Goal: Task Accomplishment & Management: Manage account settings

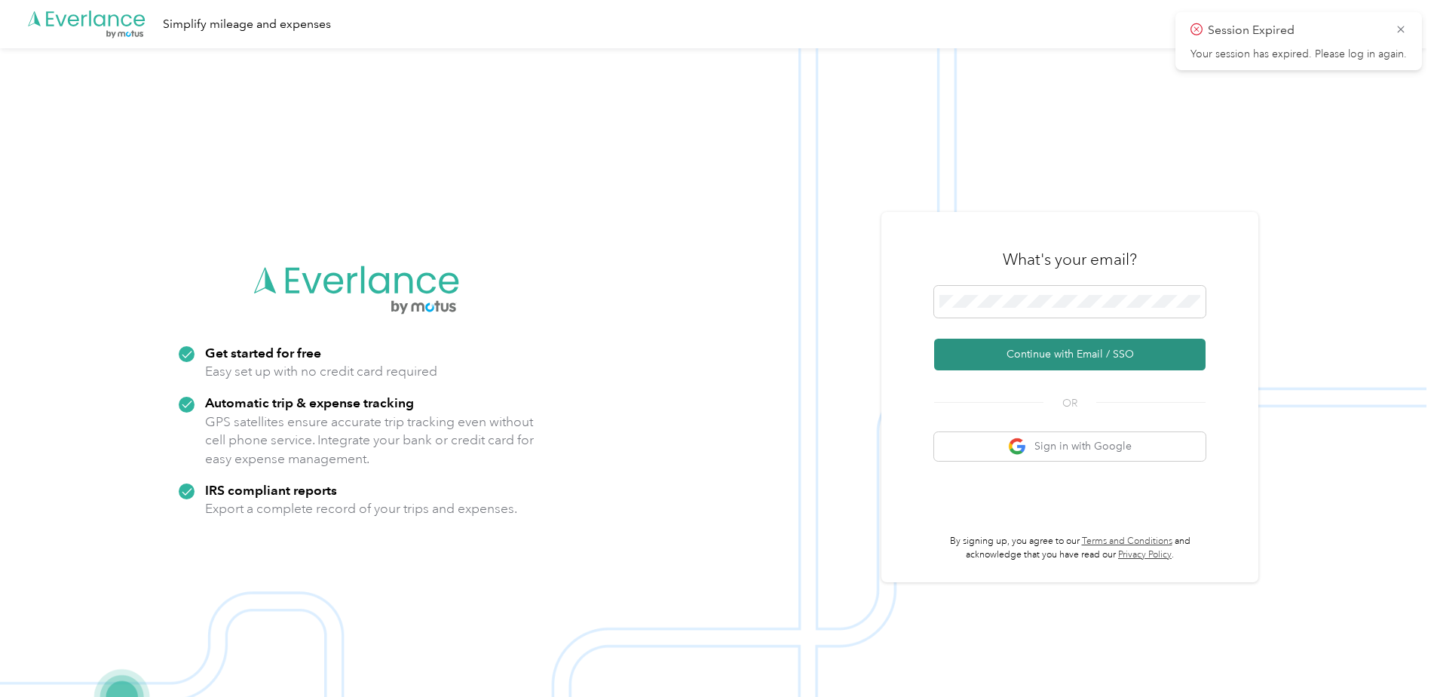
click at [1001, 346] on button "Continue with Email / SSO" at bounding box center [1069, 355] width 271 height 32
click at [1026, 348] on button "Continue with Email / SSO" at bounding box center [1069, 355] width 271 height 32
click at [1405, 30] on icon at bounding box center [1401, 30] width 12 height 14
click at [1071, 363] on button "Continue with Email / SSO" at bounding box center [1069, 355] width 271 height 32
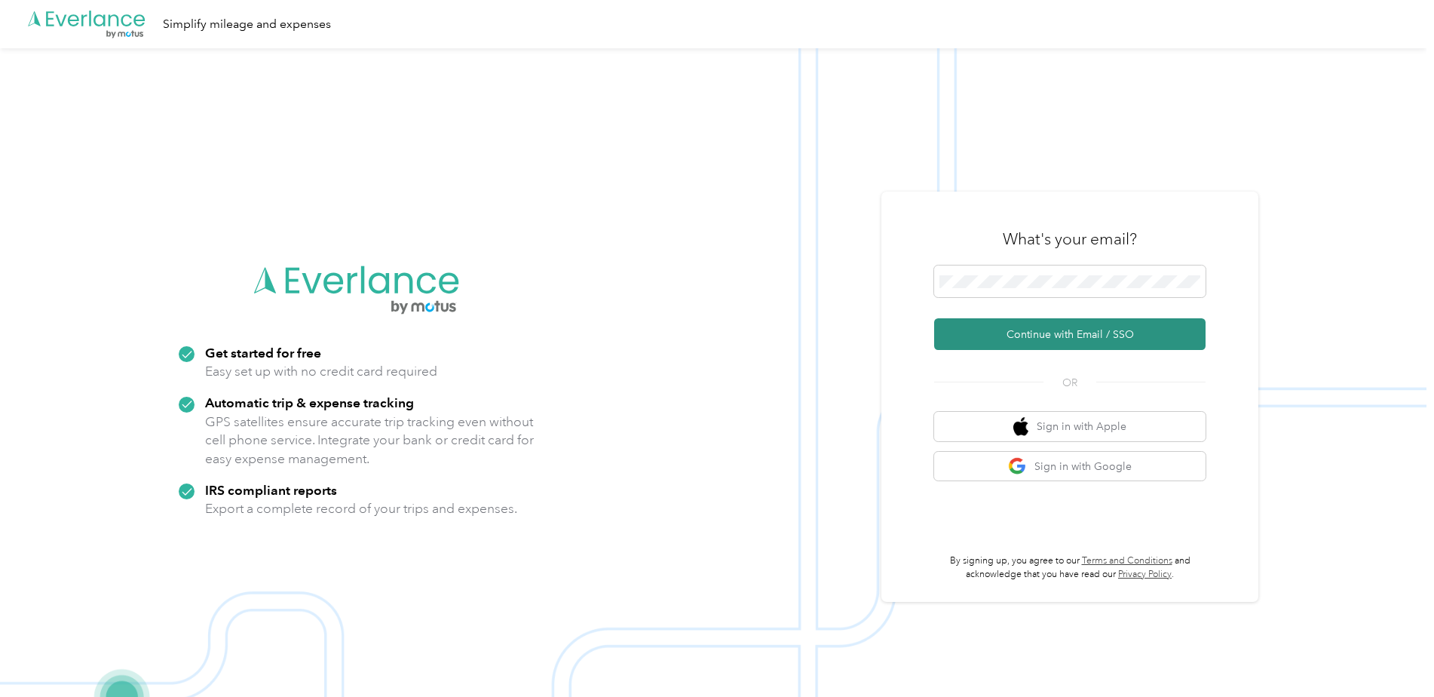
click at [1074, 341] on button "Continue with Email / SSO" at bounding box center [1069, 334] width 271 height 32
click at [1011, 289] on span at bounding box center [1069, 281] width 271 height 32
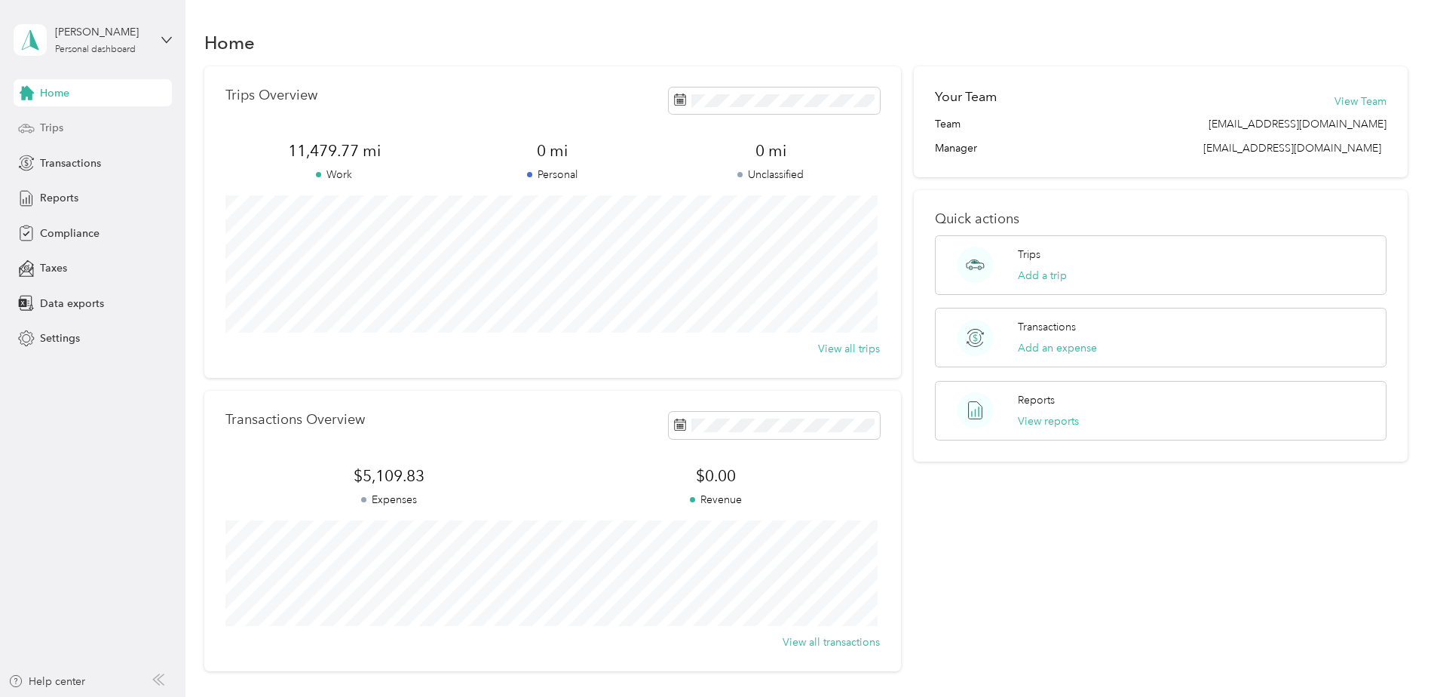
click at [49, 122] on span "Trips" at bounding box center [51, 128] width 23 height 16
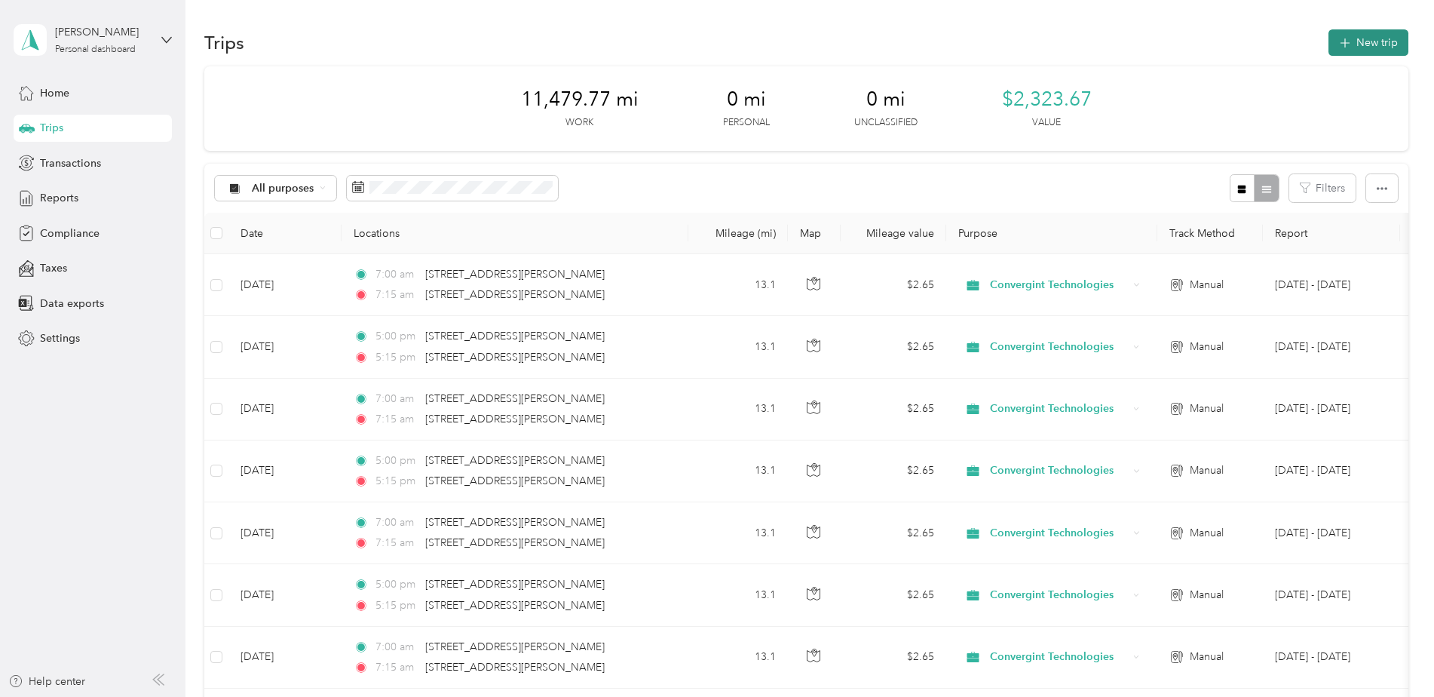
click at [1372, 35] on button "New trip" at bounding box center [1368, 42] width 80 height 26
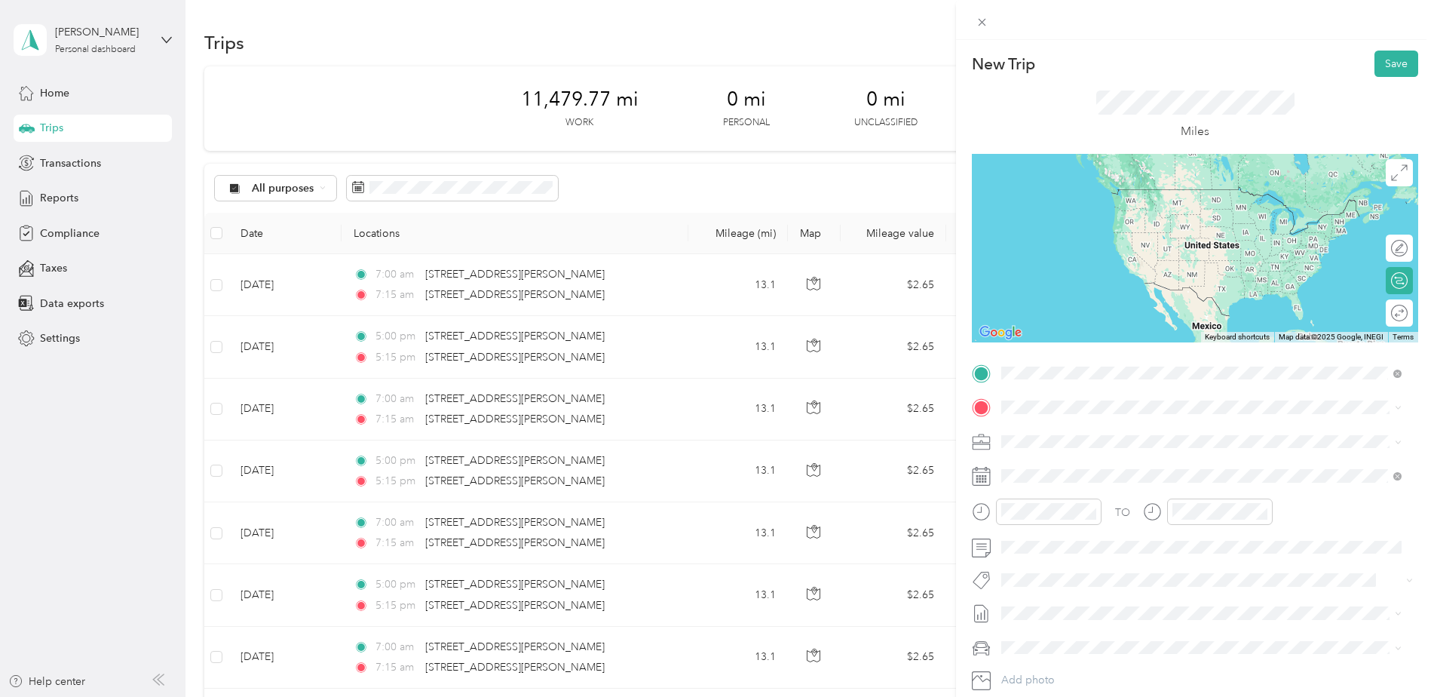
click at [1052, 426] on span "5616 John Eskew Boulevard Alexandria, Louisiana 71303, United States" at bounding box center [1147, 428] width 234 height 14
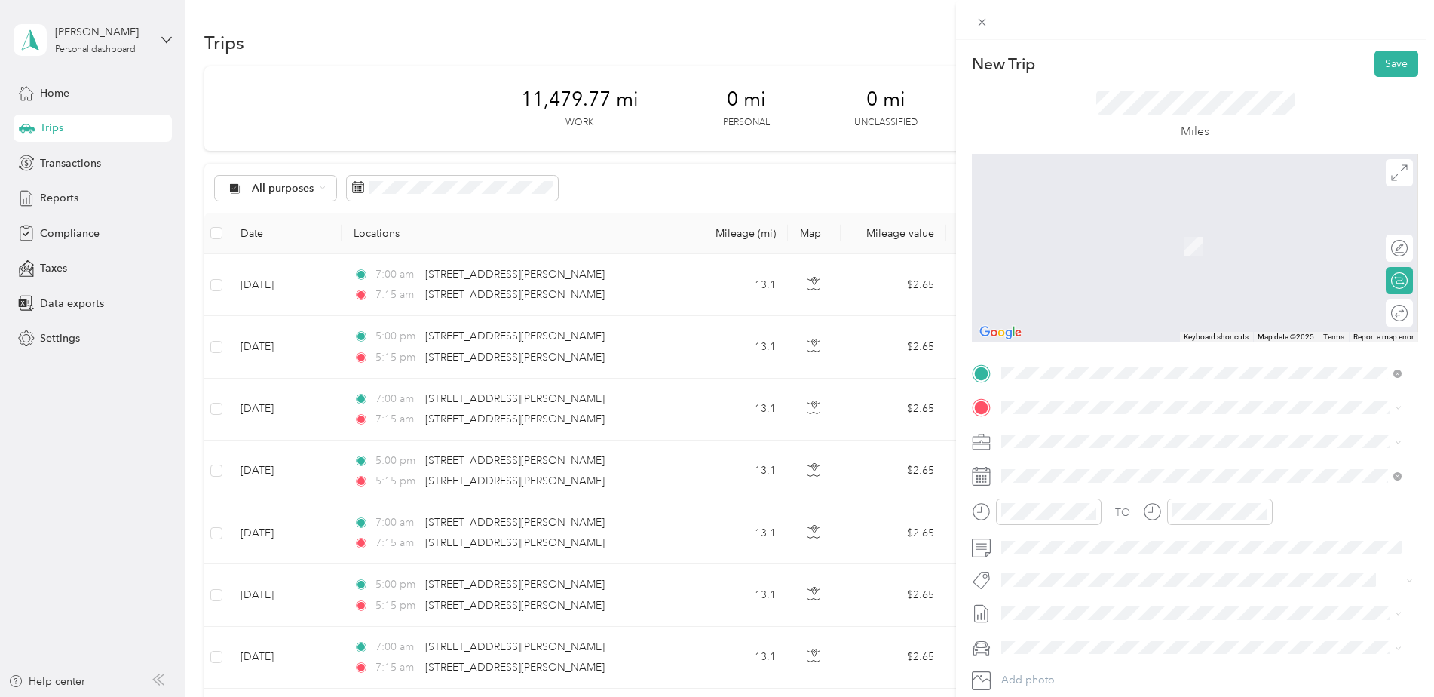
click at [1066, 561] on span "113 Powell Drive Ball, Louisiana 71405, United States" at bounding box center [1147, 554] width 234 height 14
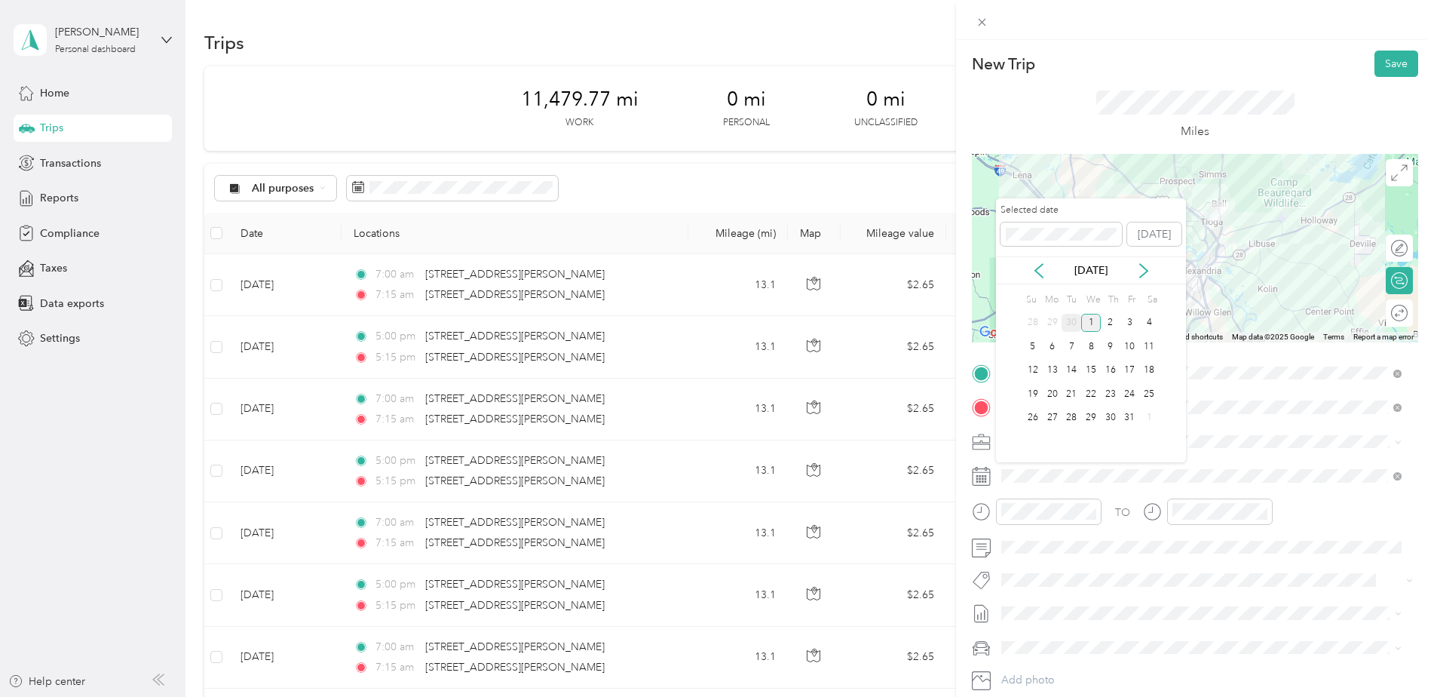
click at [1071, 323] on div "30" at bounding box center [1072, 323] width 20 height 19
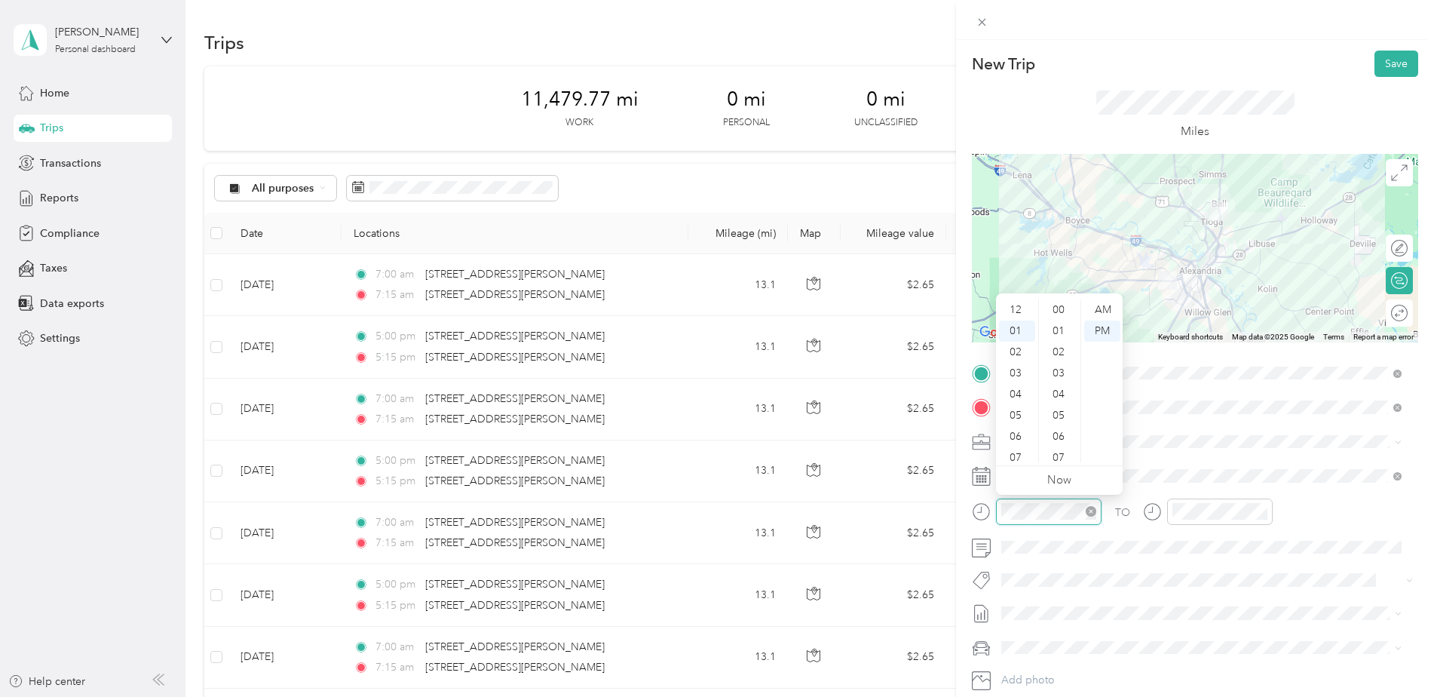
scroll to position [21, 0]
click at [1010, 394] on div "05" at bounding box center [1017, 394] width 36 height 21
click at [1060, 311] on div "00" at bounding box center [1060, 309] width 36 height 21
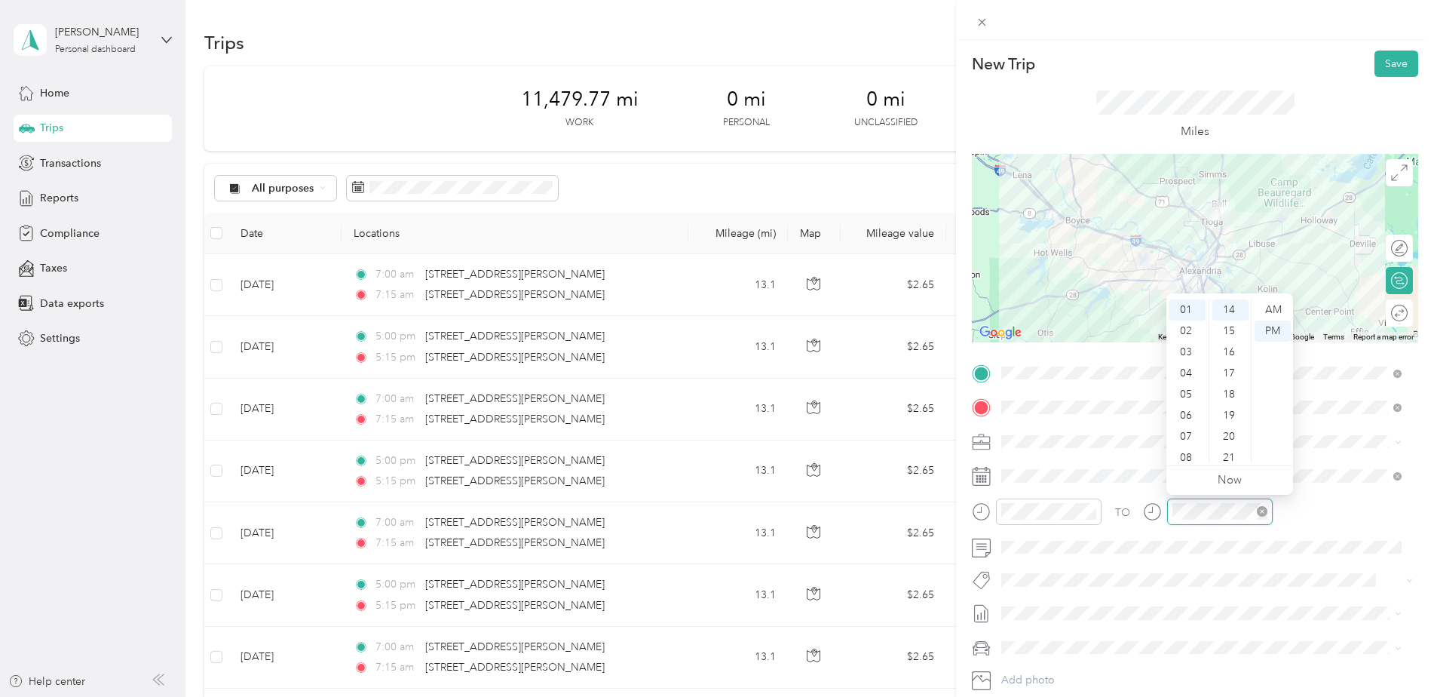
scroll to position [296, 0]
click at [1190, 397] on div "05" at bounding box center [1187, 394] width 36 height 21
click at [1226, 330] on div "15" at bounding box center [1230, 330] width 36 height 21
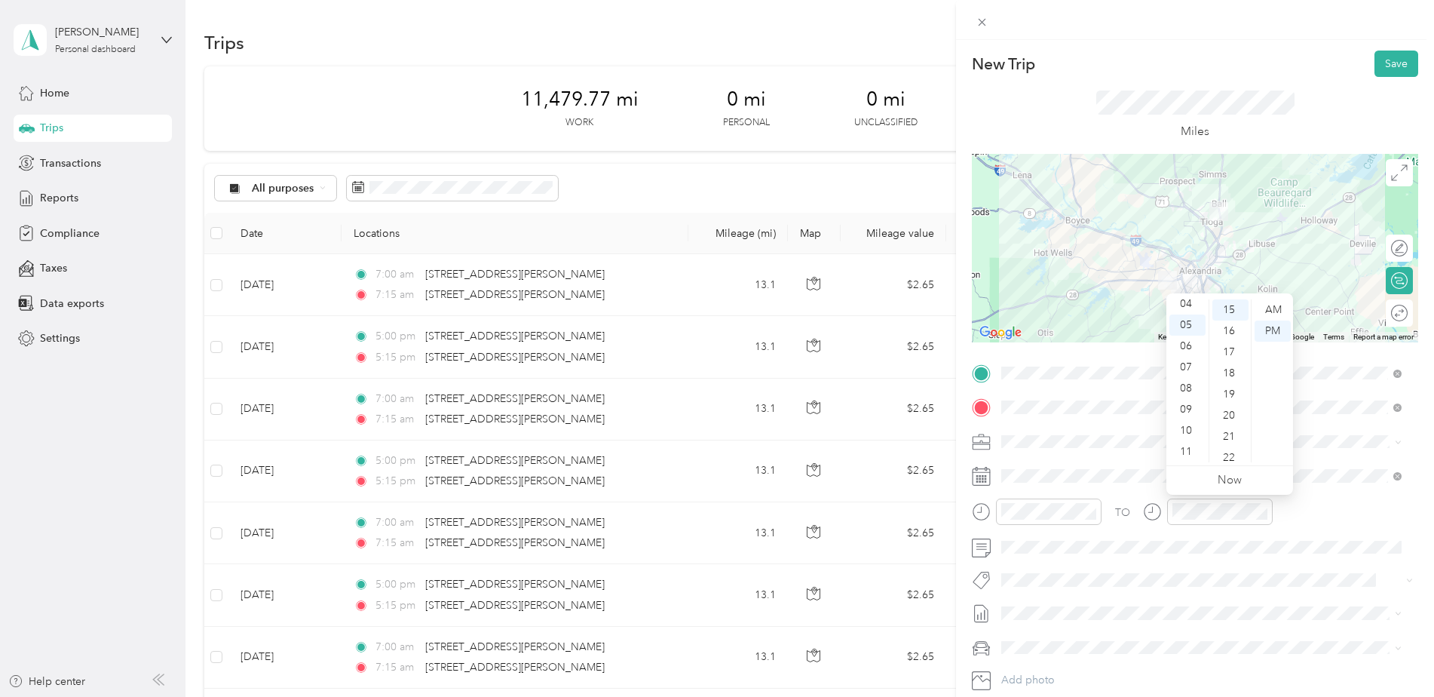
click at [1197, 274] on div at bounding box center [1195, 248] width 446 height 188
click at [1375, 63] on button "Save" at bounding box center [1396, 64] width 44 height 26
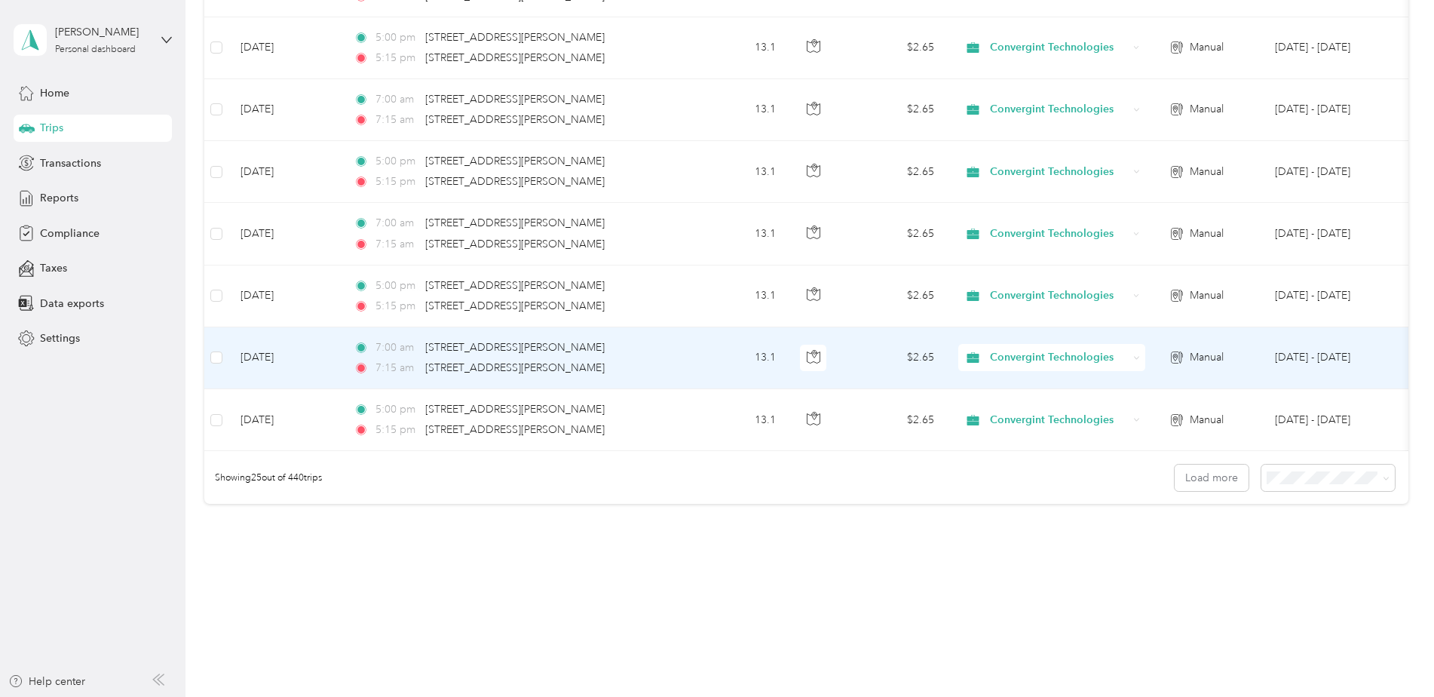
scroll to position [1380, 0]
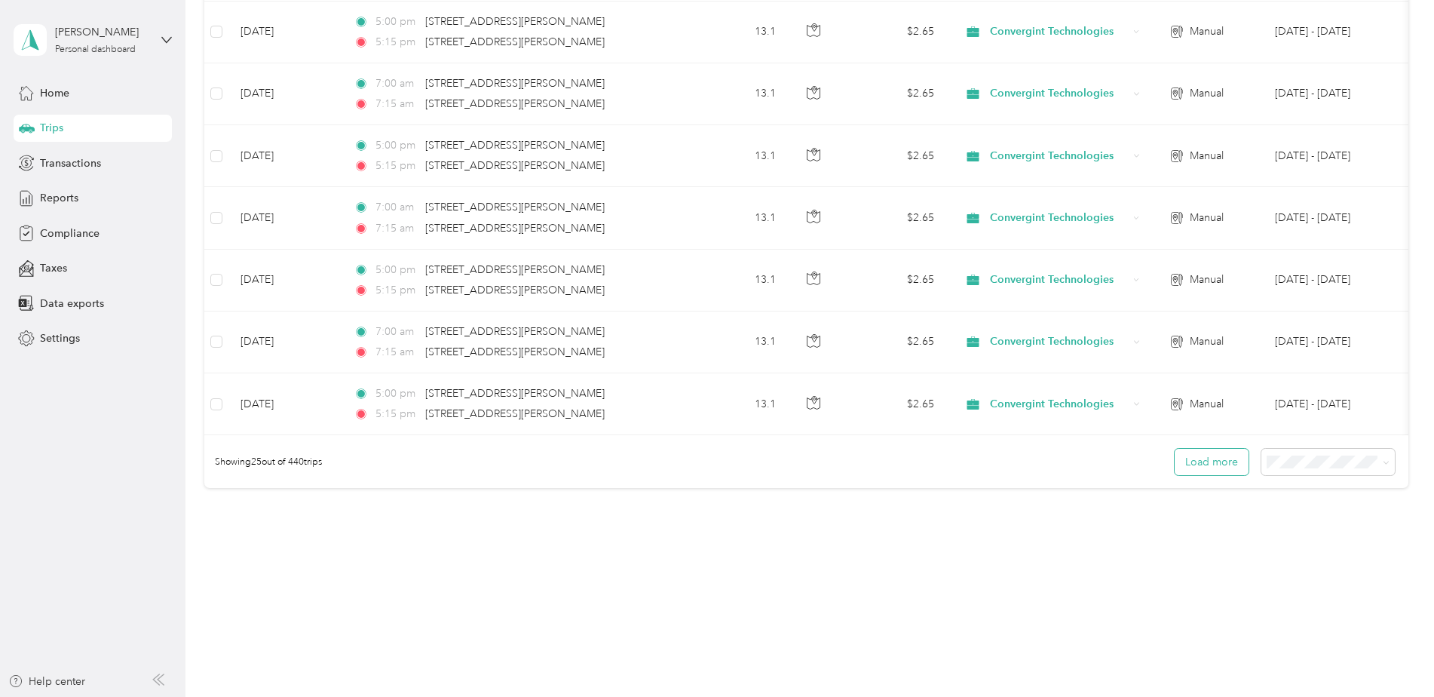
click at [1221, 467] on button "Load more" at bounding box center [1212, 462] width 74 height 26
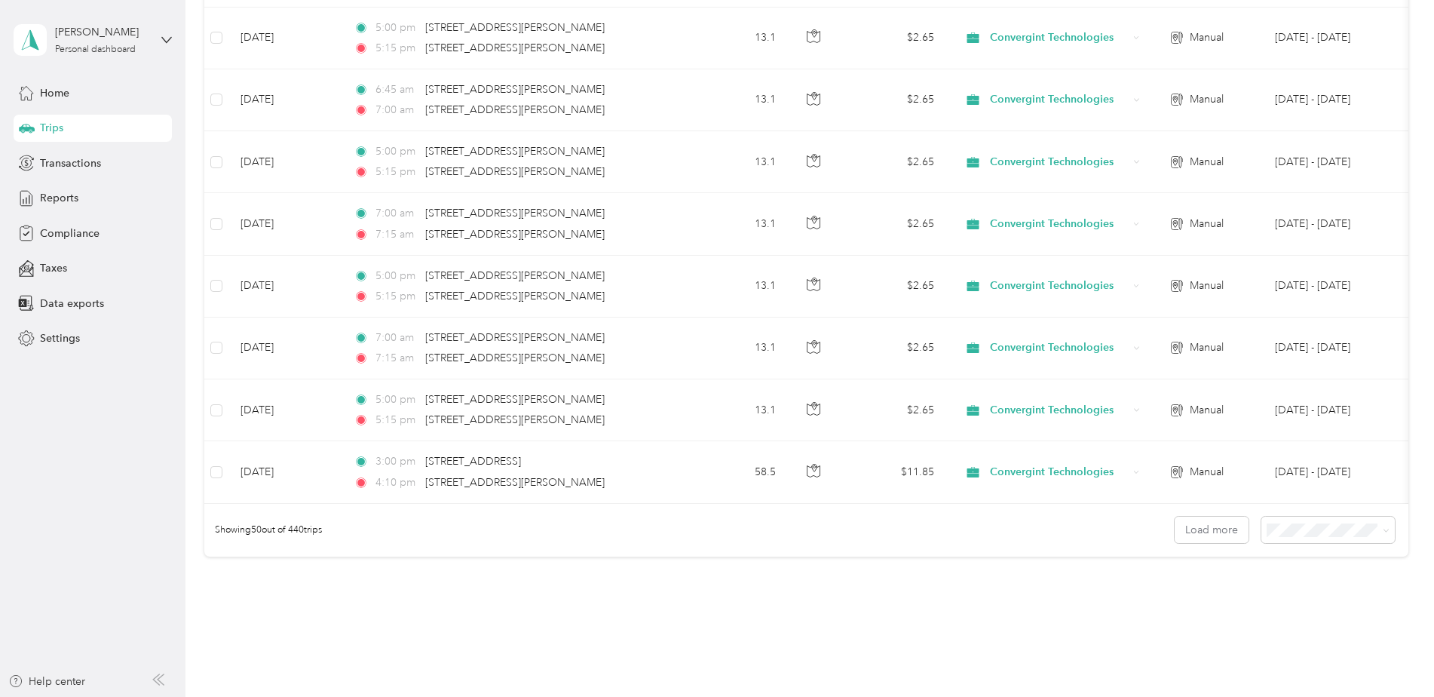
scroll to position [2931, 0]
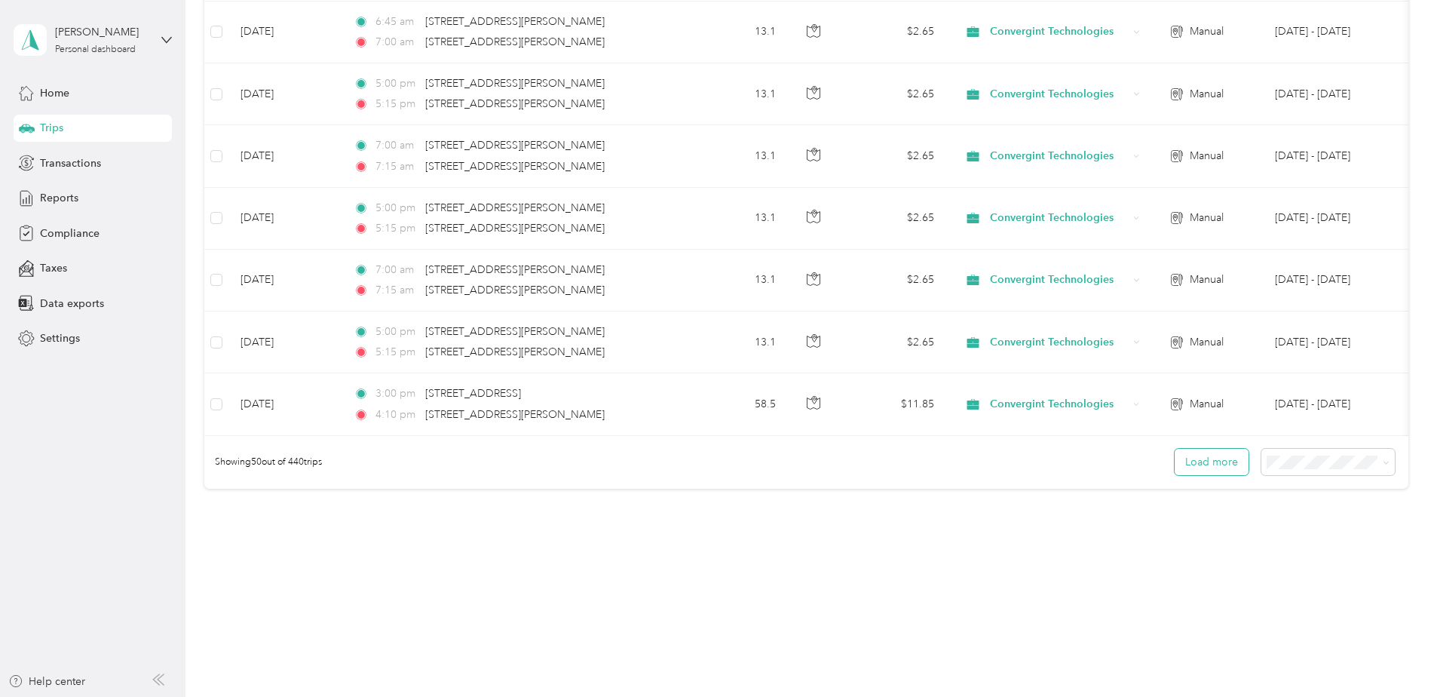
click at [1217, 456] on button "Load more" at bounding box center [1212, 462] width 74 height 26
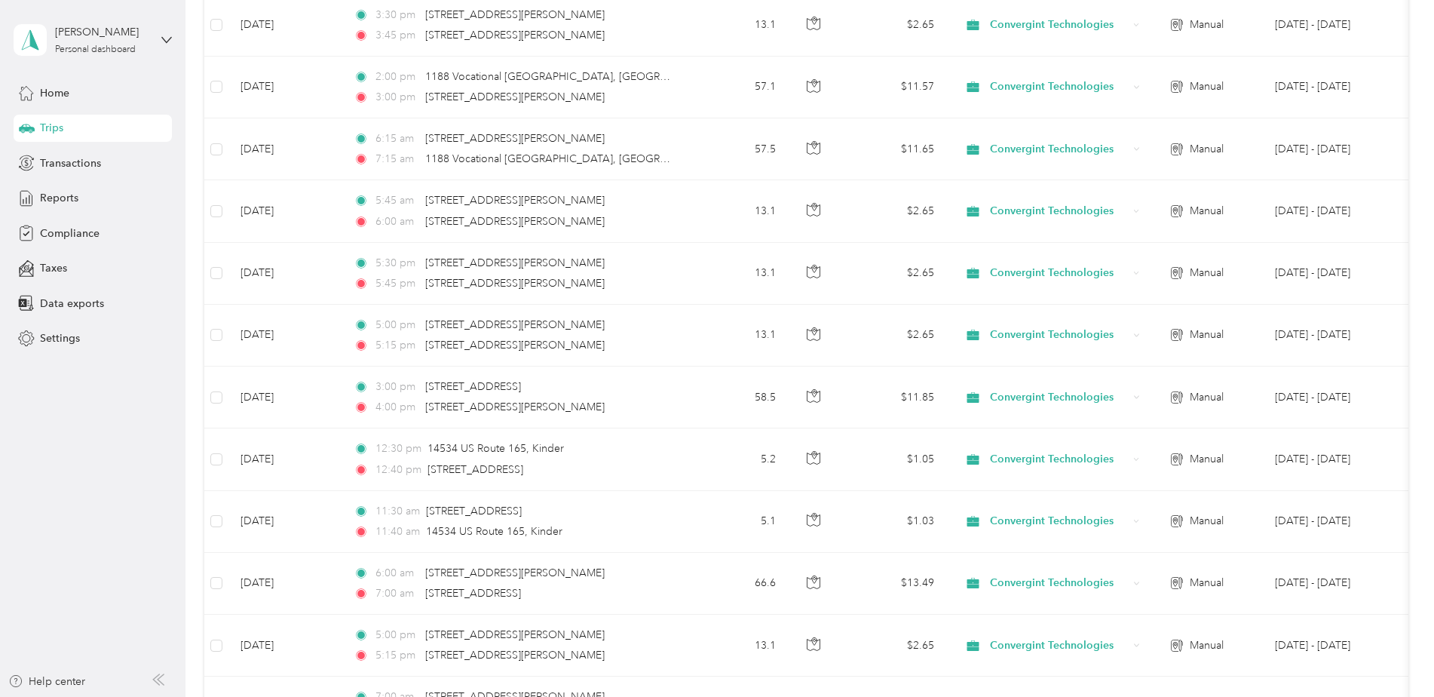
scroll to position [2101, 0]
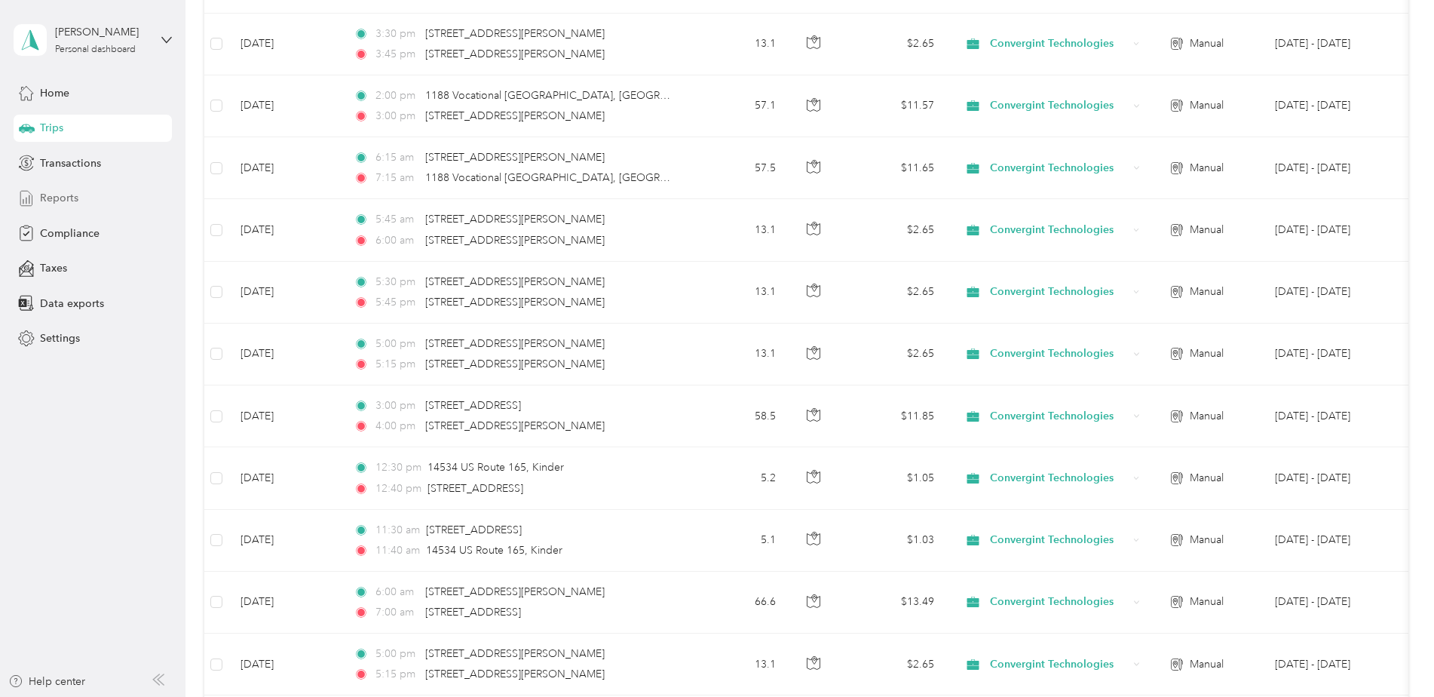
click at [94, 205] on div "Reports" at bounding box center [93, 198] width 158 height 27
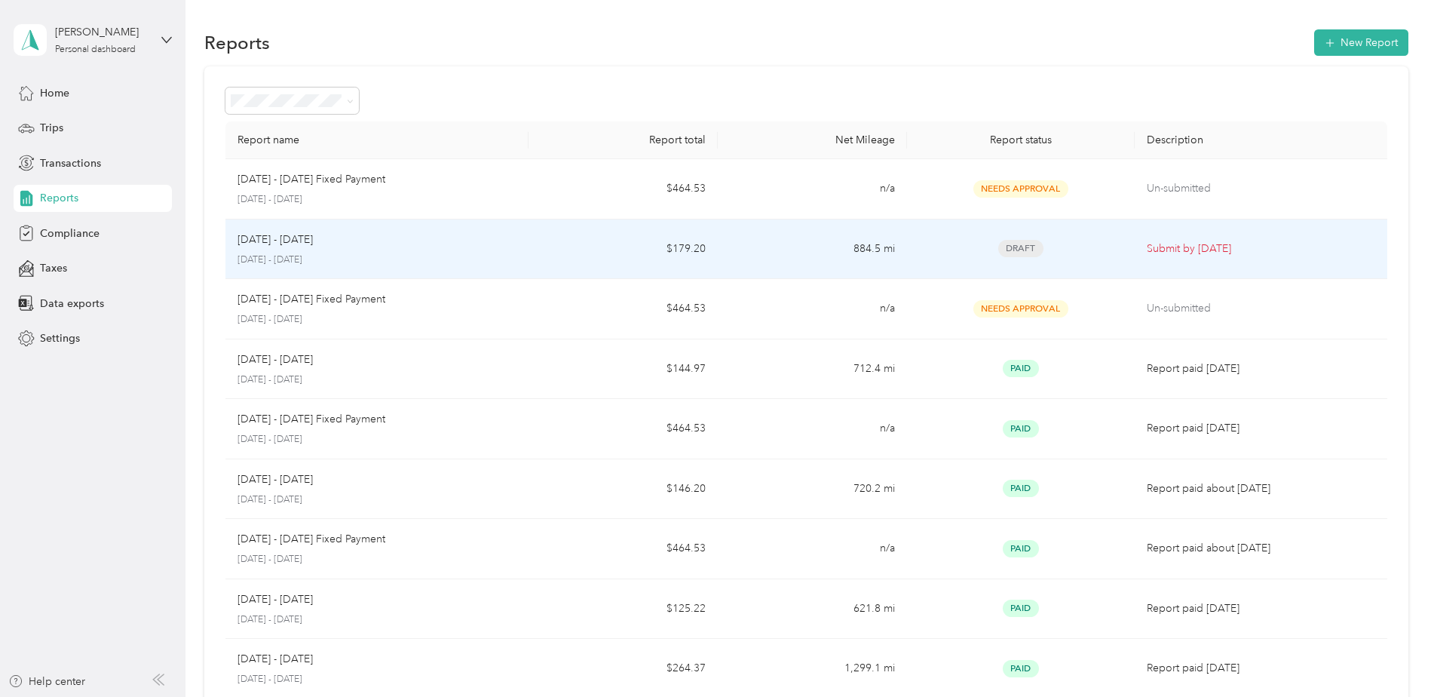
click at [546, 245] on td "$179.20" at bounding box center [623, 249] width 189 height 60
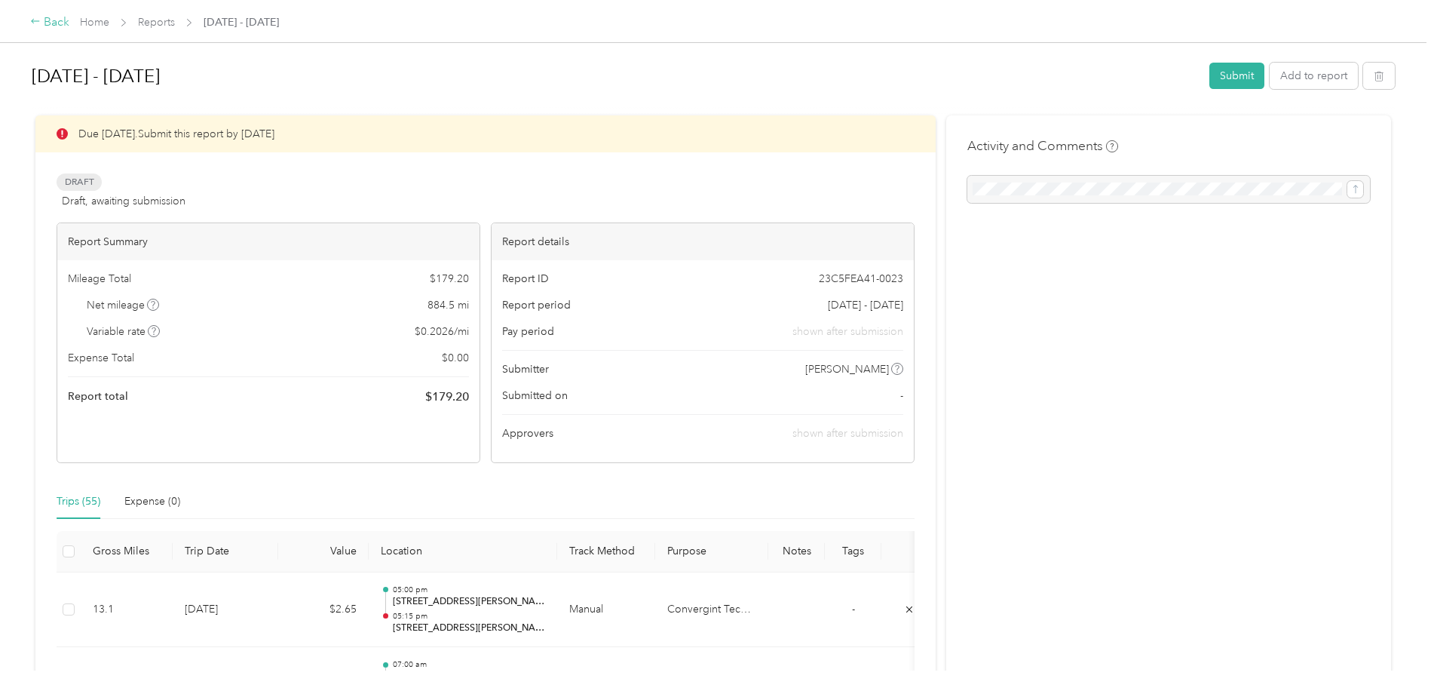
click at [41, 24] on div "Back" at bounding box center [49, 23] width 39 height 18
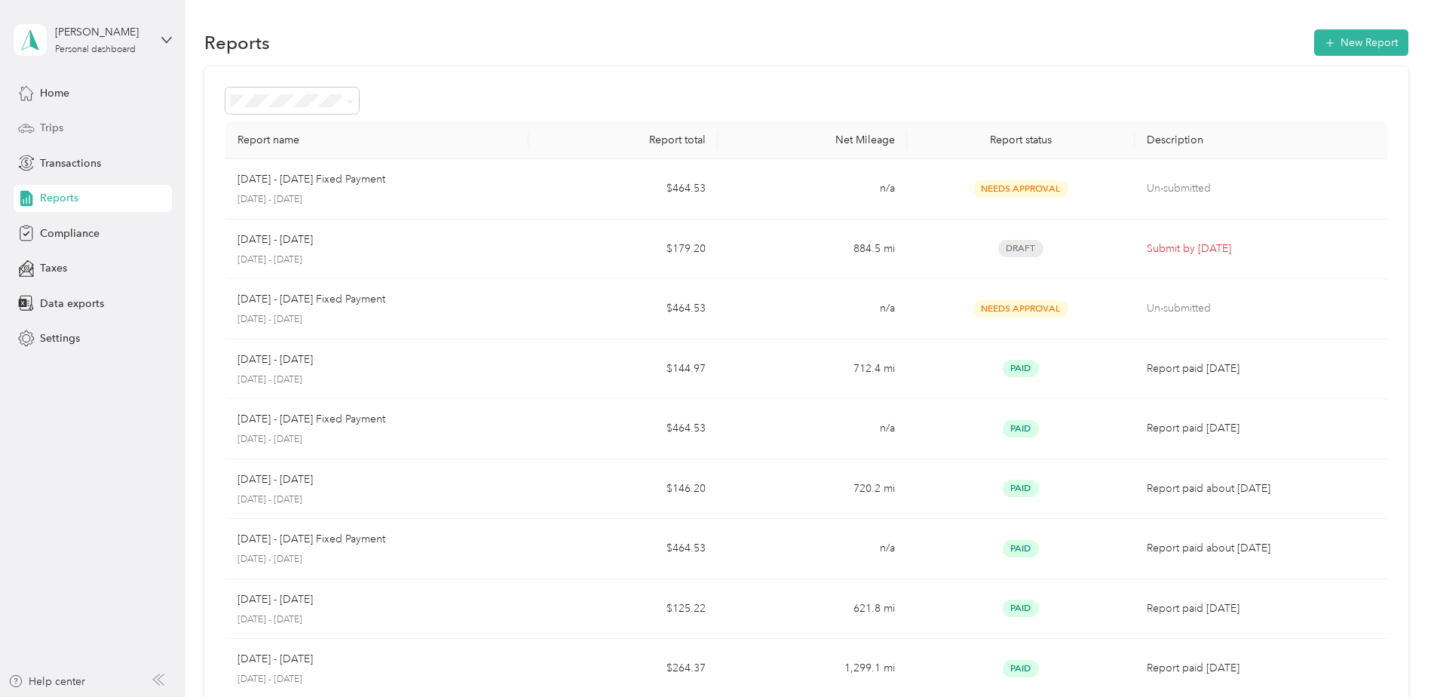
click at [63, 127] on div "Trips" at bounding box center [93, 128] width 158 height 27
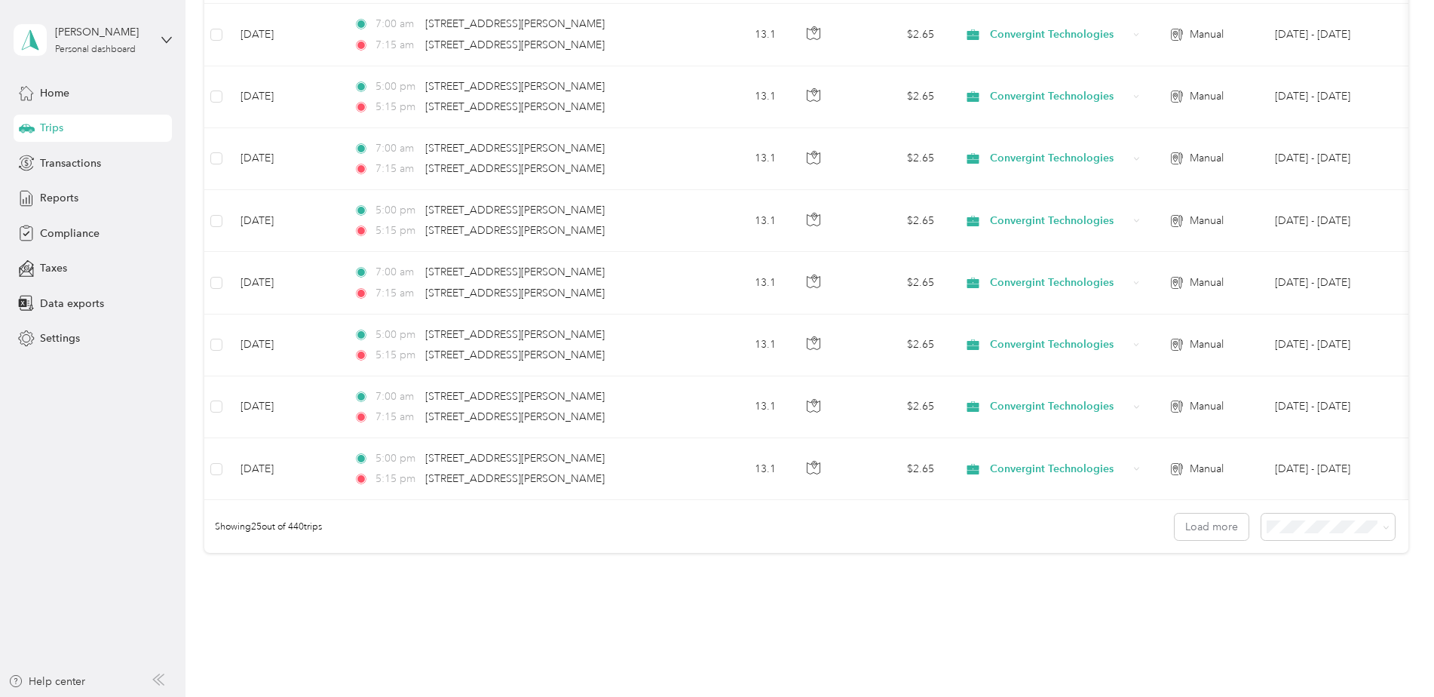
scroll to position [1380, 0]
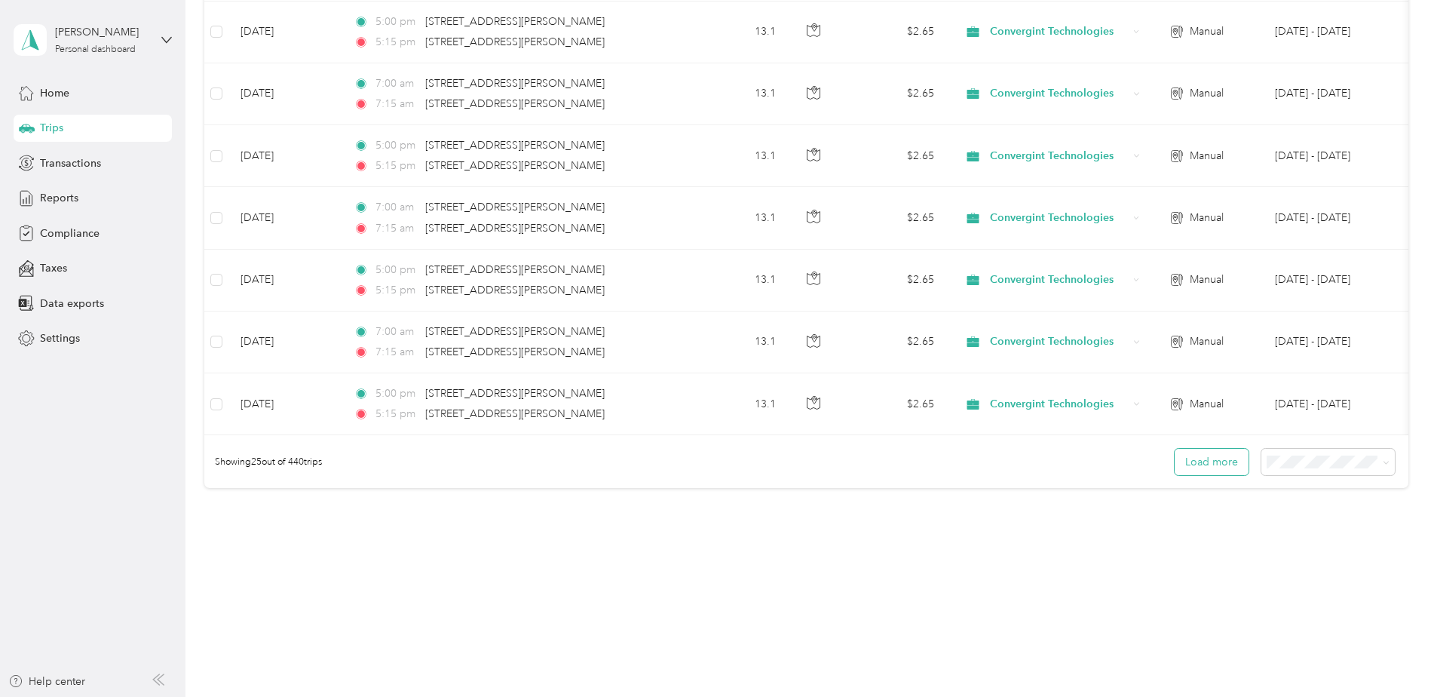
click at [1204, 466] on button "Load more" at bounding box center [1212, 462] width 74 height 26
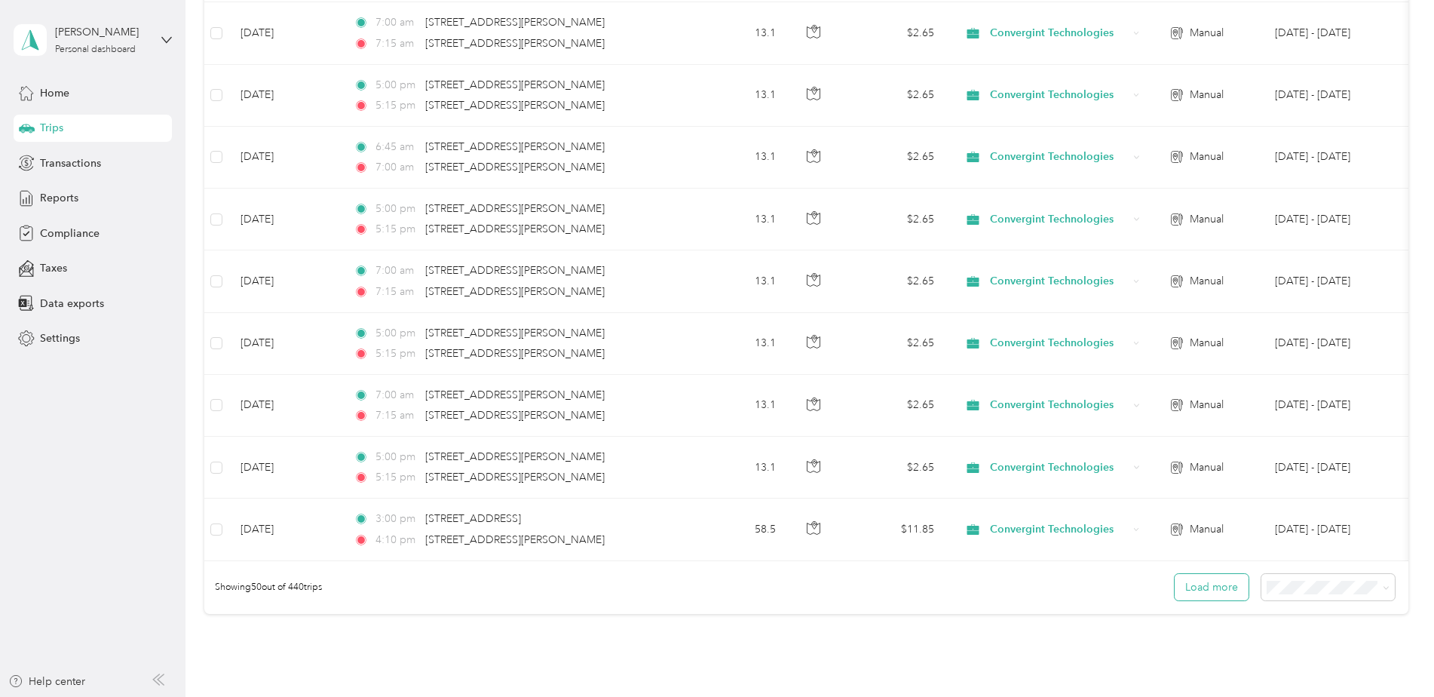
scroll to position [2931, 0]
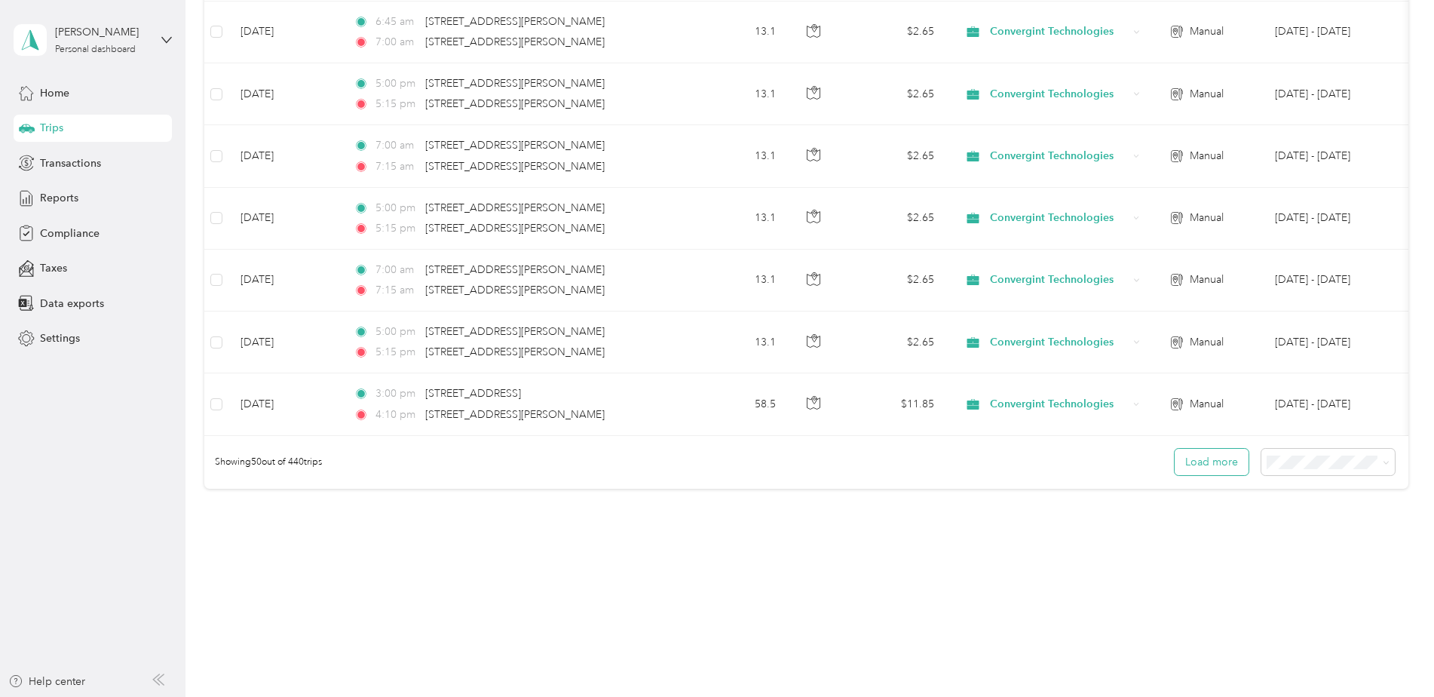
click at [1204, 467] on button "Load more" at bounding box center [1212, 462] width 74 height 26
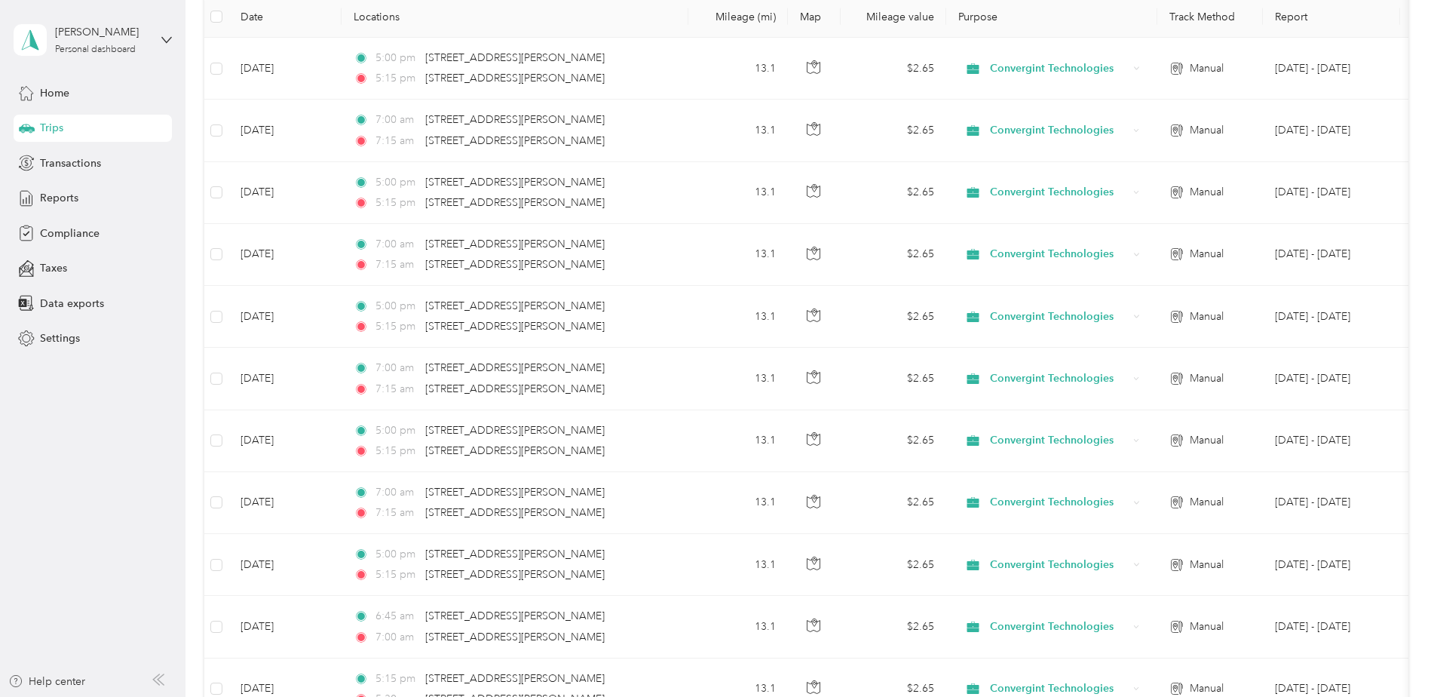
scroll to position [0, 0]
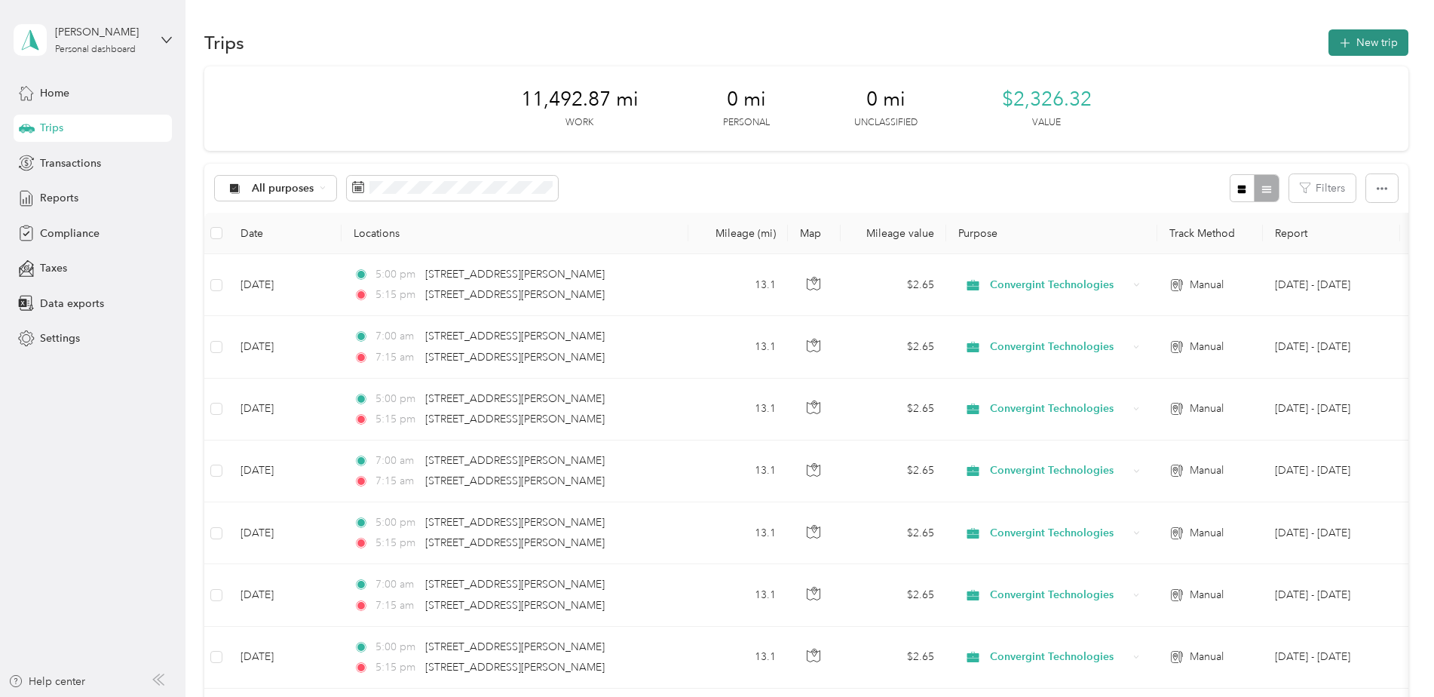
click at [1357, 41] on button "New trip" at bounding box center [1368, 42] width 80 height 26
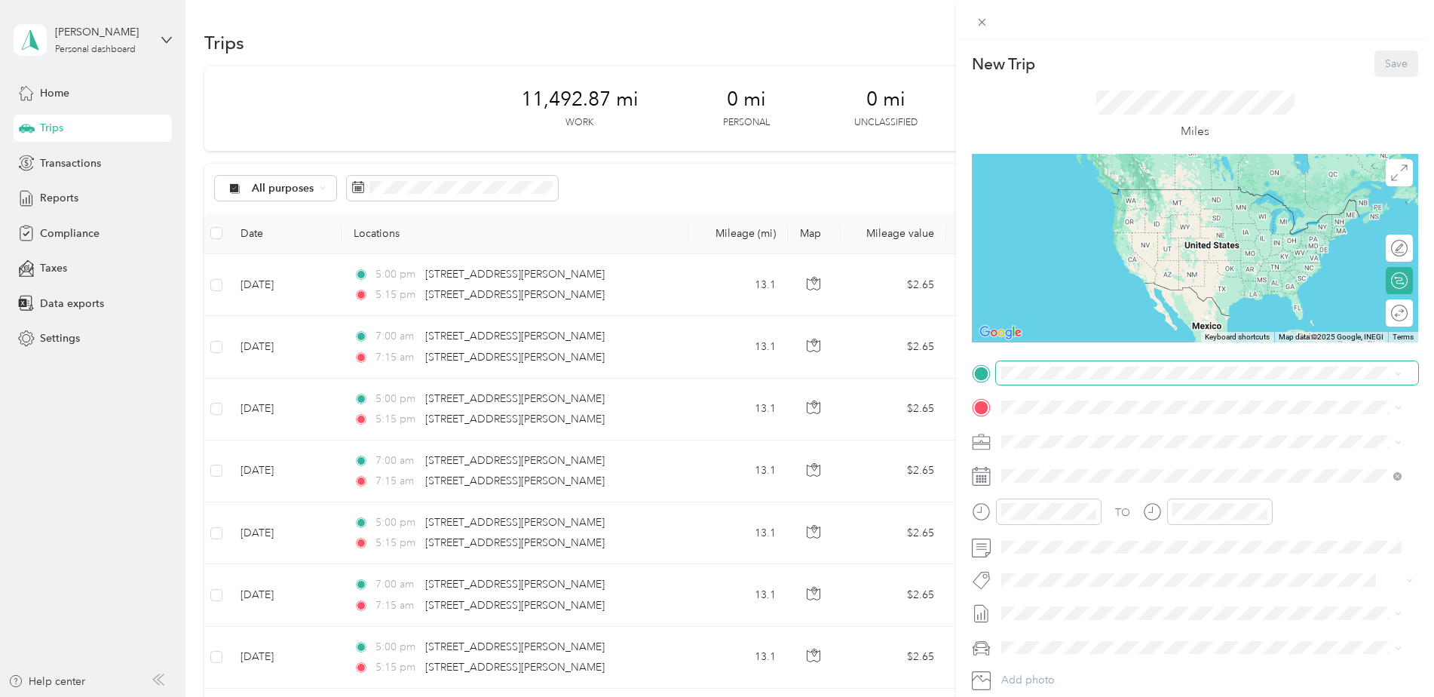
click at [1029, 381] on span at bounding box center [1207, 373] width 422 height 24
click at [1076, 418] on div "5616 John Eskew Boulevard Alexandria, Louisiana 71303, United States" at bounding box center [1202, 428] width 390 height 20
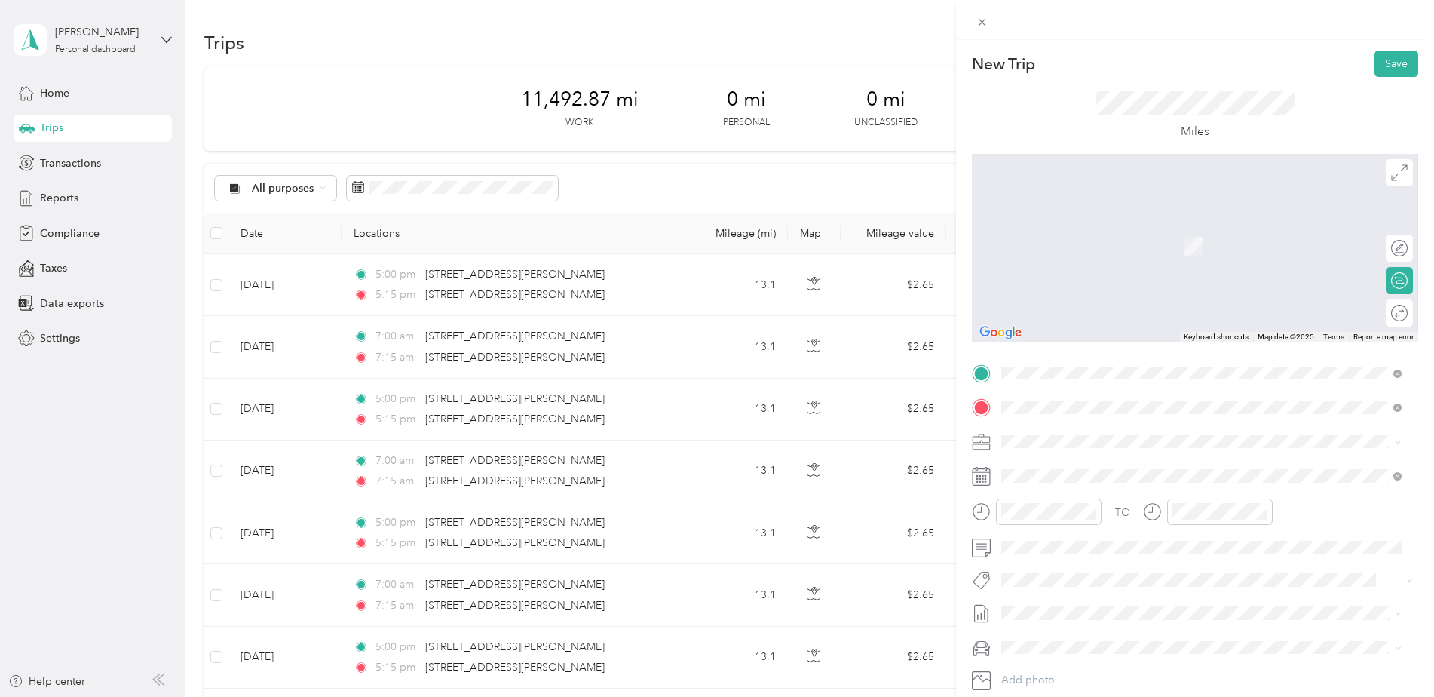
click at [1059, 468] on span "3160 Louisiana Highway 743 Opelousas, Louisiana 70570, United States" at bounding box center [1133, 462] width 206 height 14
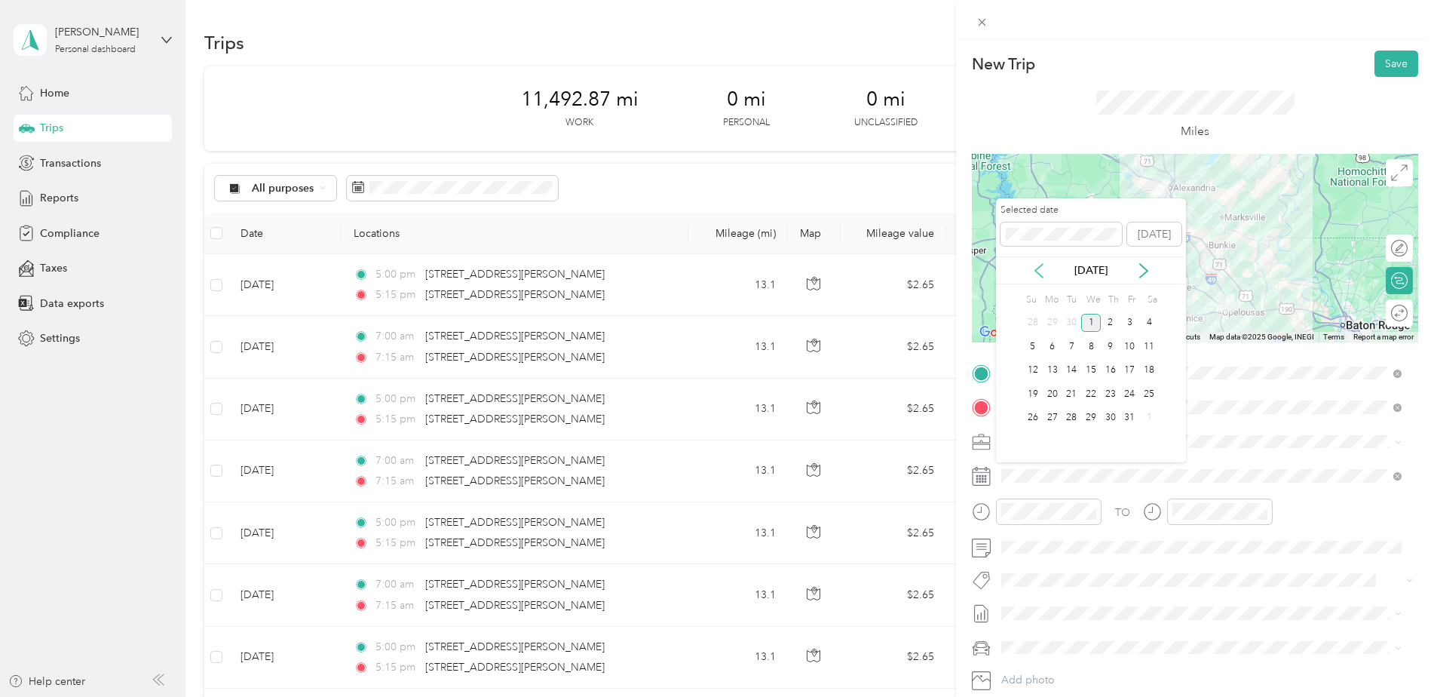
click at [1038, 268] on icon at bounding box center [1038, 270] width 15 height 15
click at [1077, 366] on div "16" at bounding box center [1072, 370] width 20 height 19
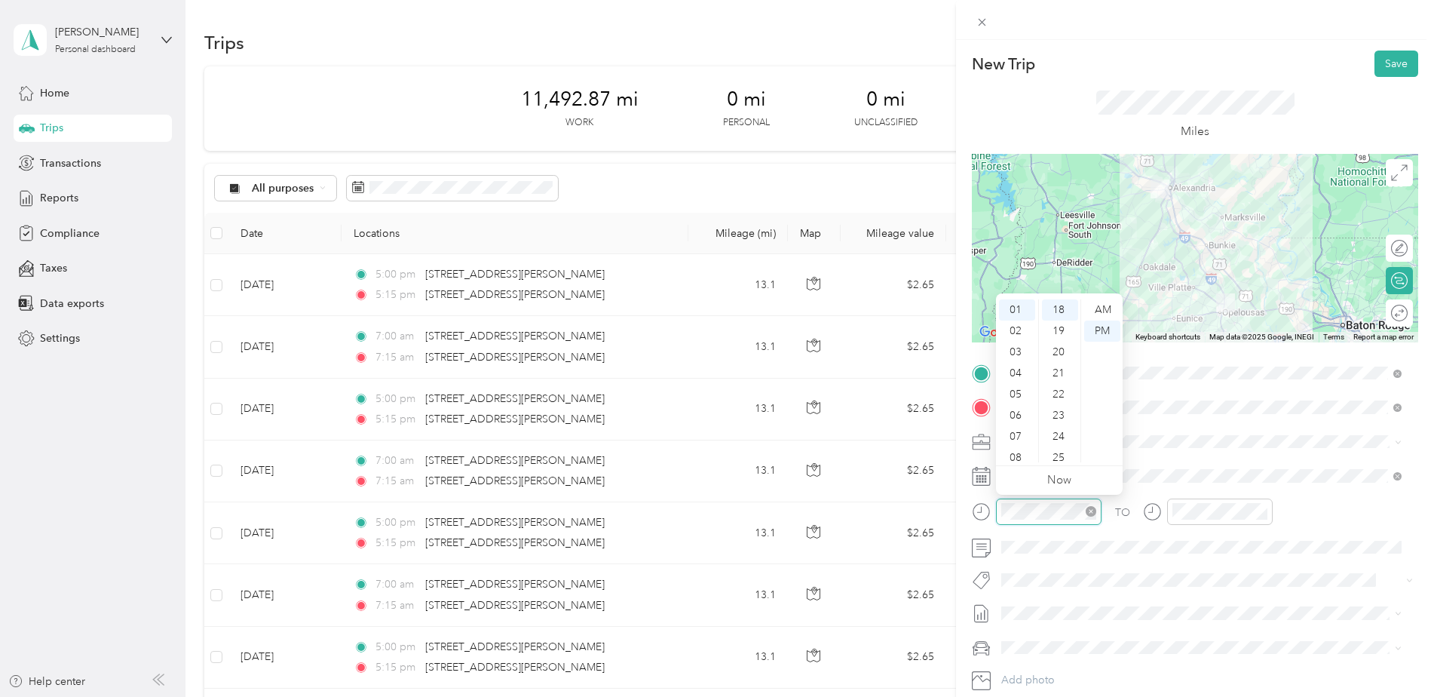
scroll to position [380, 0]
click at [1017, 435] on div "07" at bounding box center [1017, 436] width 36 height 21
click at [1053, 348] on div "45" at bounding box center [1060, 352] width 36 height 21
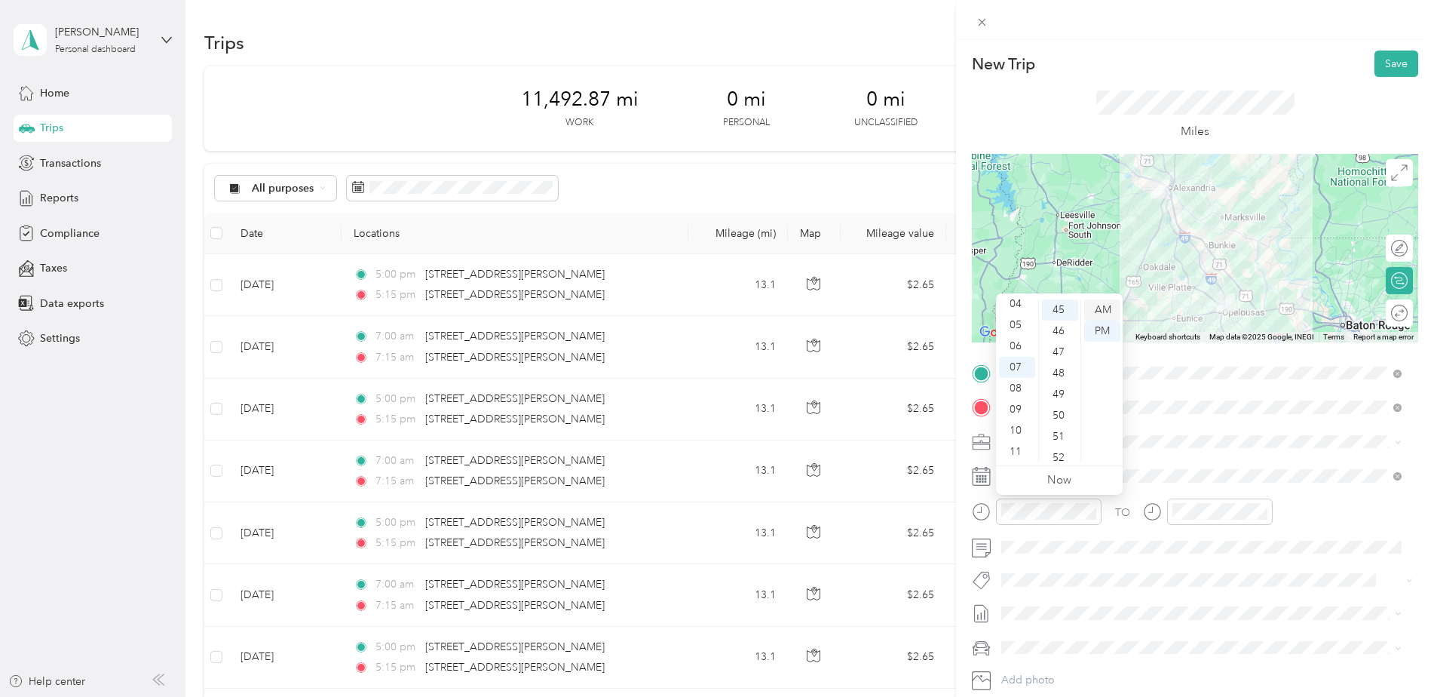
click at [1094, 309] on div "AM" at bounding box center [1102, 309] width 36 height 21
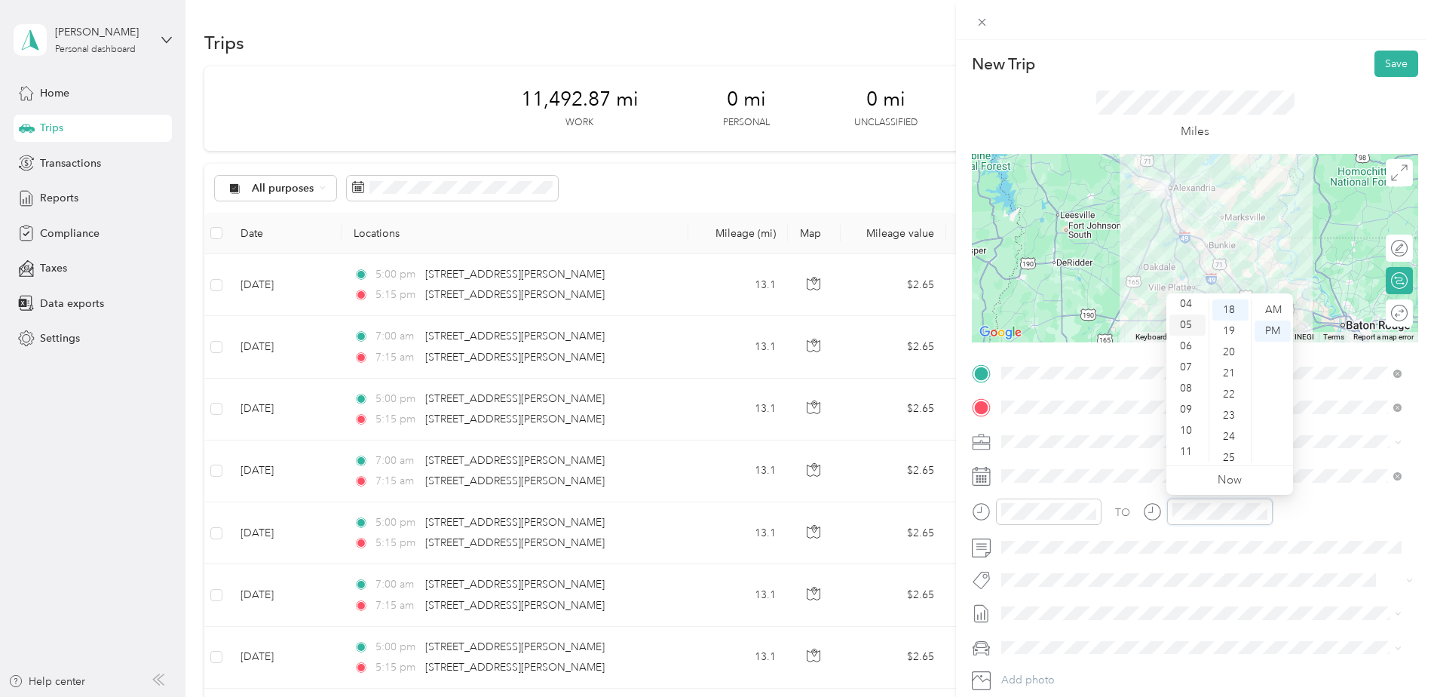
scroll to position [15, 0]
click at [1183, 458] on div "08" at bounding box center [1187, 463] width 36 height 21
click at [1226, 351] on div "45" at bounding box center [1230, 352] width 36 height 21
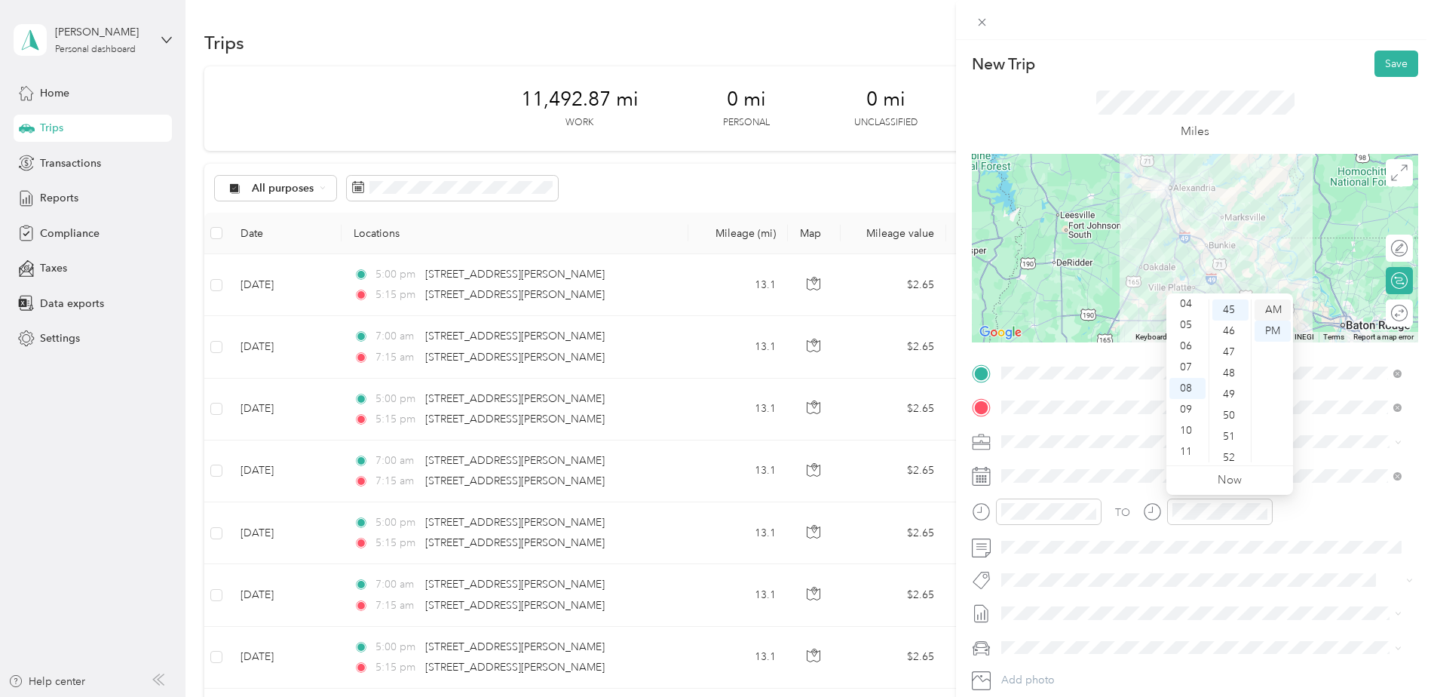
click at [1272, 307] on div "AM" at bounding box center [1273, 309] width 36 height 21
click at [1393, 62] on button "Save" at bounding box center [1396, 64] width 44 height 26
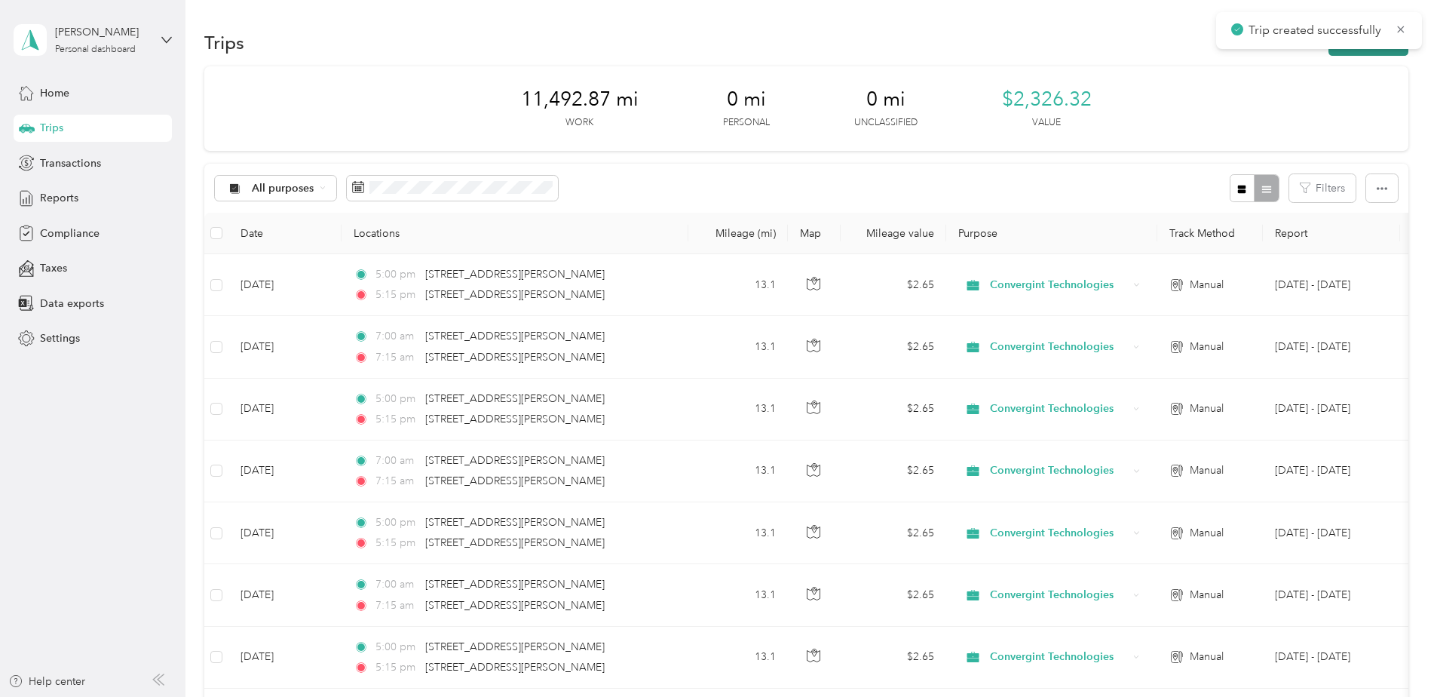
click at [1368, 51] on button "New trip" at bounding box center [1368, 42] width 80 height 26
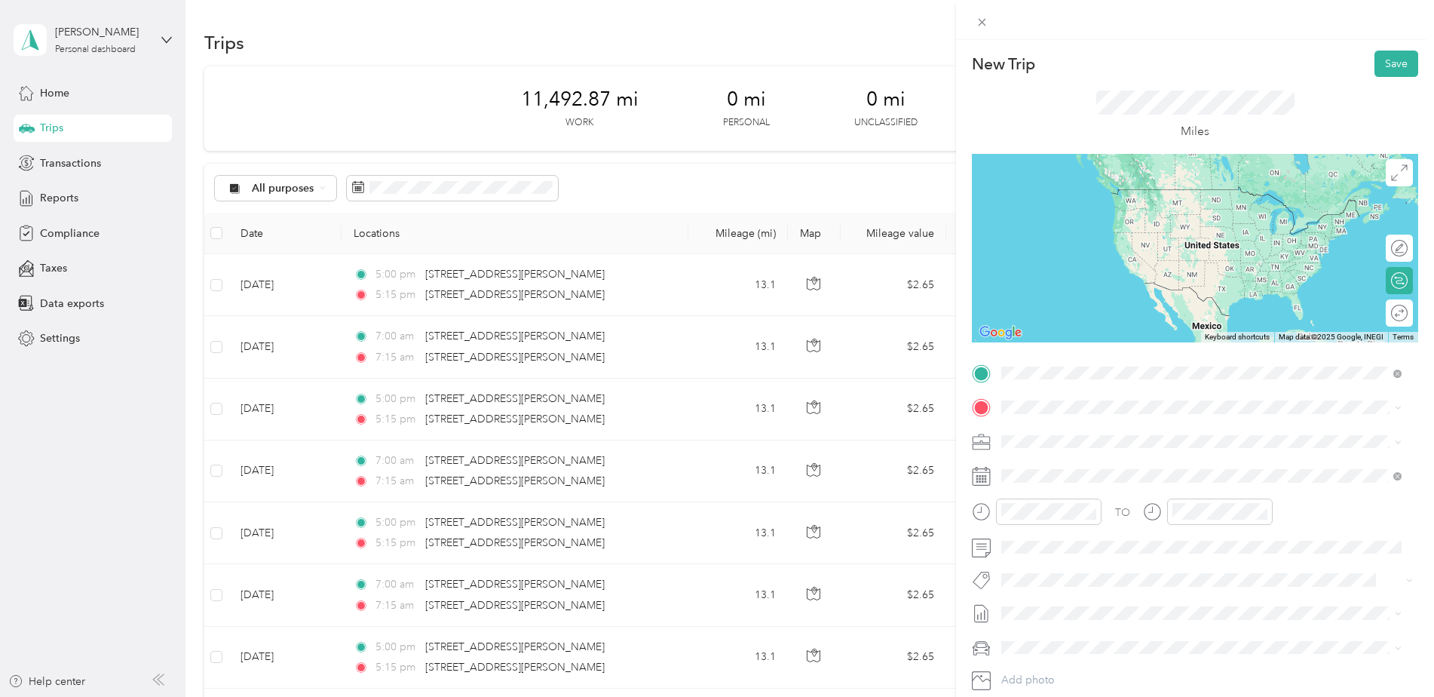
click at [1086, 416] on li "3160 Louisiana Highway 743 Opelousas, Louisiana 70570, United States" at bounding box center [1201, 427] width 411 height 31
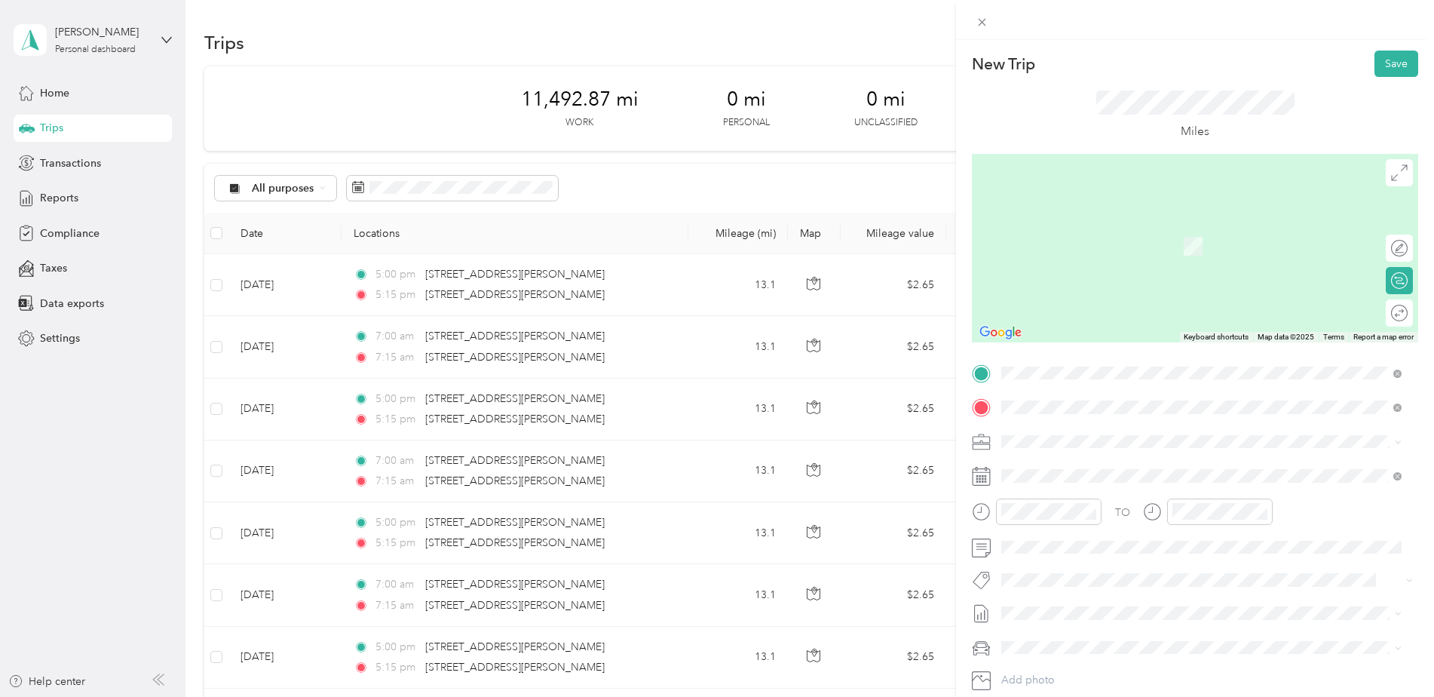
click at [1071, 461] on span "5616 John Eskew Boulevard Alexandria, Louisiana 71303, United States" at bounding box center [1147, 462] width 234 height 14
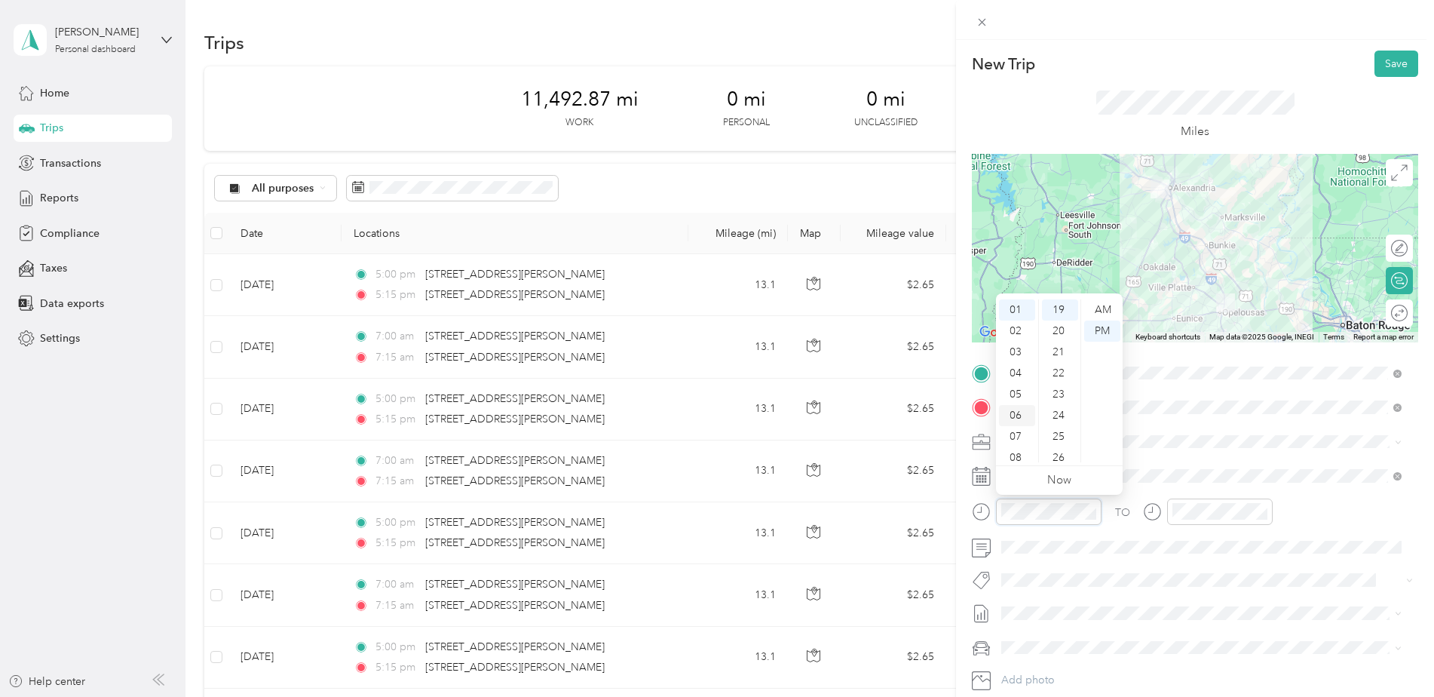
scroll to position [90, 0]
click at [1013, 448] on div "11" at bounding box center [1017, 451] width 36 height 21
click at [1055, 389] on div "30" at bounding box center [1060, 391] width 36 height 21
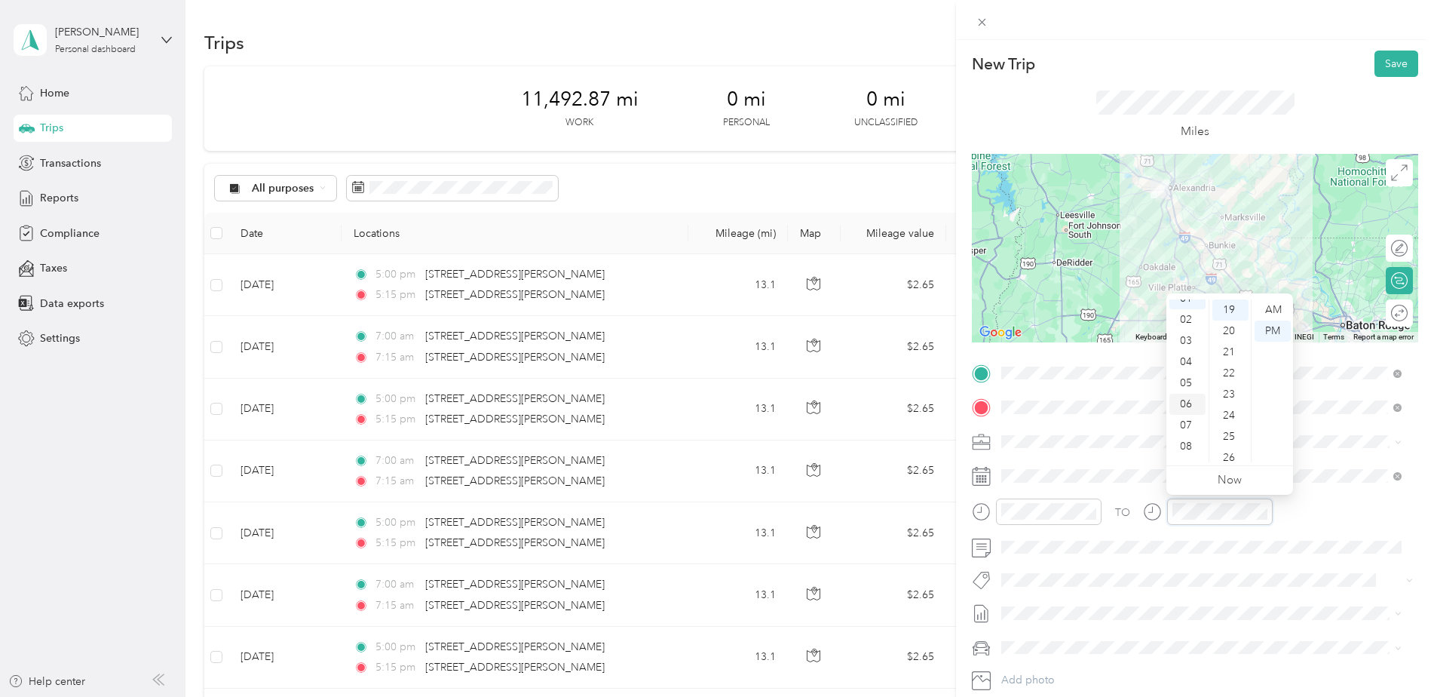
scroll to position [0, 0]
click at [1190, 311] on div "12" at bounding box center [1187, 309] width 36 height 21
click at [1230, 389] on div "30" at bounding box center [1230, 391] width 36 height 21
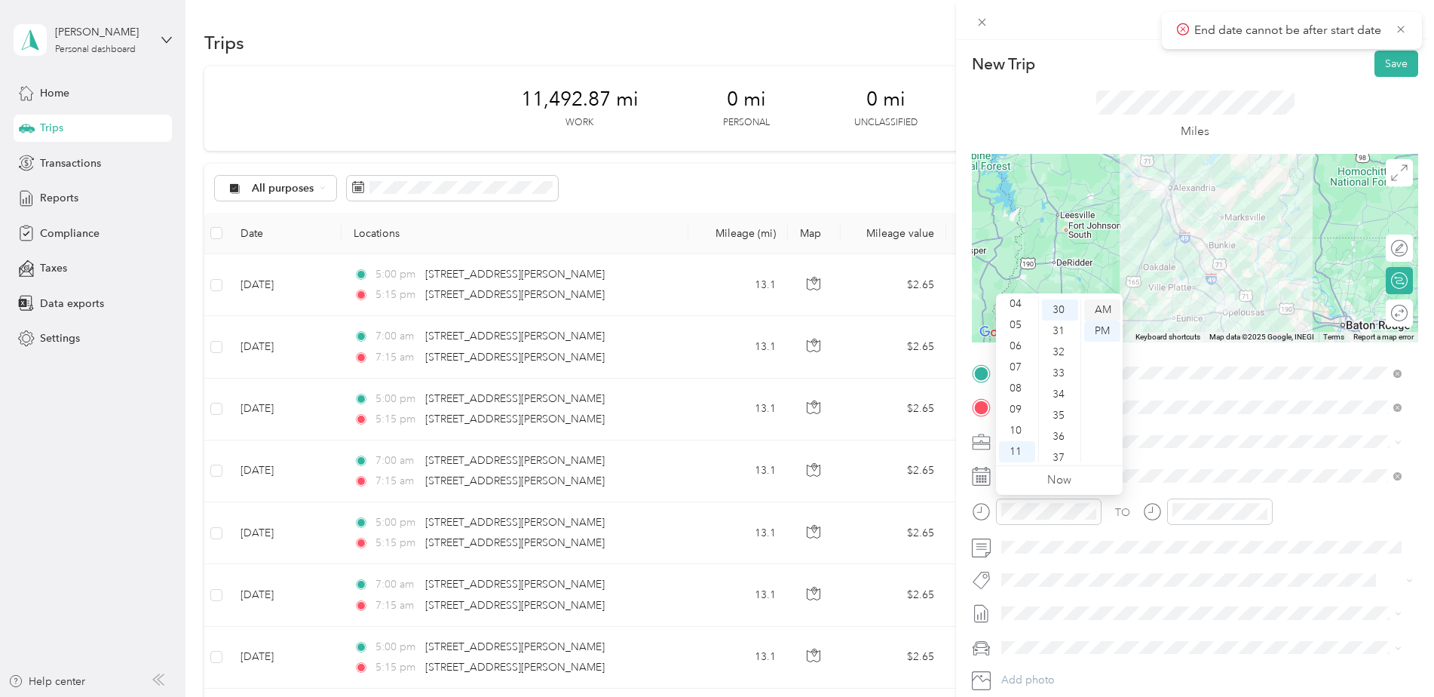
click at [1094, 308] on div "AM" at bounding box center [1102, 309] width 36 height 21
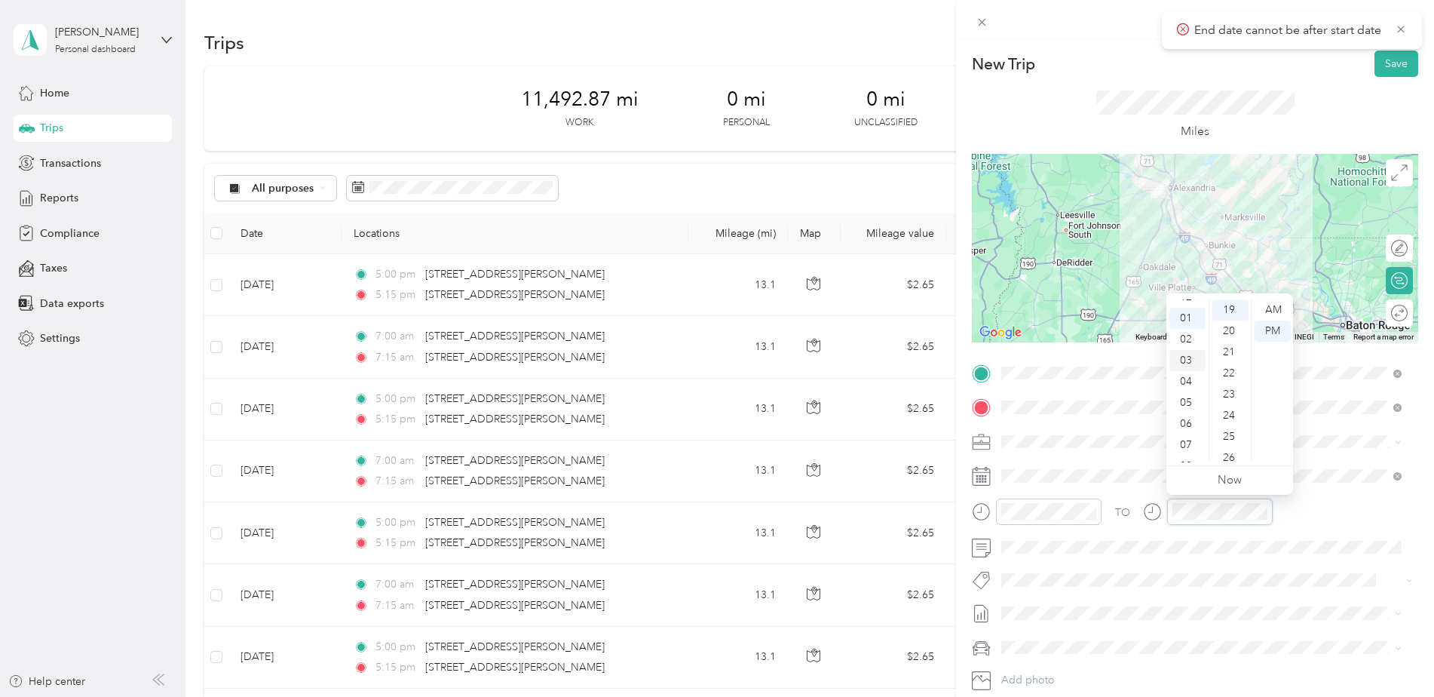
scroll to position [0, 0]
click at [1181, 313] on div "12" at bounding box center [1187, 309] width 36 height 21
click at [1230, 386] on div "30" at bounding box center [1230, 391] width 36 height 21
click at [1219, 270] on div at bounding box center [1195, 248] width 446 height 188
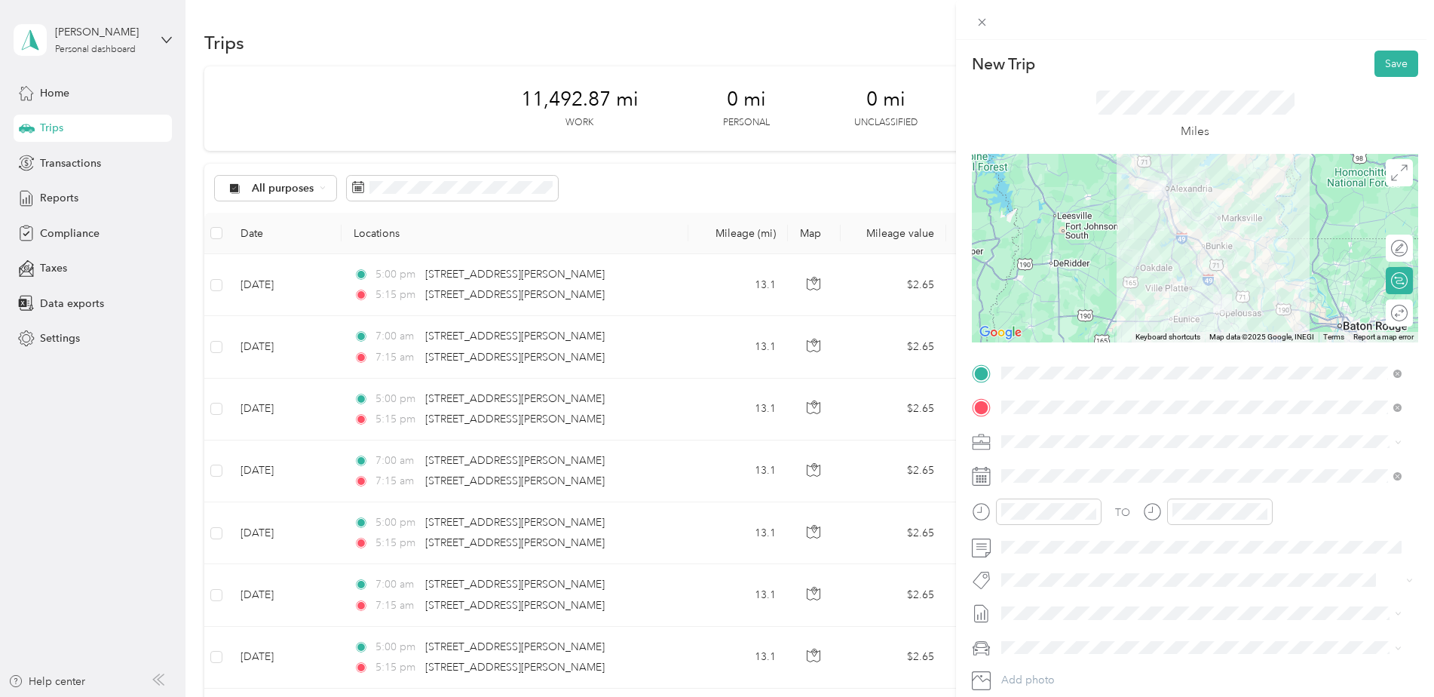
click at [1204, 280] on div at bounding box center [1195, 248] width 446 height 188
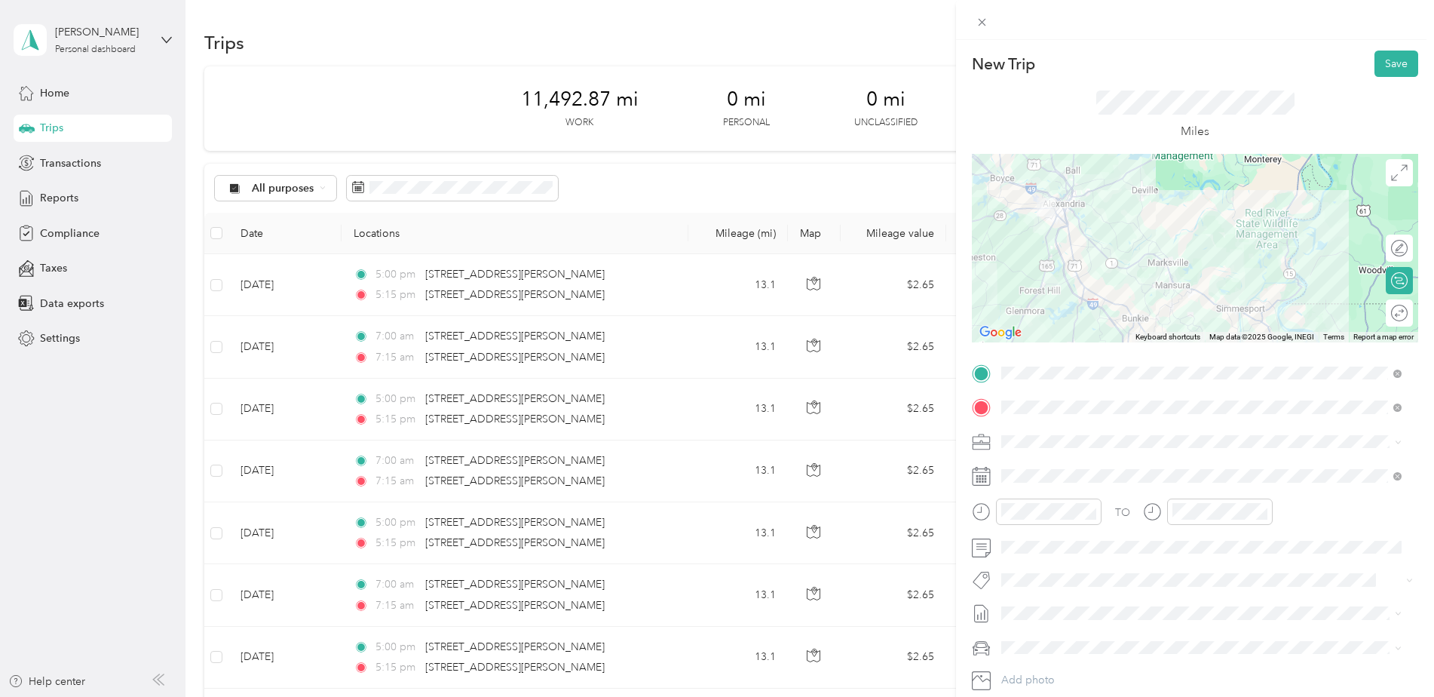
drag, startPoint x: 1065, startPoint y: 207, endPoint x: 1052, endPoint y: 318, distance: 112.3
click at [1052, 318] on div at bounding box center [1195, 248] width 446 height 188
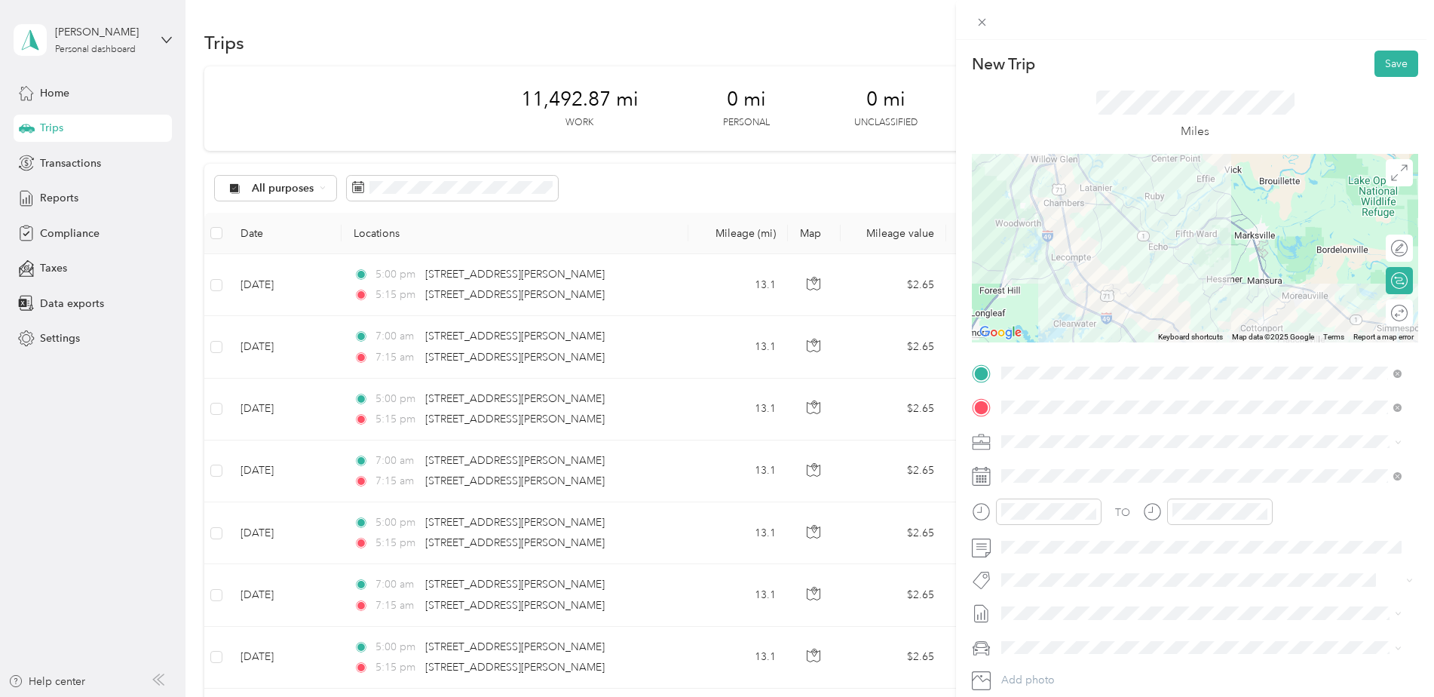
click at [1052, 281] on div at bounding box center [1195, 248] width 446 height 188
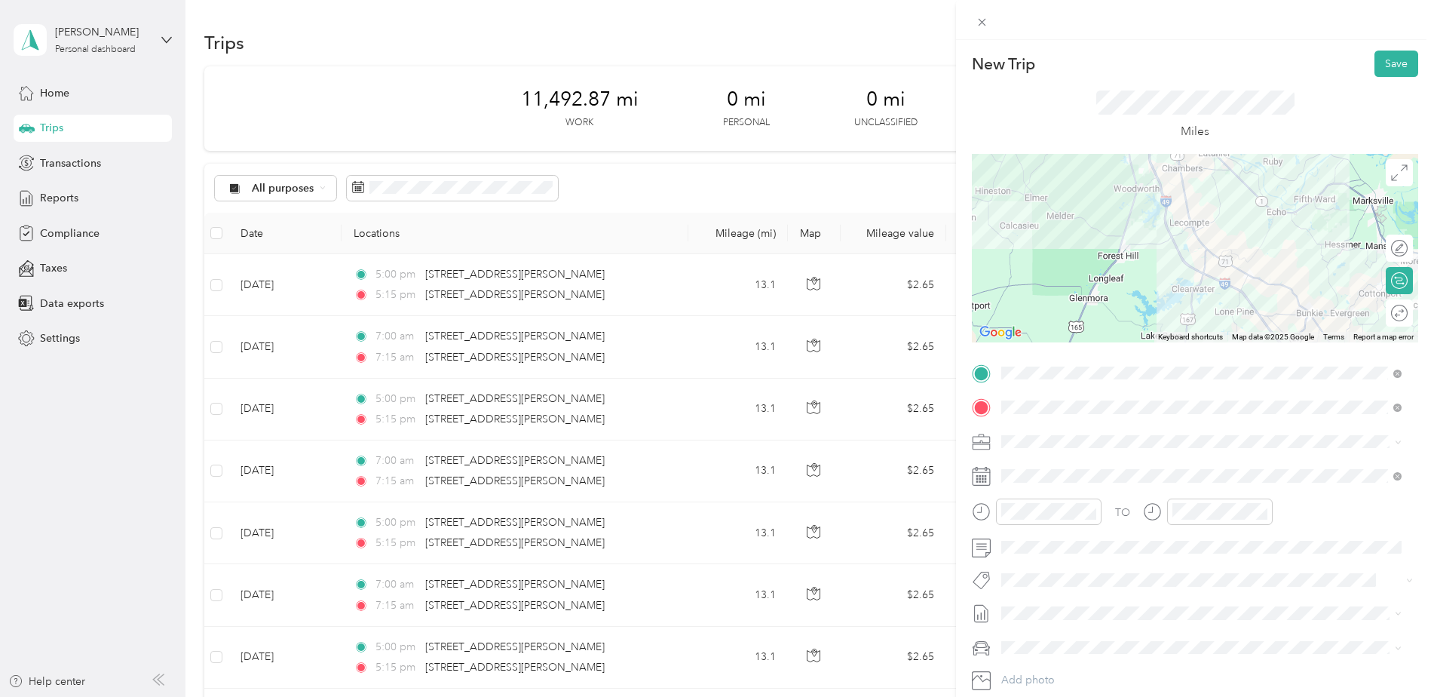
click at [1184, 223] on div at bounding box center [1195, 248] width 446 height 188
click at [1185, 222] on div at bounding box center [1195, 248] width 446 height 188
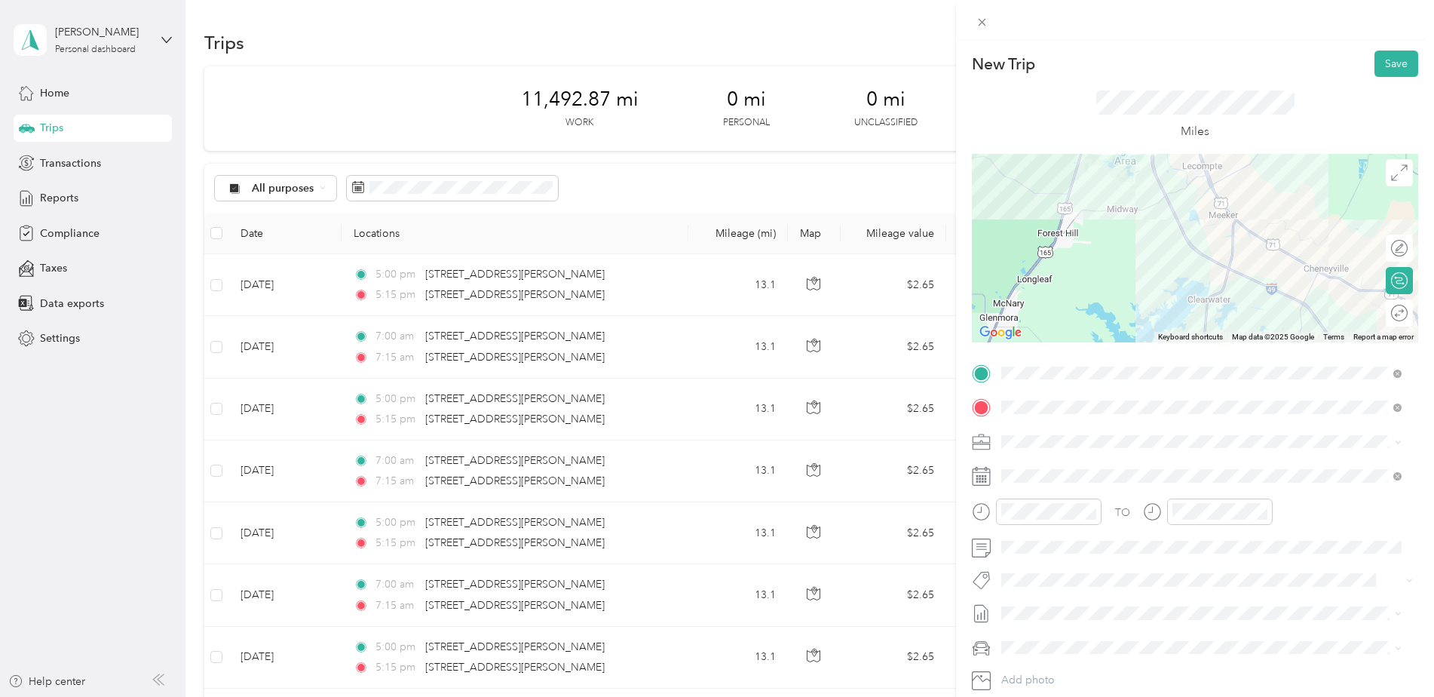
click at [1174, 225] on div at bounding box center [1195, 248] width 446 height 188
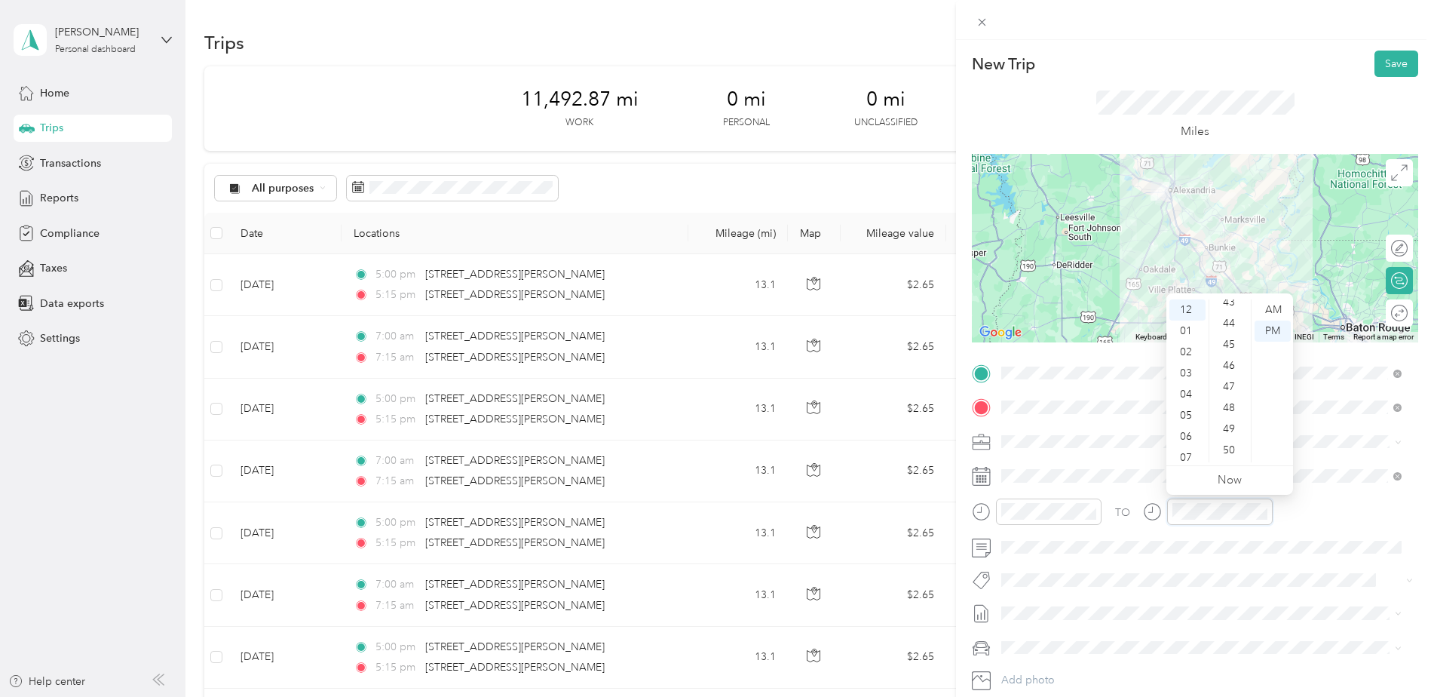
scroll to position [935, 0]
click at [1223, 328] on div "45" at bounding box center [1230, 324] width 36 height 21
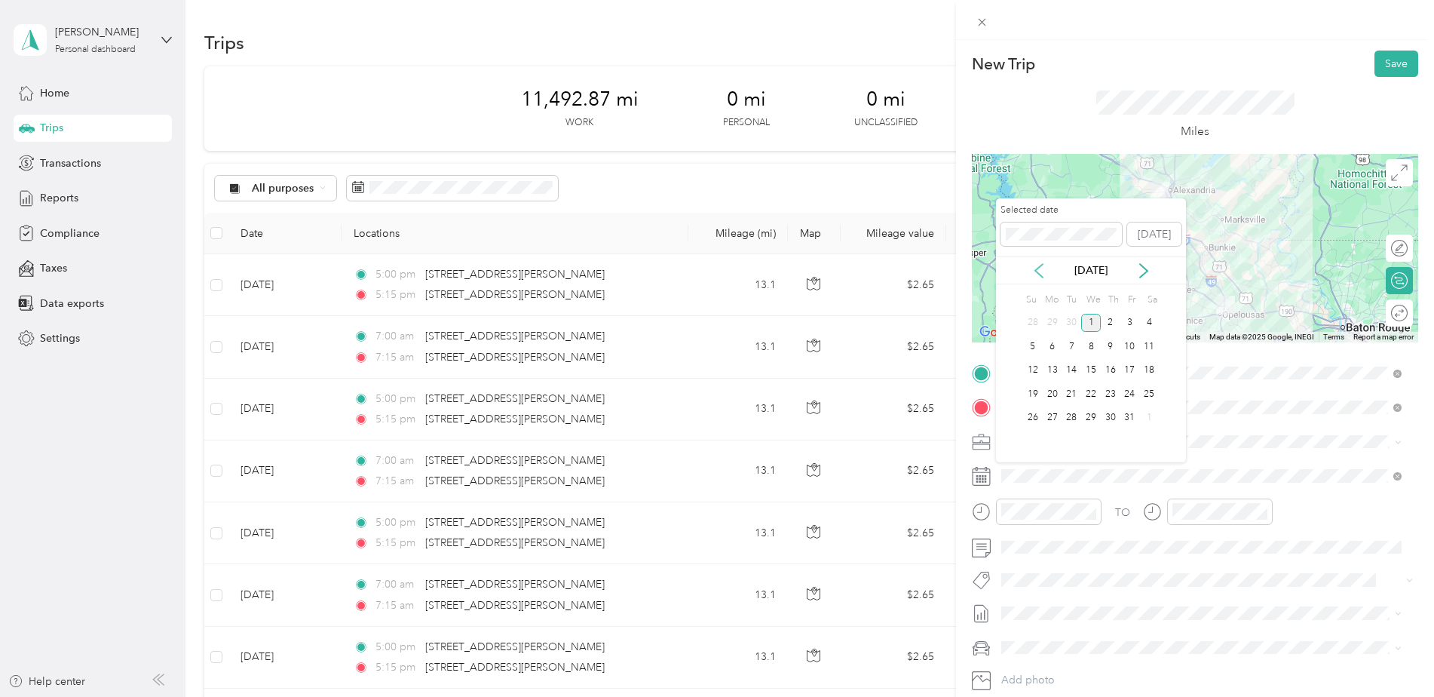
click at [1039, 272] on icon at bounding box center [1038, 270] width 15 height 15
click at [1072, 369] on div "16" at bounding box center [1072, 370] width 20 height 19
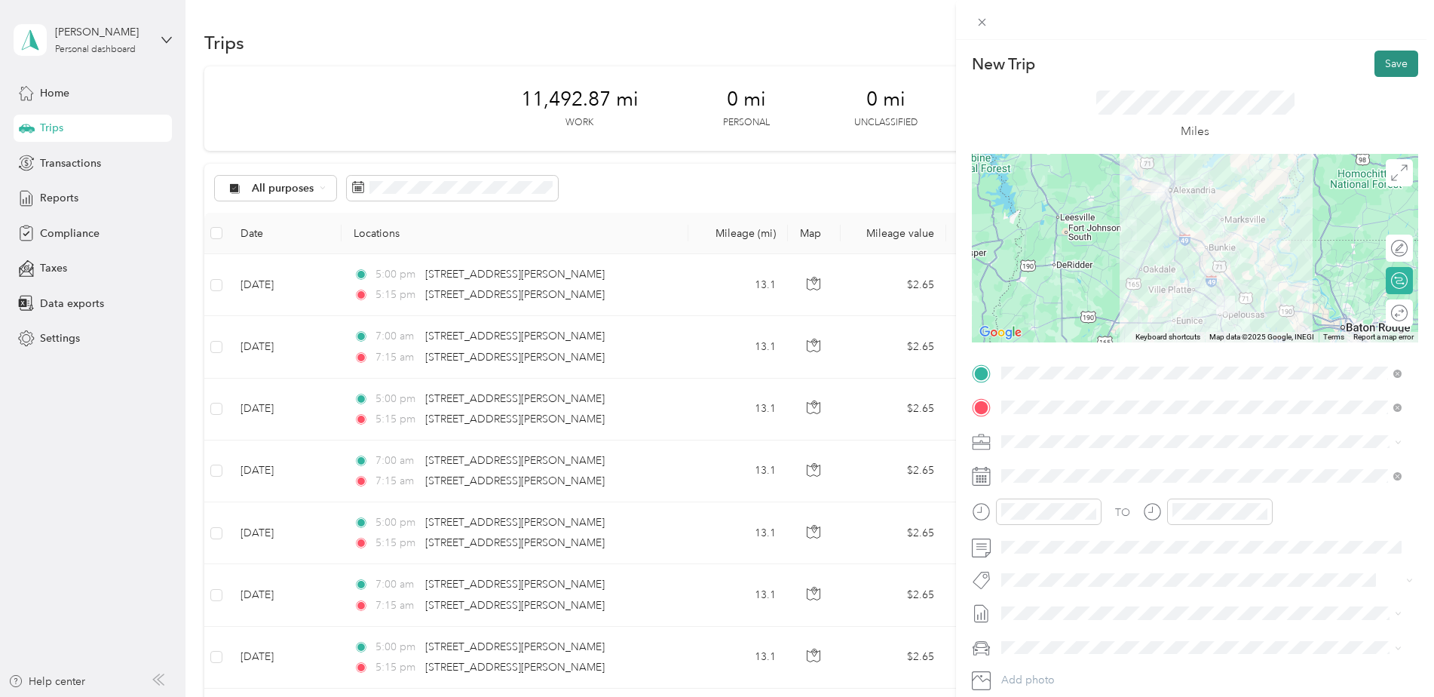
drag, startPoint x: 1388, startPoint y: 66, endPoint x: 1380, endPoint y: 68, distance: 7.9
click at [1380, 67] on button "Save" at bounding box center [1396, 64] width 44 height 26
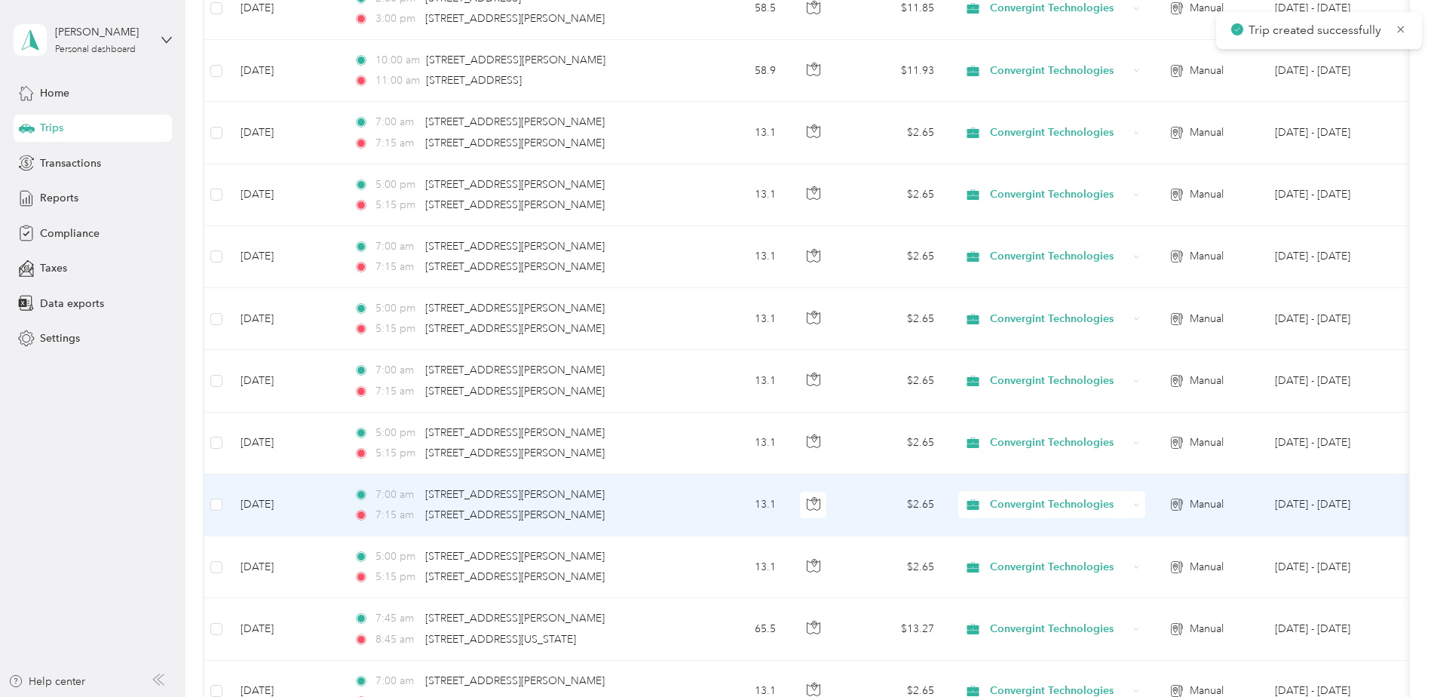
scroll to position [1357, 0]
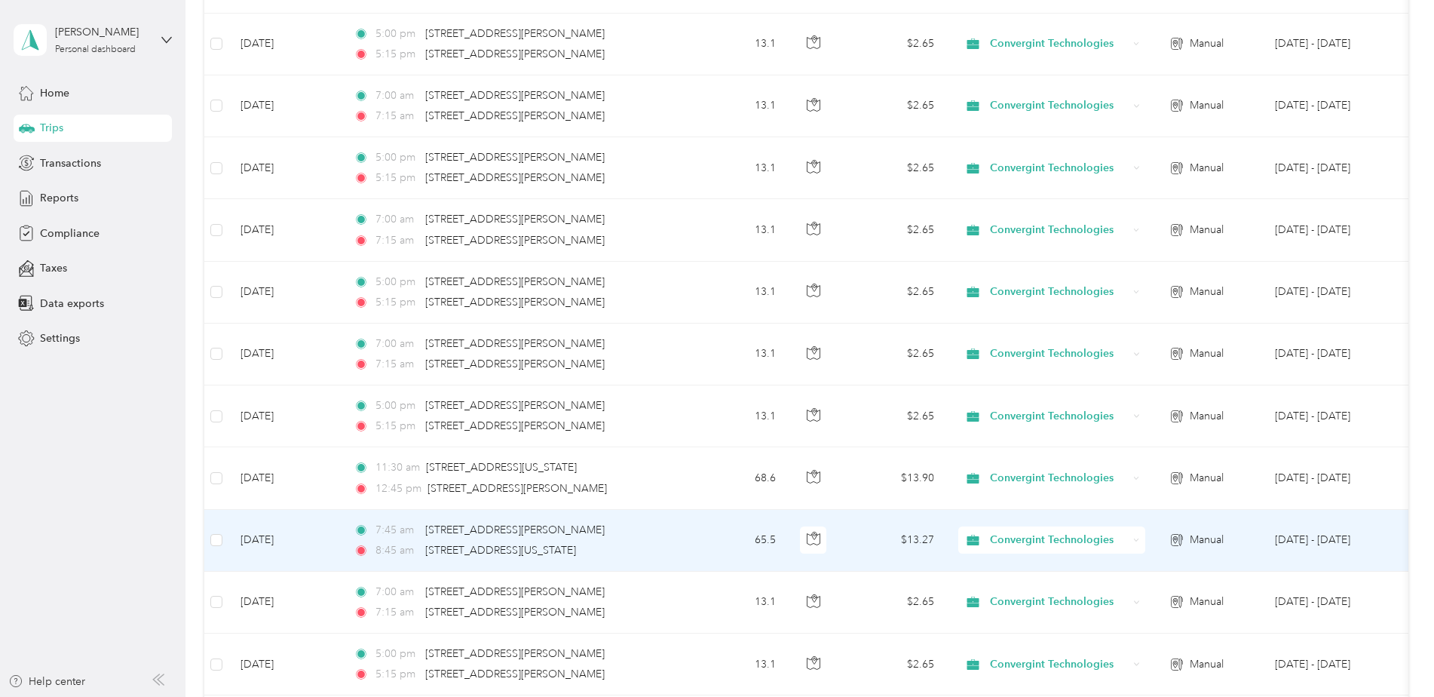
click at [720, 543] on td "65.5" at bounding box center [738, 541] width 100 height 62
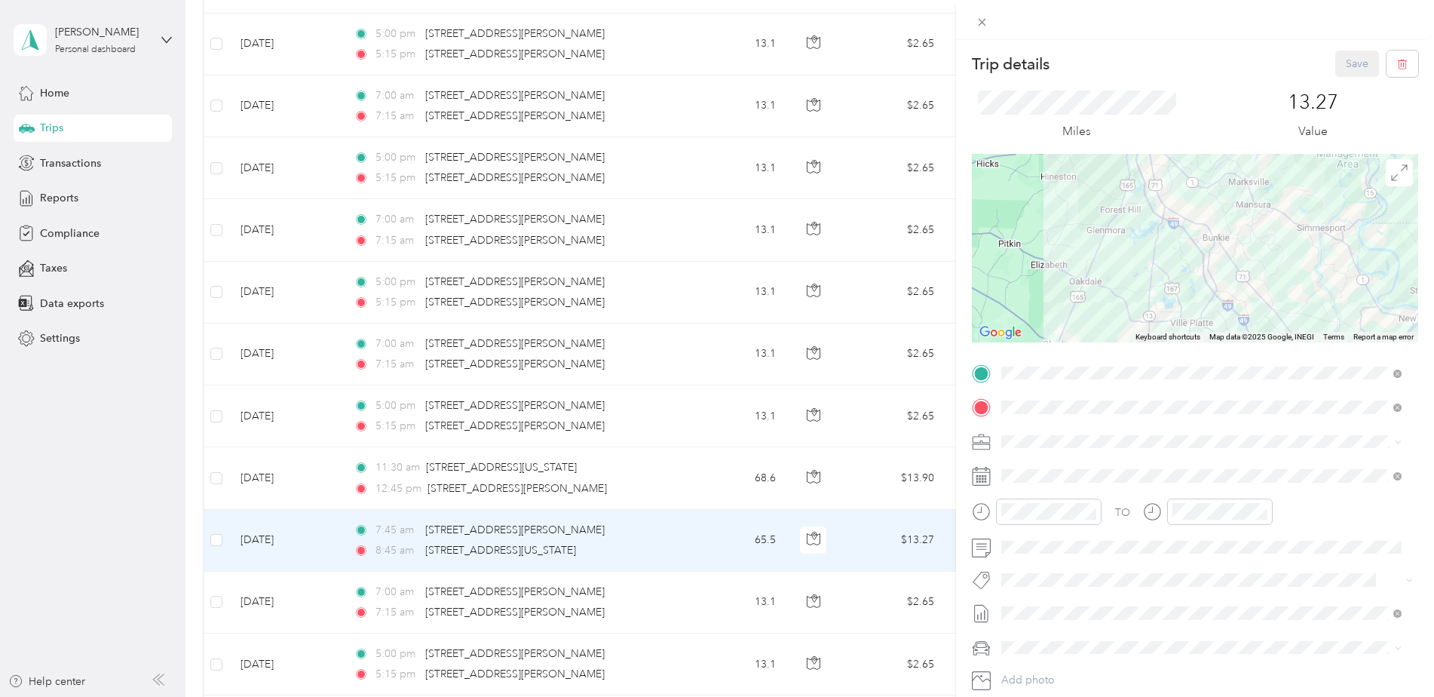
drag, startPoint x: 1169, startPoint y: 219, endPoint x: 1164, endPoint y: 289, distance: 69.6
click at [1164, 289] on div at bounding box center [1195, 248] width 446 height 188
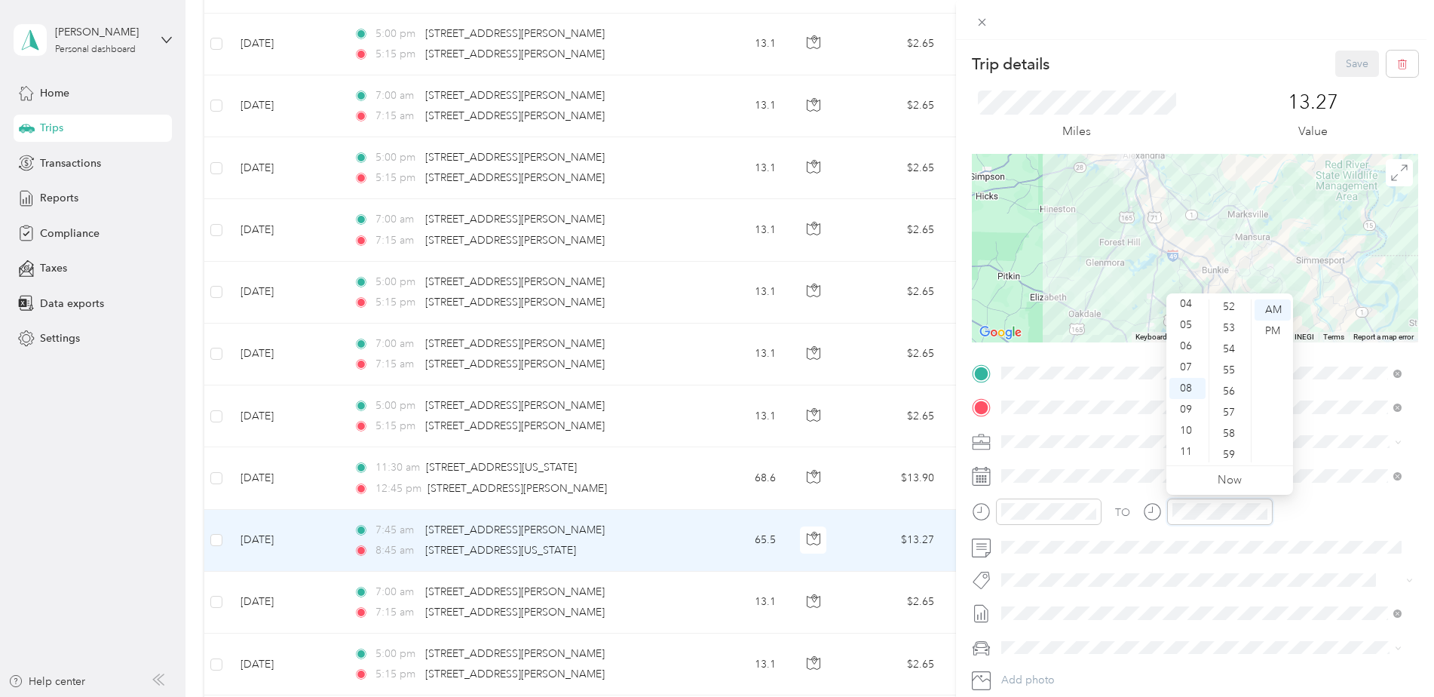
scroll to position [1025, 0]
click at [1231, 443] on div "55" at bounding box center [1230, 445] width 36 height 21
click at [1210, 95] on div "13.27 Value" at bounding box center [1314, 115] width 210 height 51
click at [1335, 64] on button "Save" at bounding box center [1357, 64] width 44 height 26
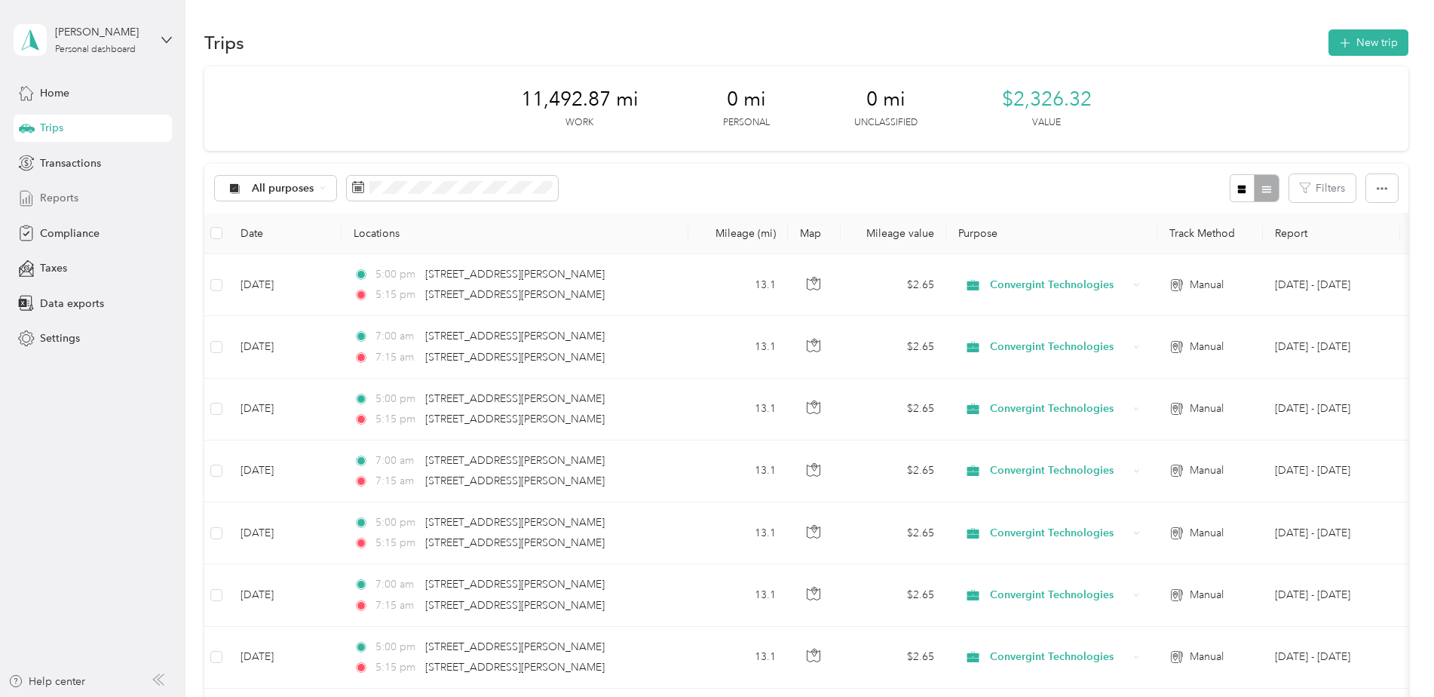
click at [59, 194] on span "Reports" at bounding box center [59, 198] width 38 height 16
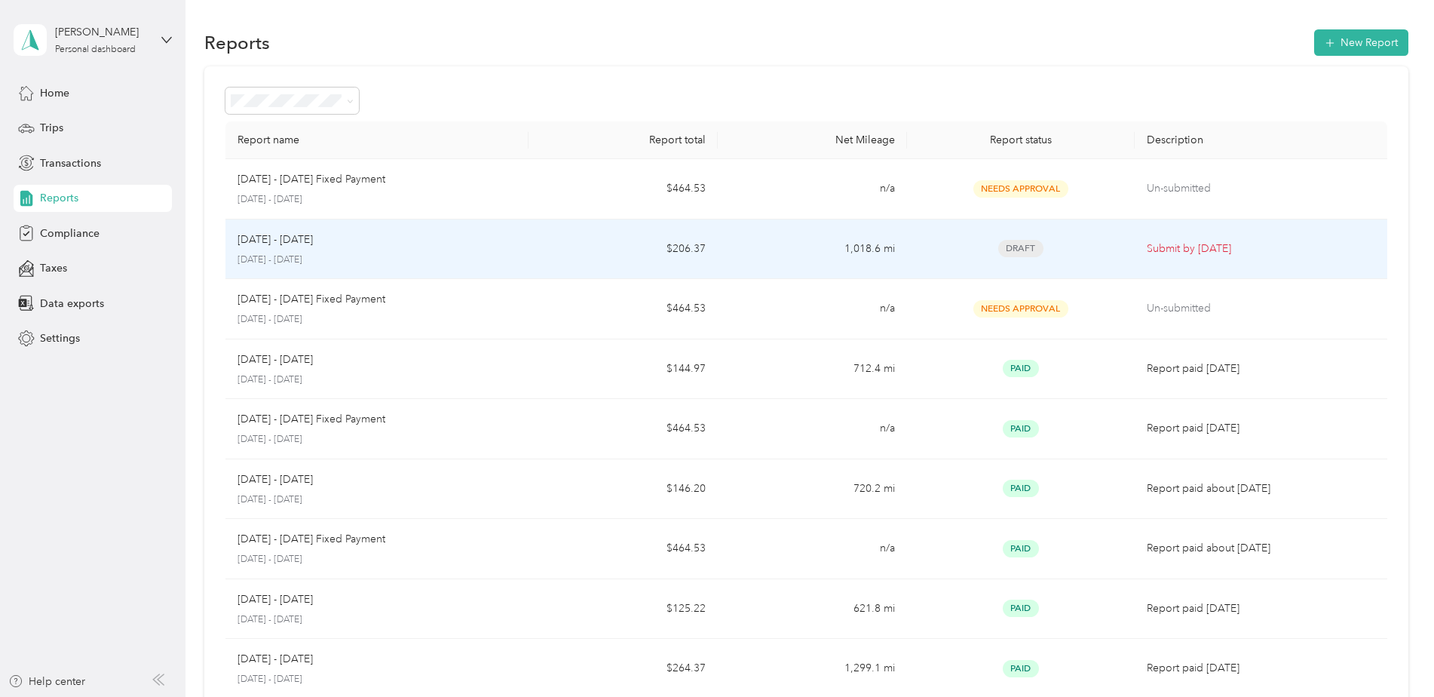
click at [490, 257] on p "September 1 - 30, 2025" at bounding box center [376, 260] width 279 height 14
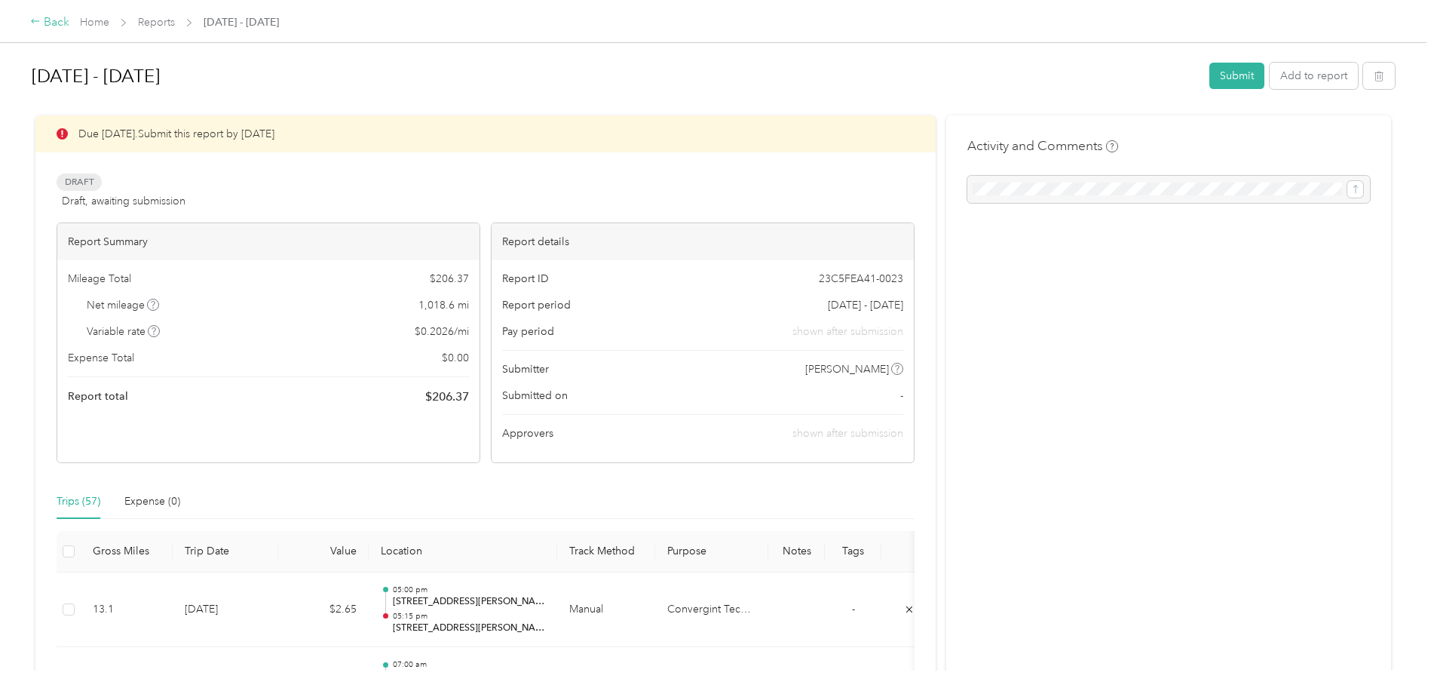
click at [41, 17] on div "Back" at bounding box center [49, 23] width 39 height 18
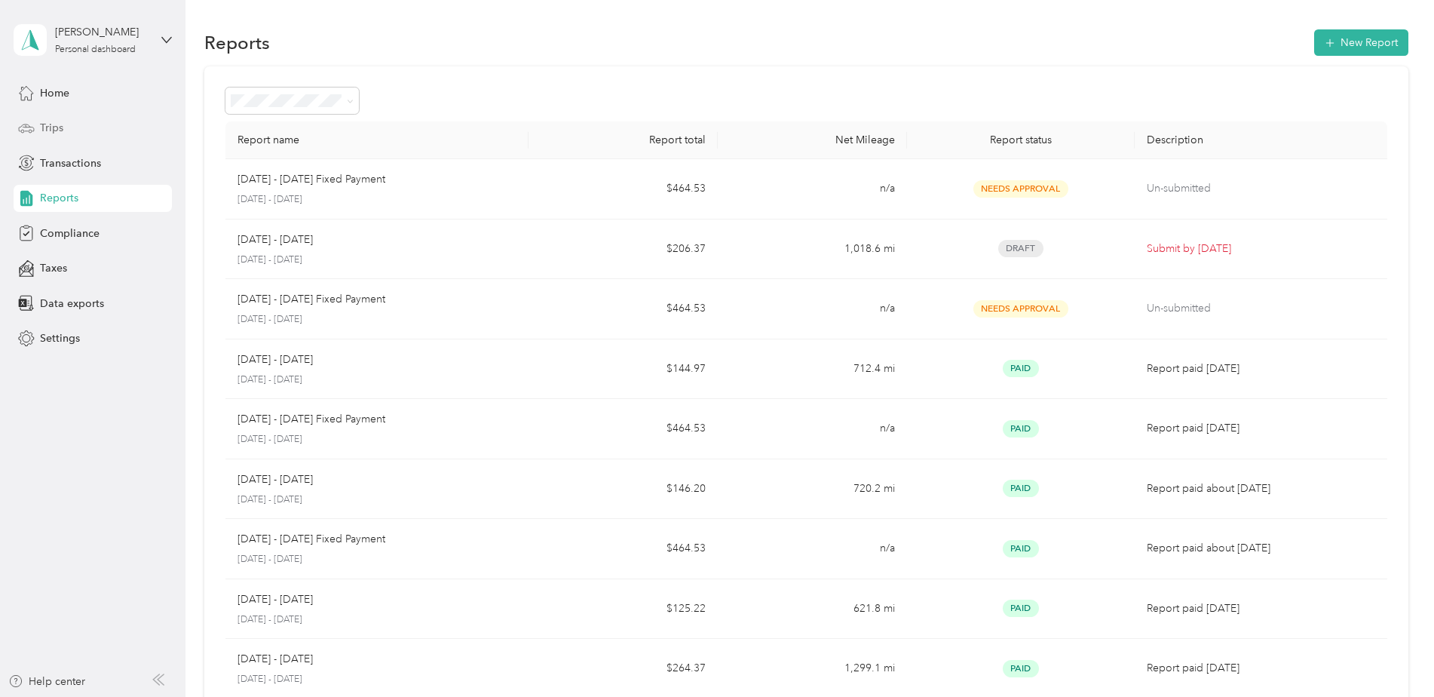
click at [122, 129] on div "Trips" at bounding box center [93, 128] width 158 height 27
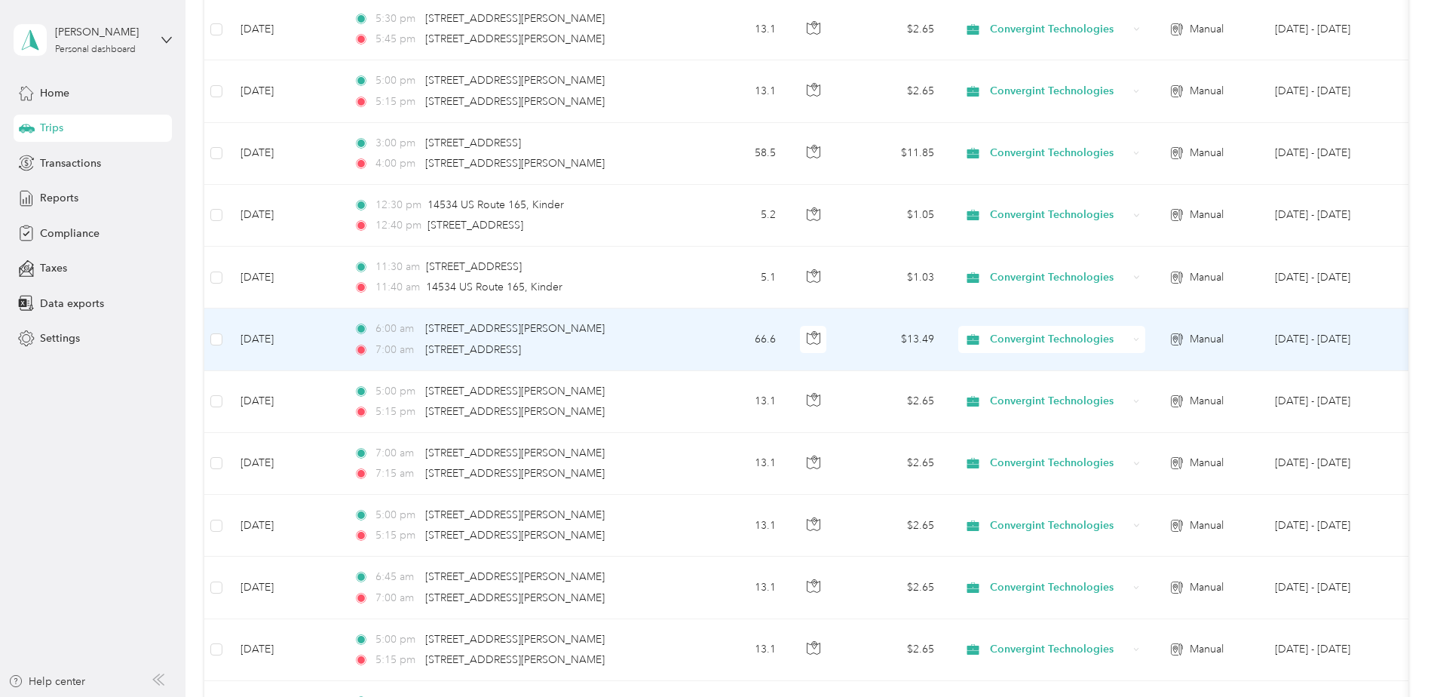
scroll to position [2413, 0]
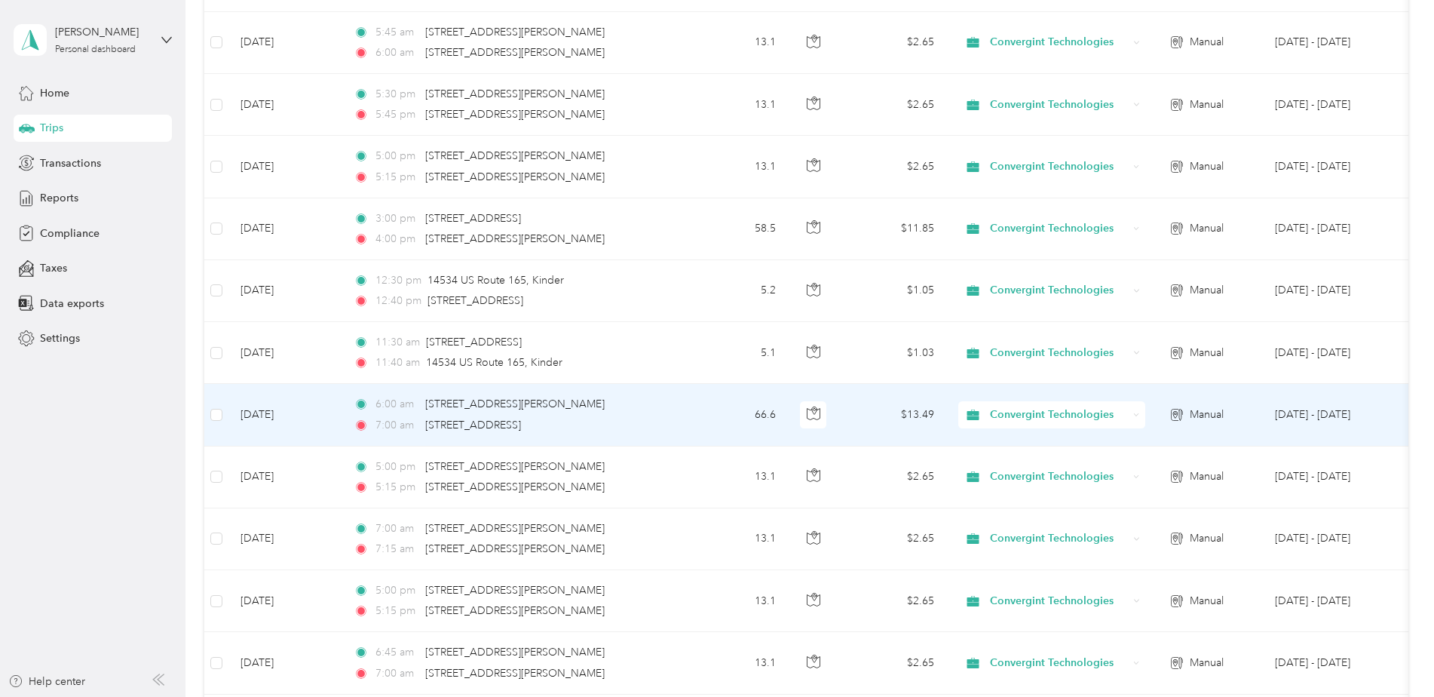
click at [646, 414] on div "6:00 am 113 Powell Drive, Ball 7:00 am 777 Coushatta Drive, Kinder" at bounding box center [512, 414] width 317 height 37
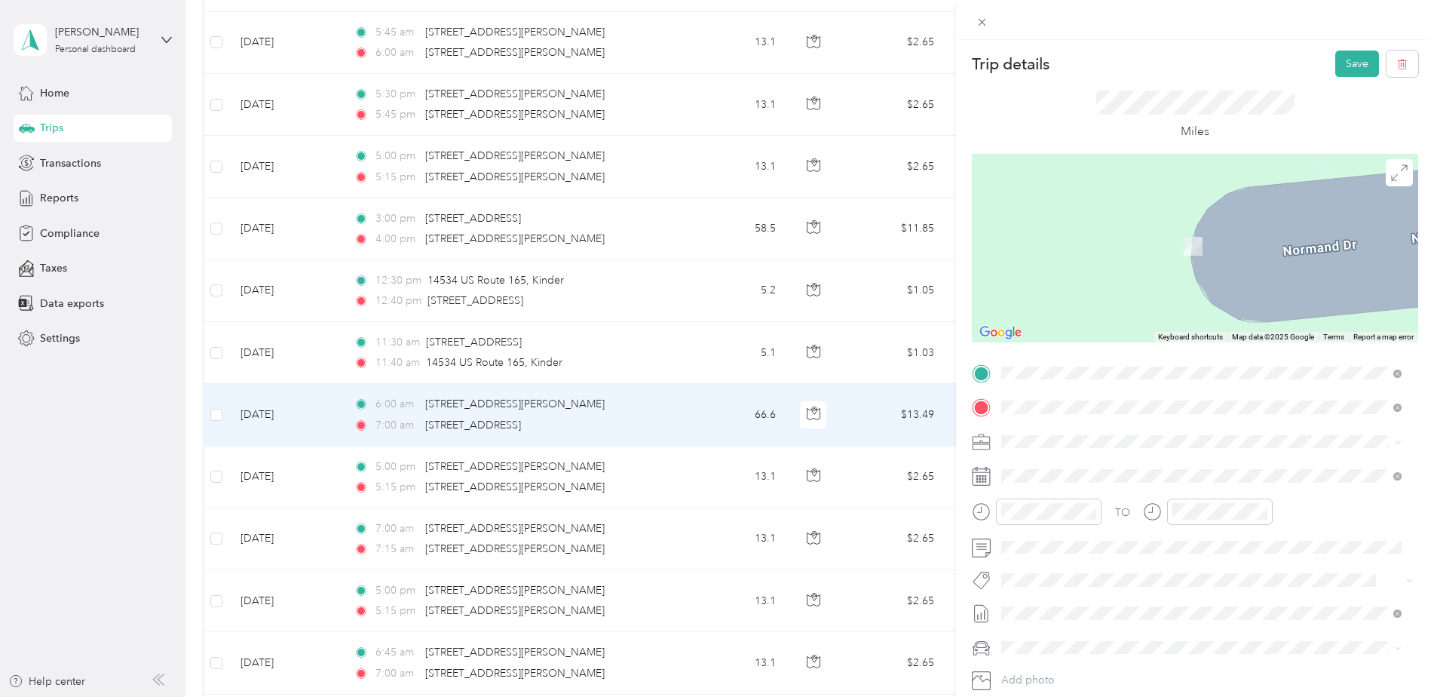
click at [1156, 456] on span "5616 John Eskew Boulevard Alexandria, Louisiana 71303, United States" at bounding box center [1147, 462] width 234 height 14
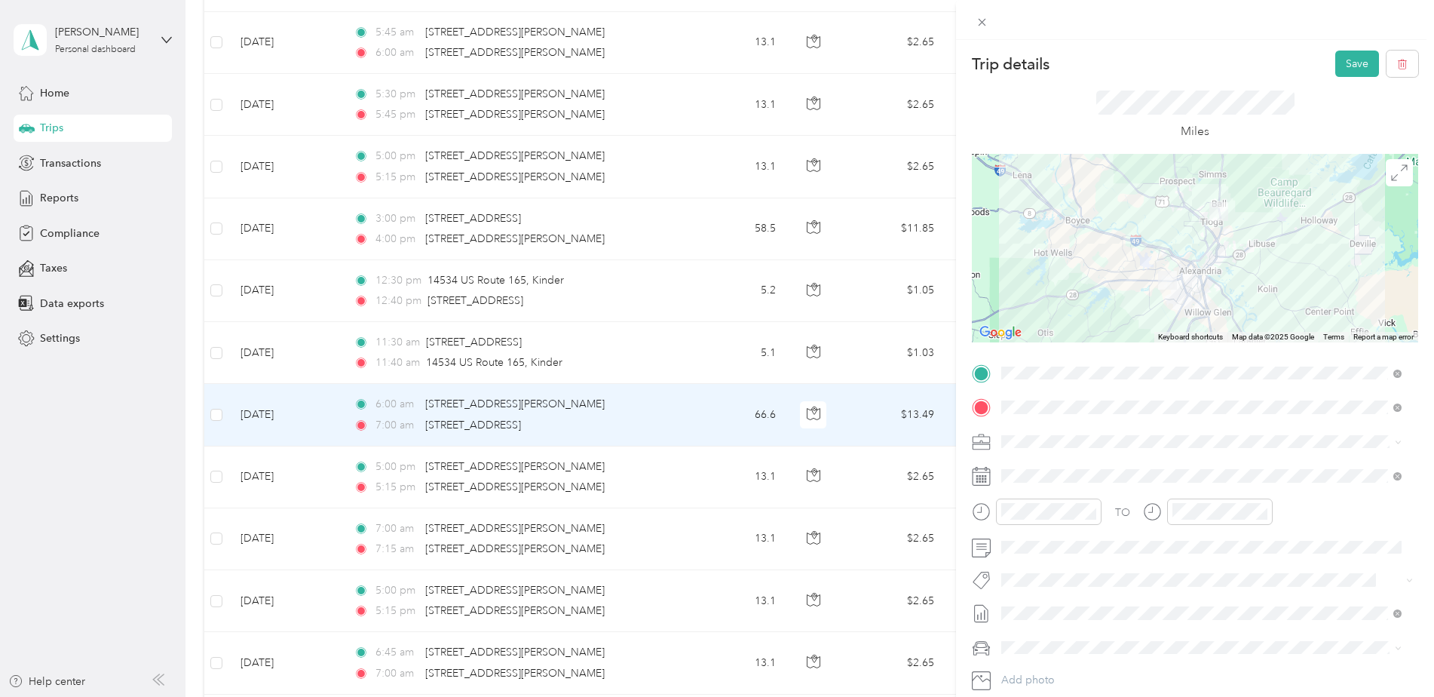
click at [1196, 274] on div at bounding box center [1195, 248] width 446 height 188
click at [1186, 347] on div "06" at bounding box center [1187, 346] width 36 height 21
click at [1233, 324] on div "15" at bounding box center [1230, 324] width 36 height 21
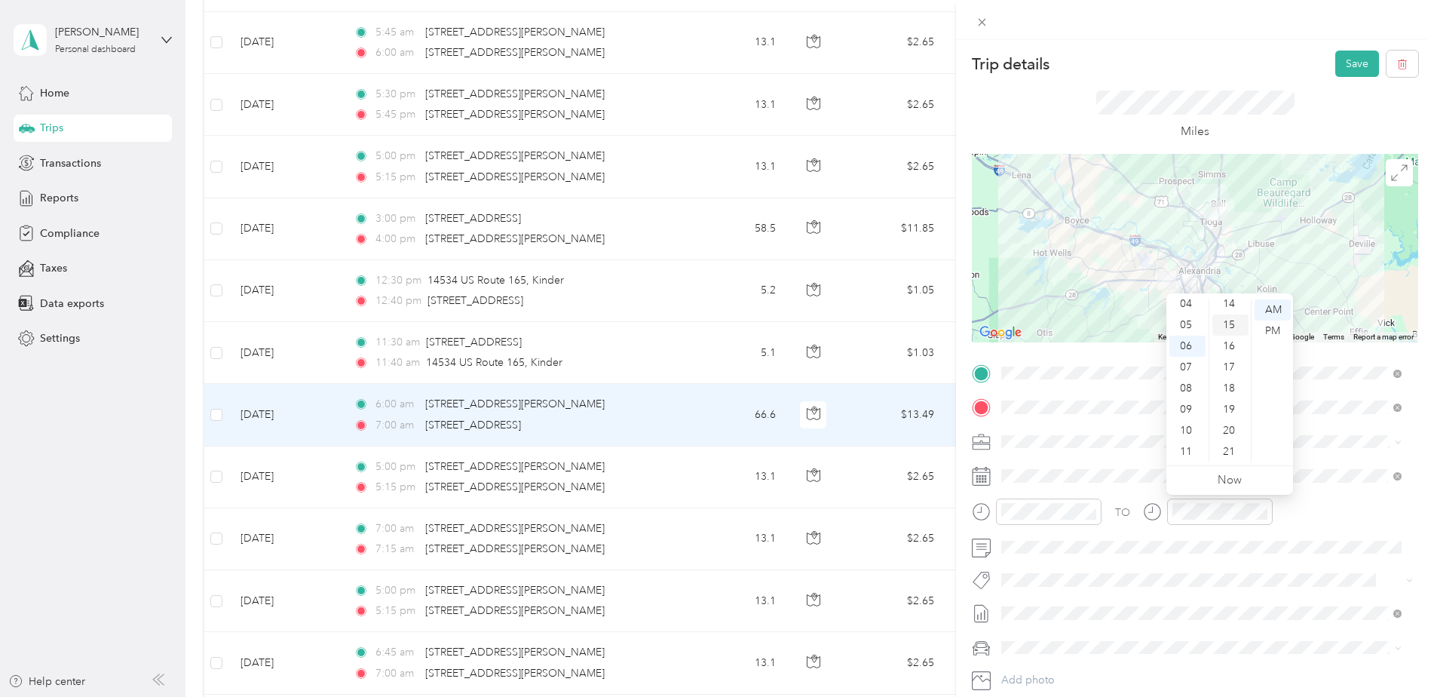
scroll to position [317, 0]
click at [1338, 63] on button "Save" at bounding box center [1357, 64] width 44 height 26
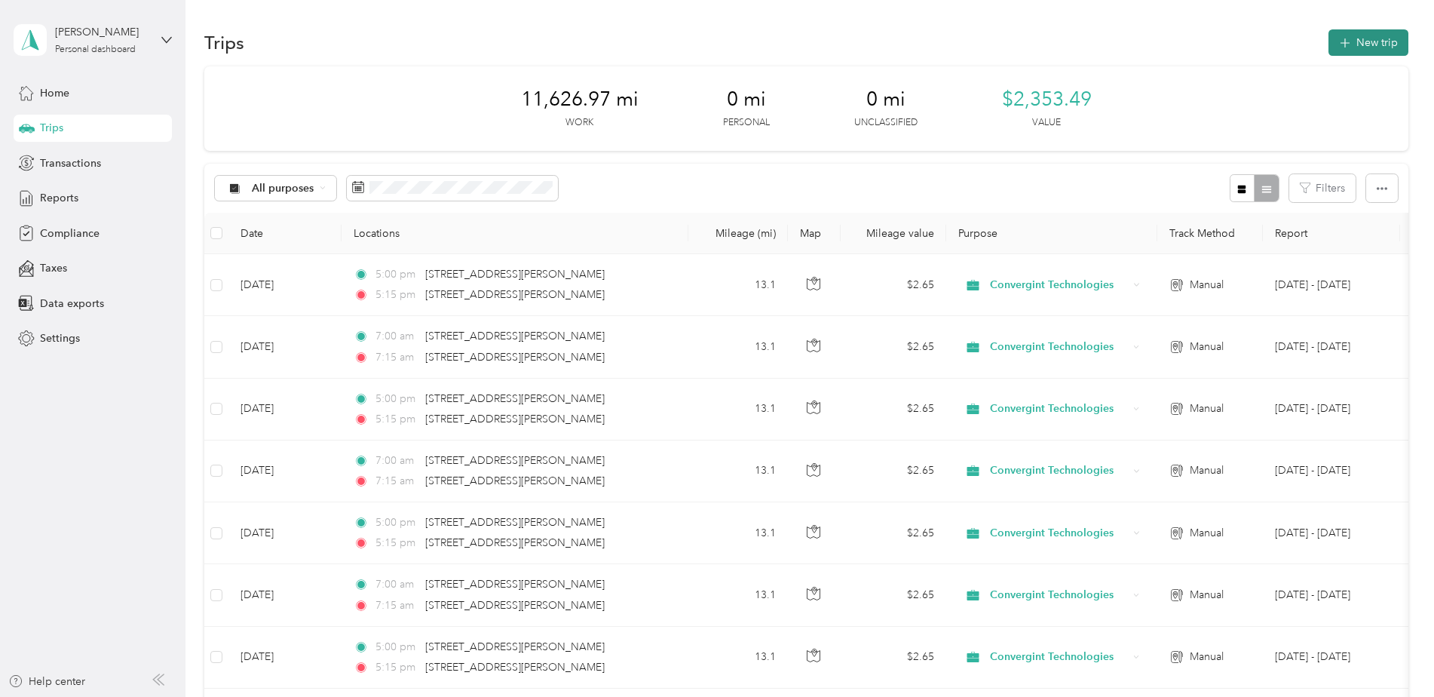
click at [1354, 45] on button "New trip" at bounding box center [1368, 42] width 80 height 26
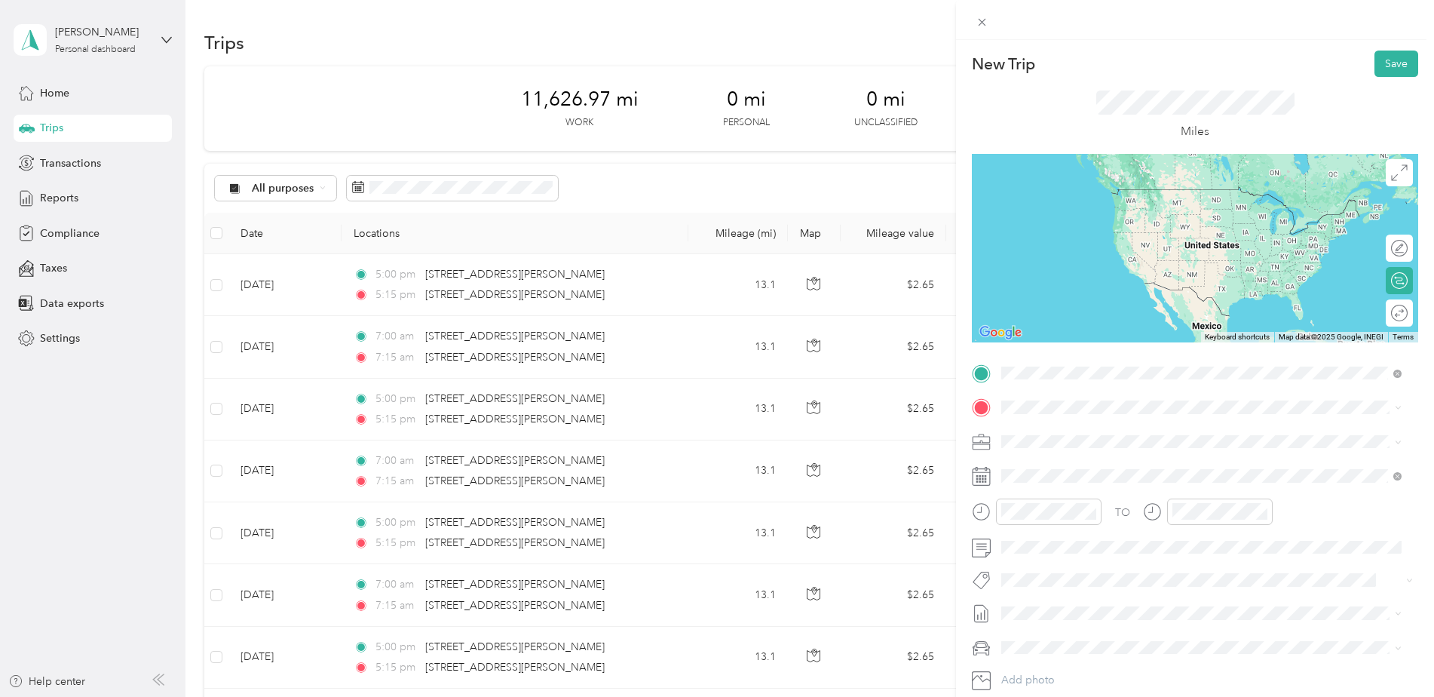
click at [1122, 422] on span "5616 John Eskew Boulevard Alexandria, Louisiana 71303, United States" at bounding box center [1147, 428] width 234 height 14
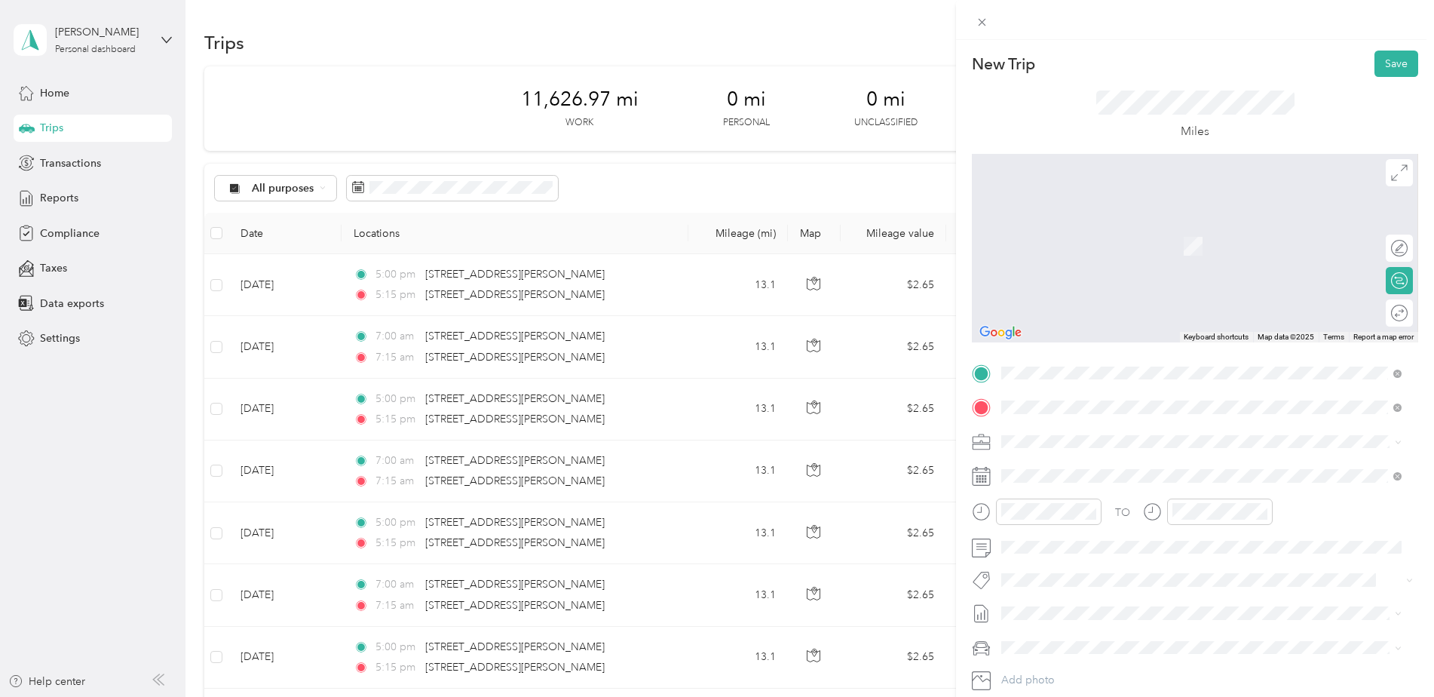
click at [1095, 468] on span "777 Coushatta Drive Kinder, Louisiana 70648, United States" at bounding box center [1105, 462] width 151 height 14
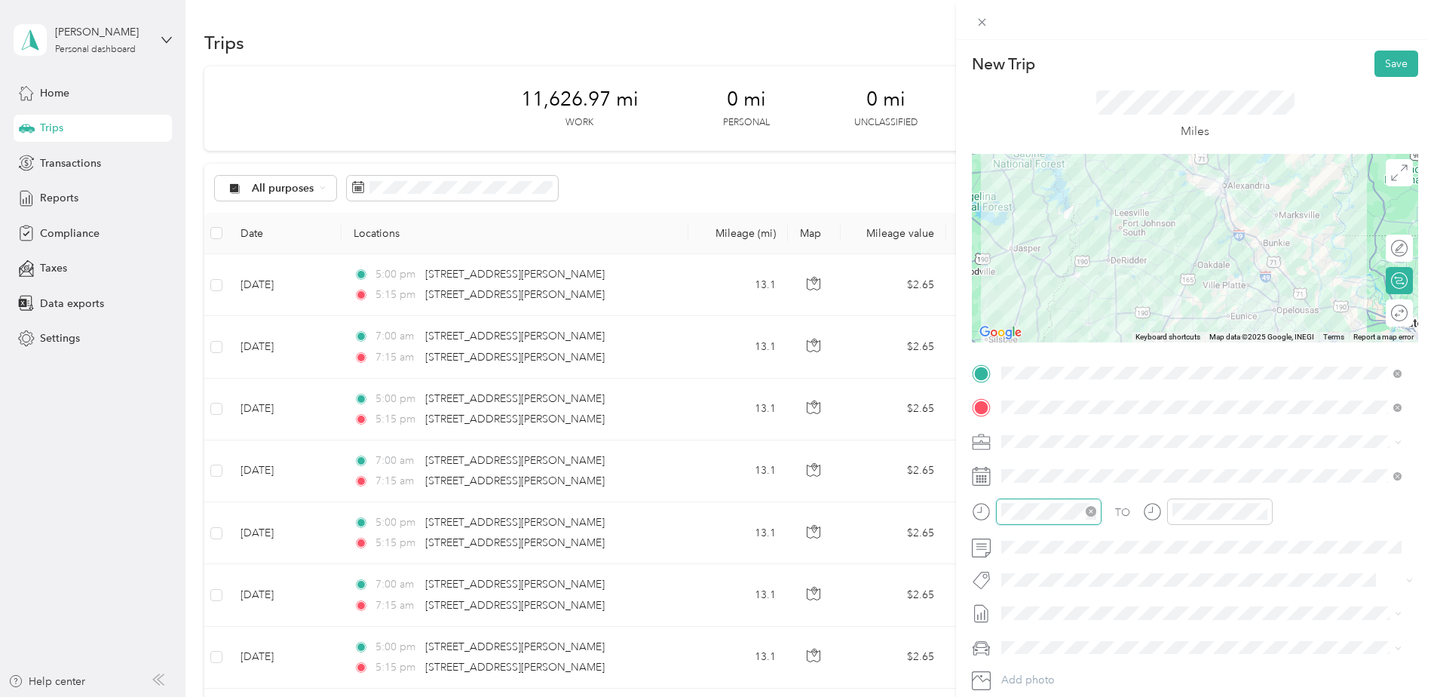
scroll to position [486, 0]
click at [1015, 413] on div "06" at bounding box center [1017, 415] width 36 height 21
click at [1057, 397] on div "45" at bounding box center [1060, 397] width 36 height 21
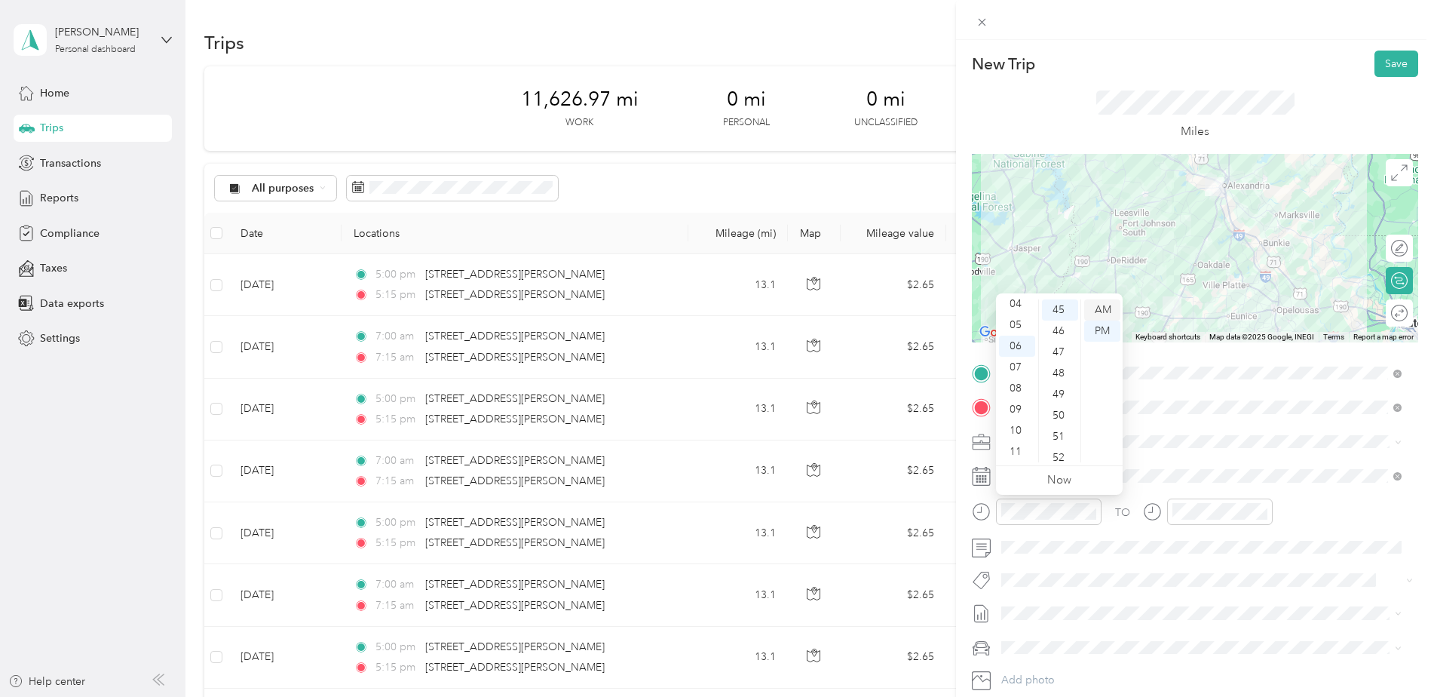
click at [1099, 308] on div "AM" at bounding box center [1102, 309] width 36 height 21
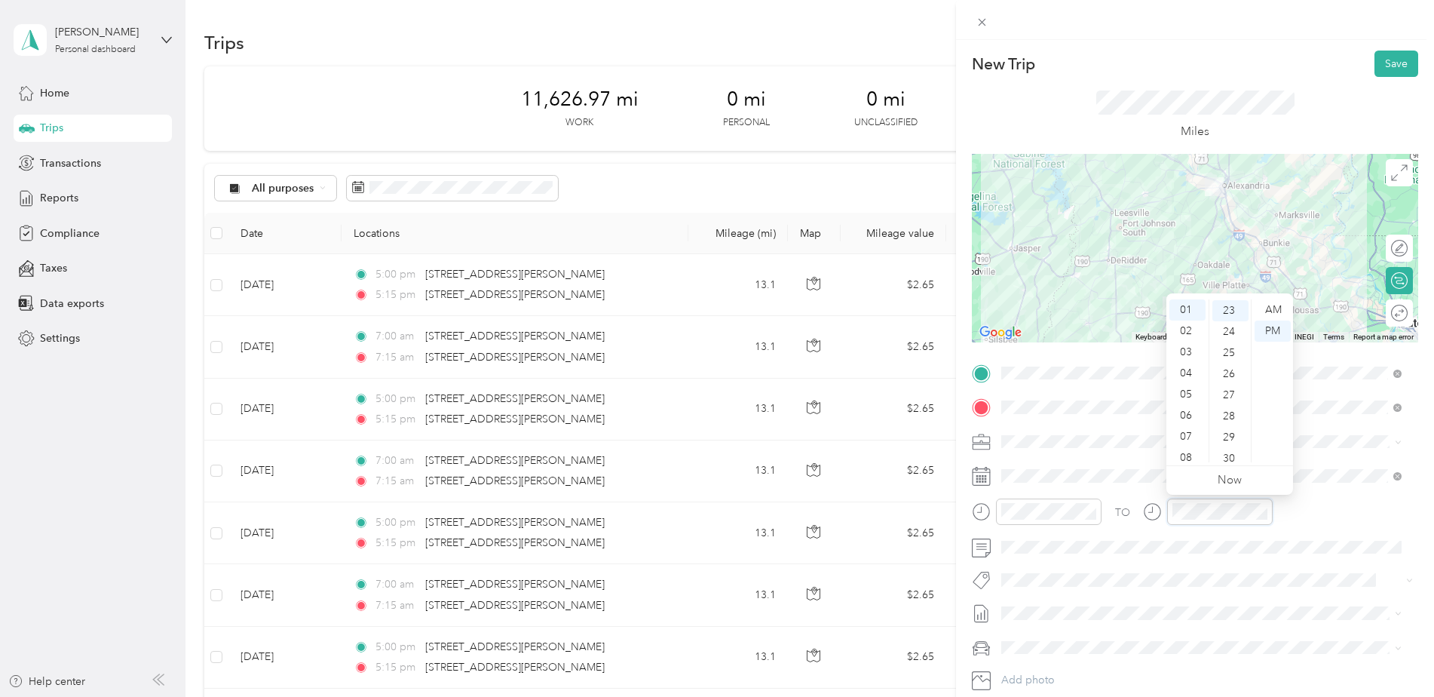
scroll to position [486, 0]
click at [1185, 430] on div "07" at bounding box center [1187, 436] width 36 height 21
click at [1231, 397] on div "45" at bounding box center [1230, 397] width 36 height 21
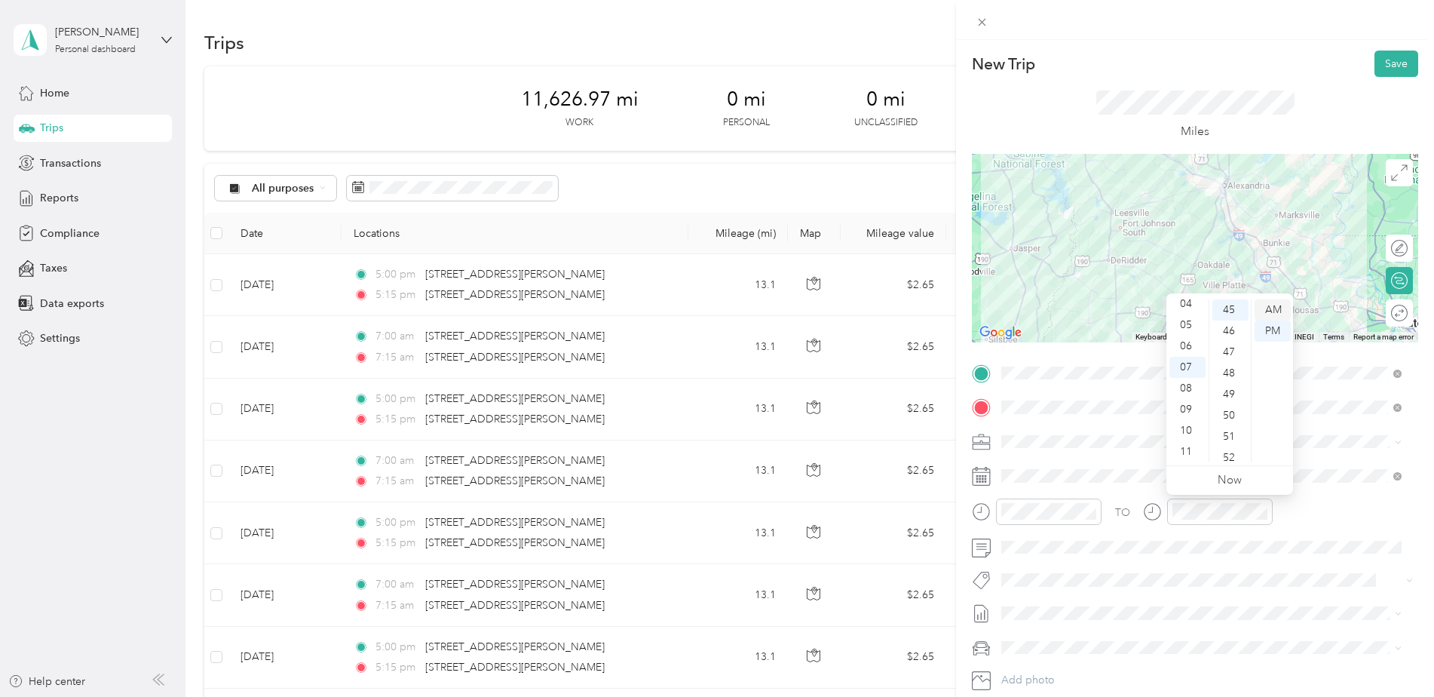
click at [1276, 305] on div "AM" at bounding box center [1273, 309] width 36 height 21
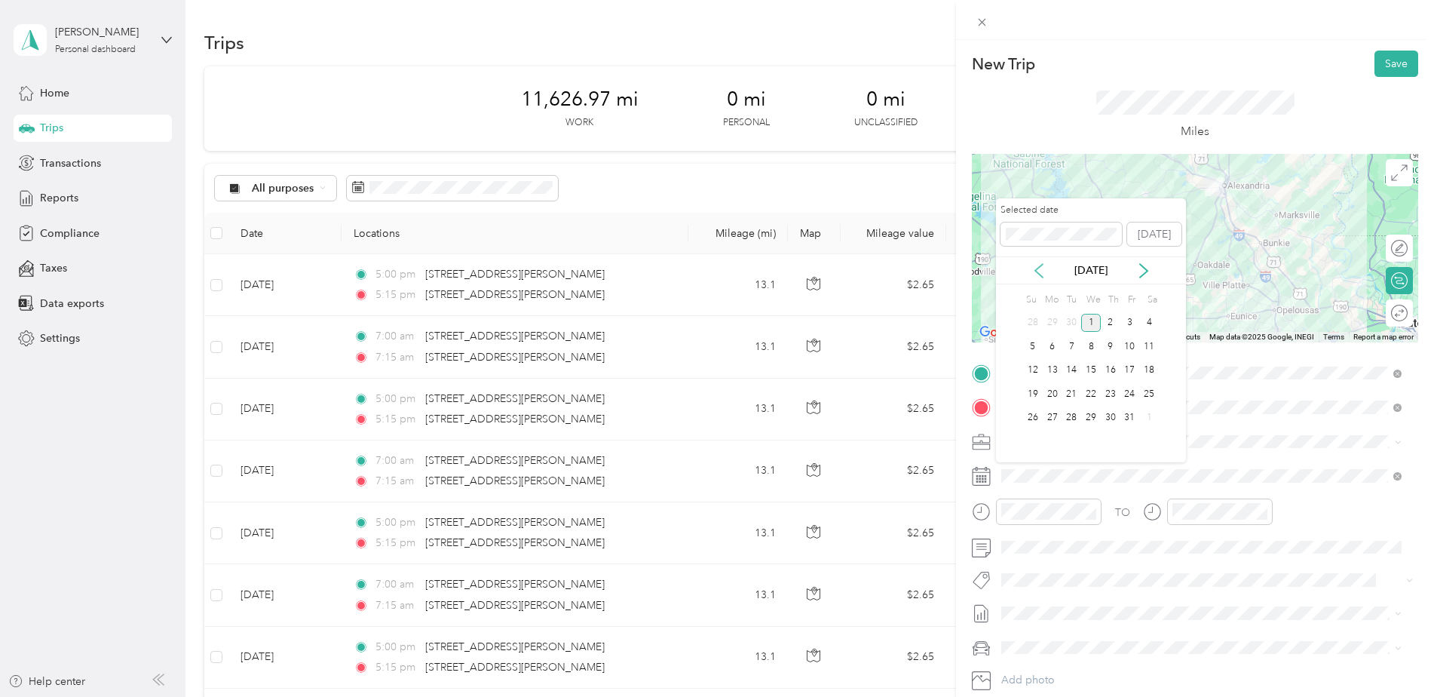
click at [1040, 271] on icon at bounding box center [1038, 270] width 15 height 15
click at [1111, 347] on div "11" at bounding box center [1111, 346] width 20 height 19
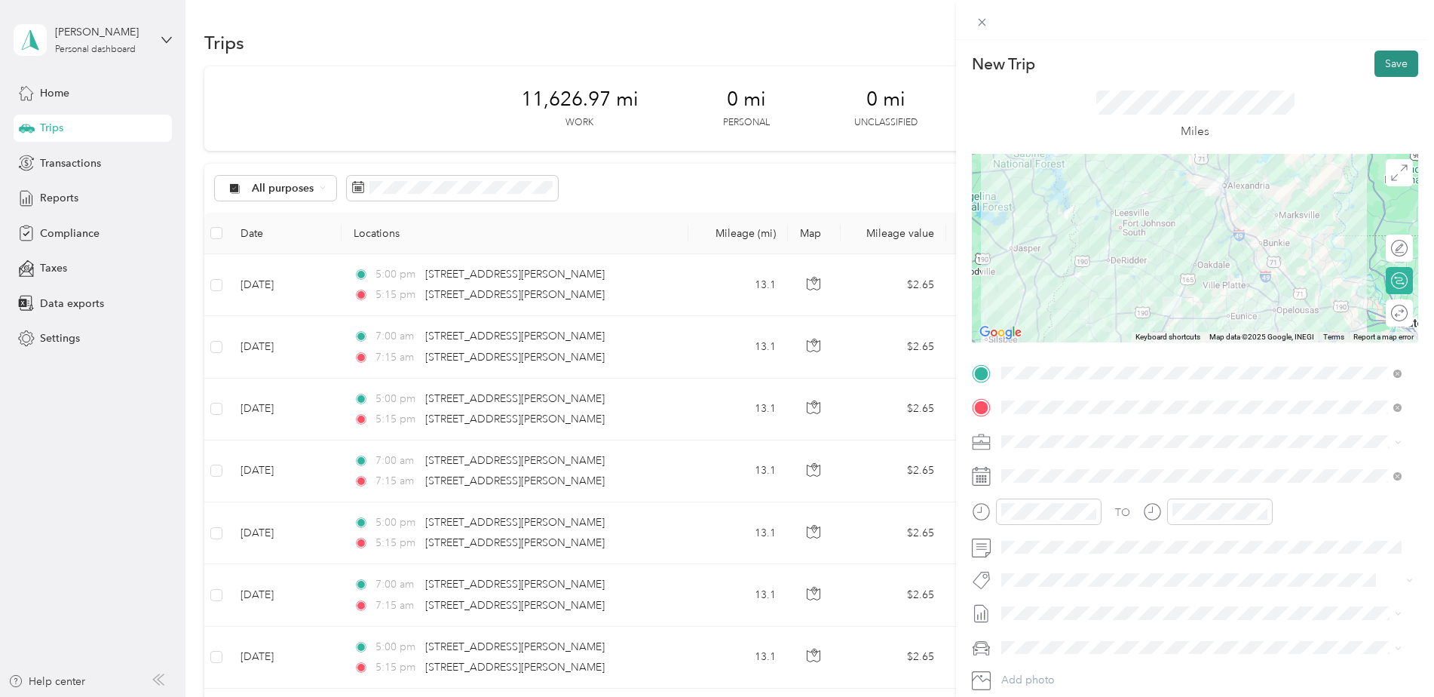
click at [1396, 61] on button "Save" at bounding box center [1396, 64] width 44 height 26
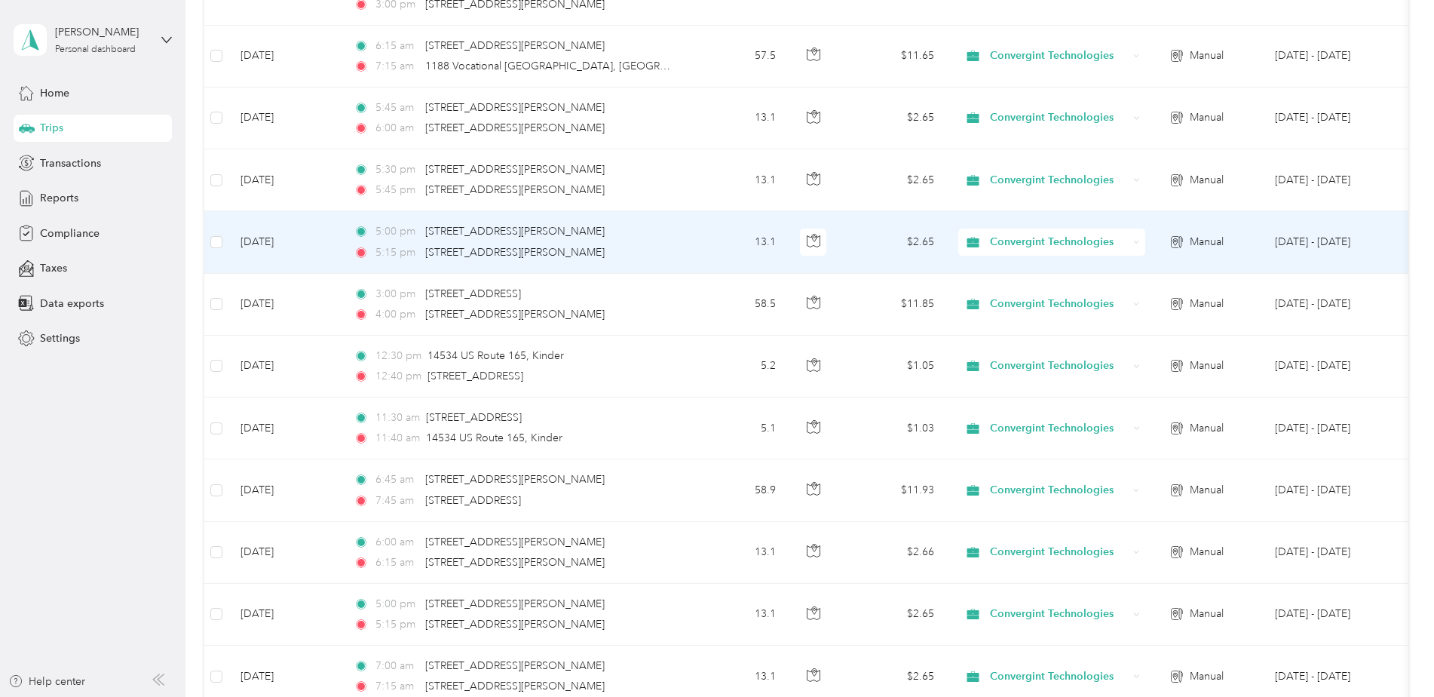
scroll to position [2262, 0]
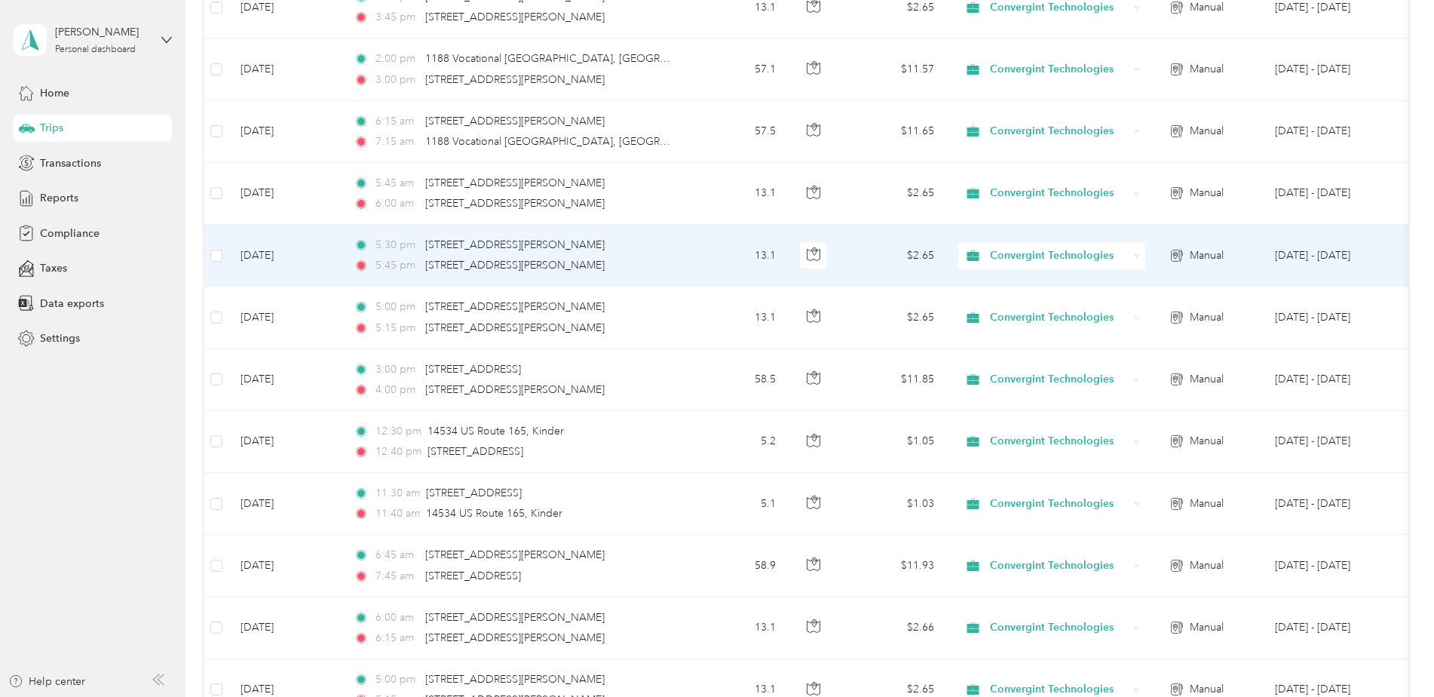
click at [636, 257] on div "5:45 pm 5616 John Eskew Boulevard, Alexandria" at bounding box center [512, 265] width 317 height 17
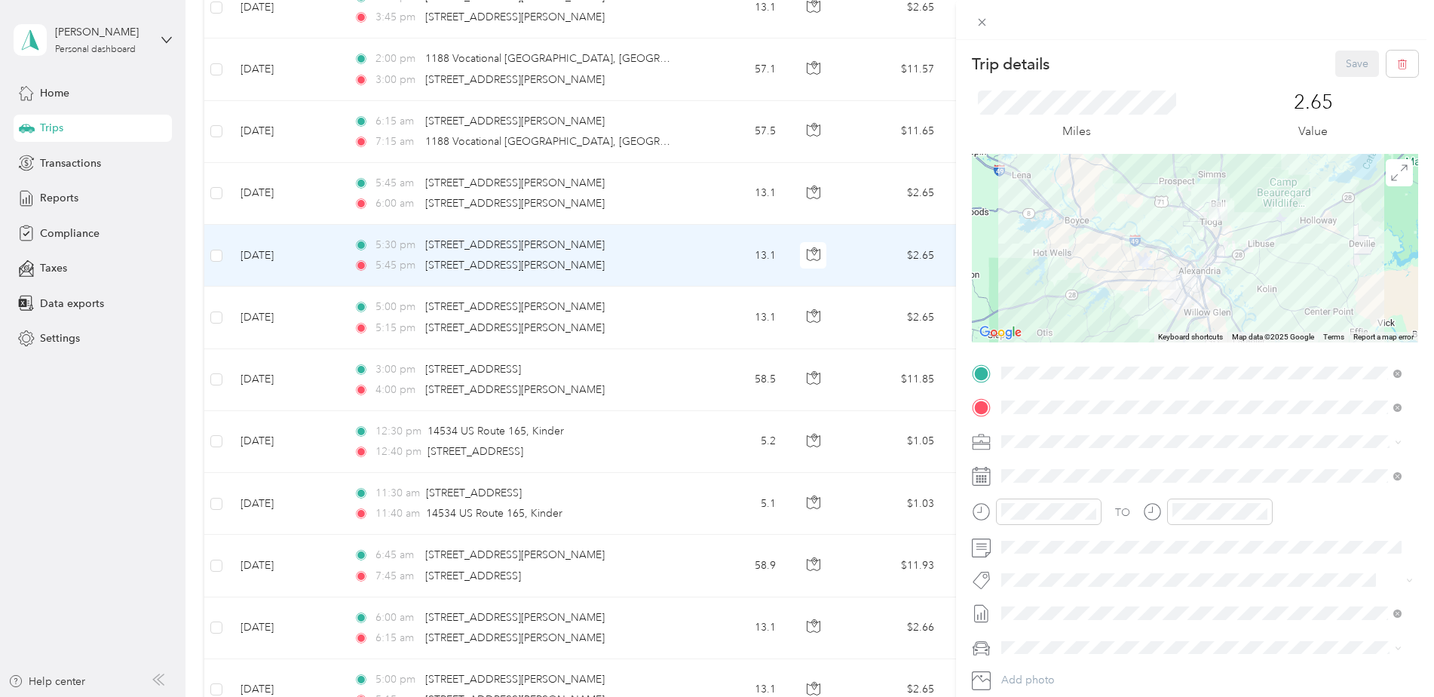
click at [627, 251] on div "Trip details Save This trip cannot be edited because it is either under review,…" at bounding box center [717, 348] width 1434 height 697
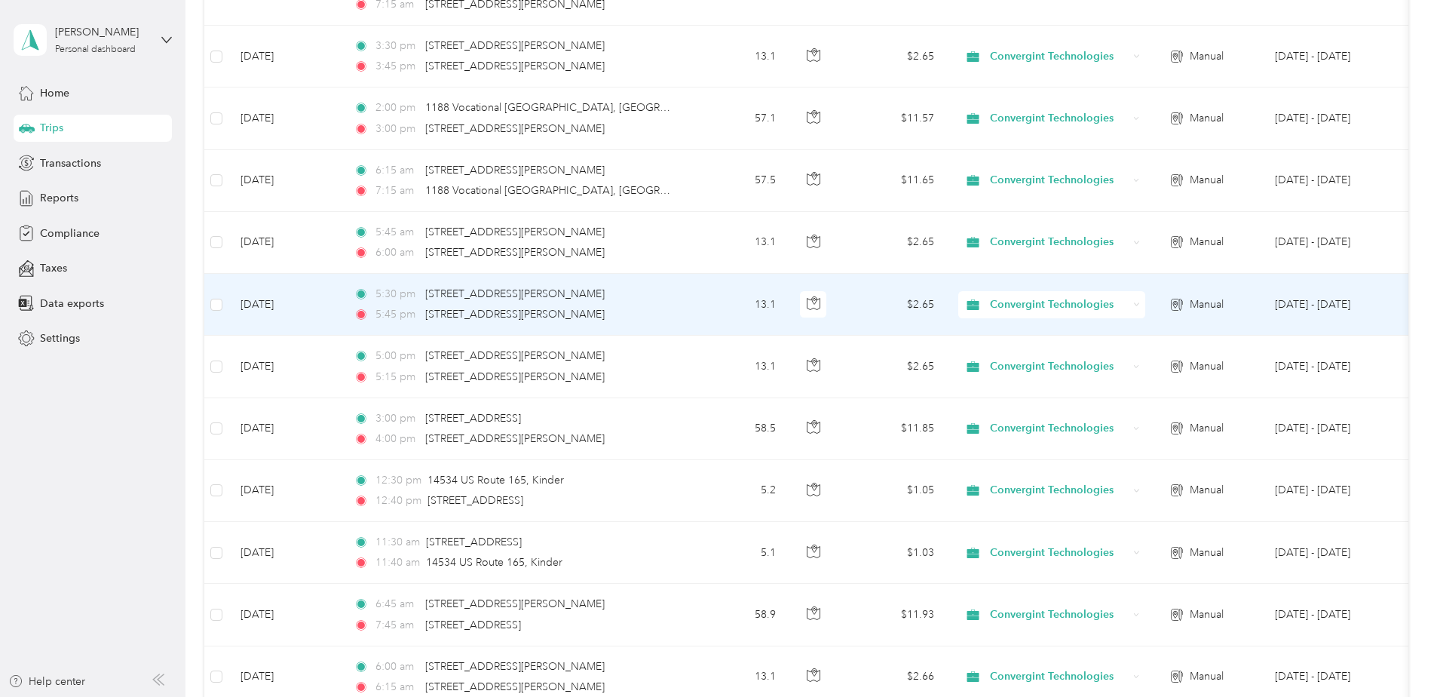
scroll to position [2186, 0]
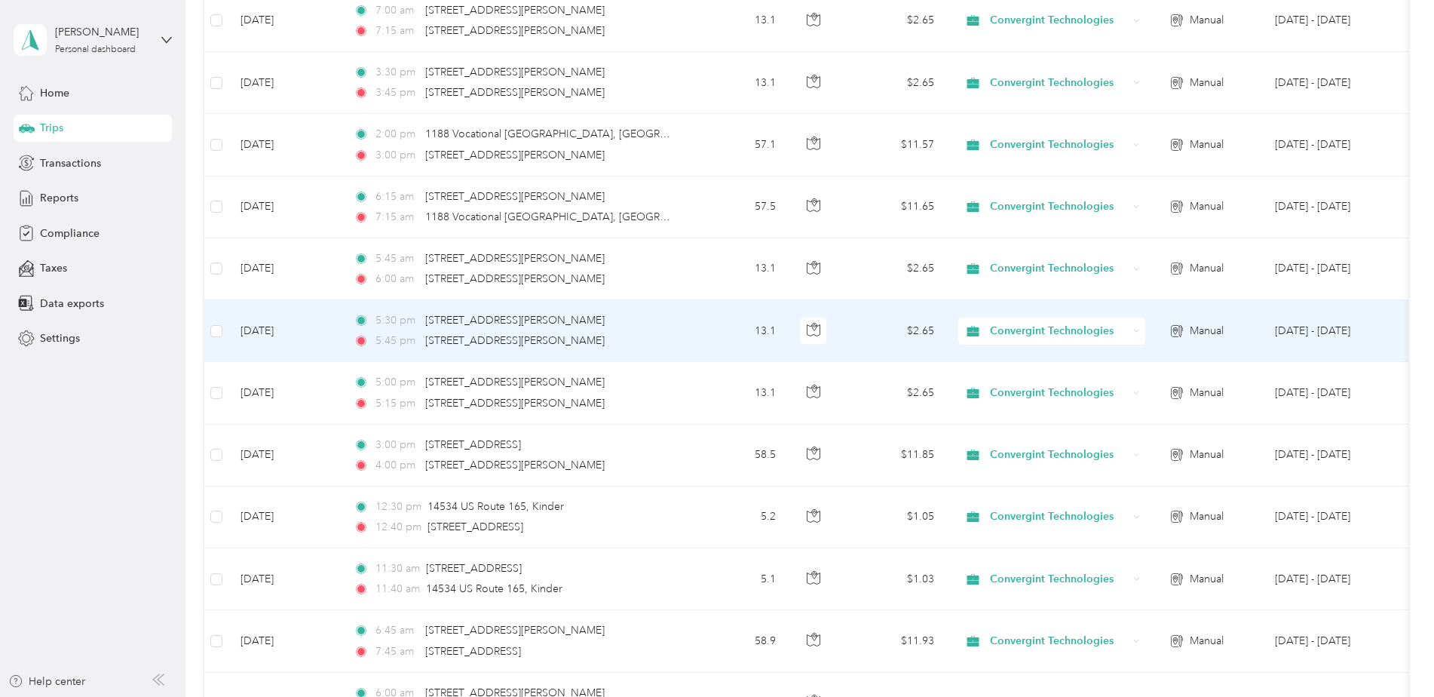
click at [645, 332] on div "5:30 pm 113 Powell Drive, Ball 5:45 pm 5616 John Eskew Boulevard, Alexandria" at bounding box center [512, 330] width 317 height 37
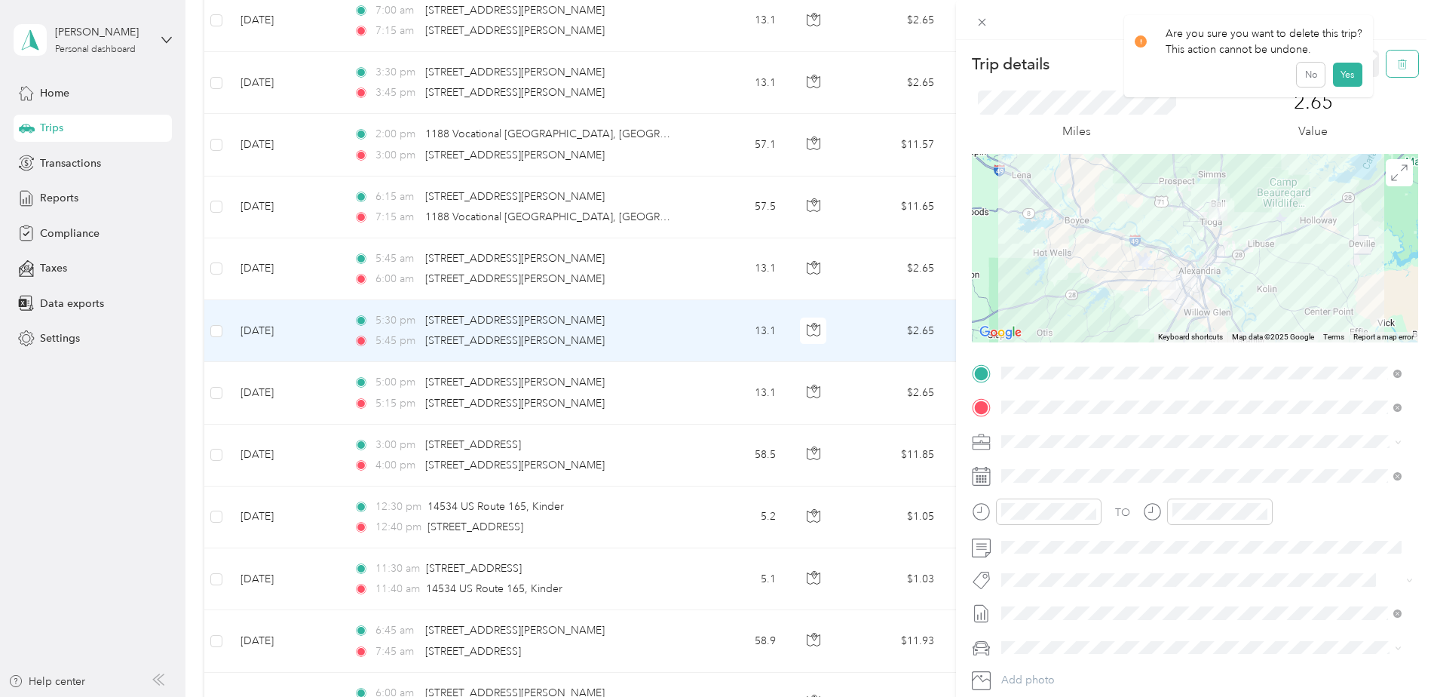
click at [1387, 64] on button "button" at bounding box center [1403, 64] width 32 height 26
click at [1345, 84] on button "Yes" at bounding box center [1346, 82] width 29 height 24
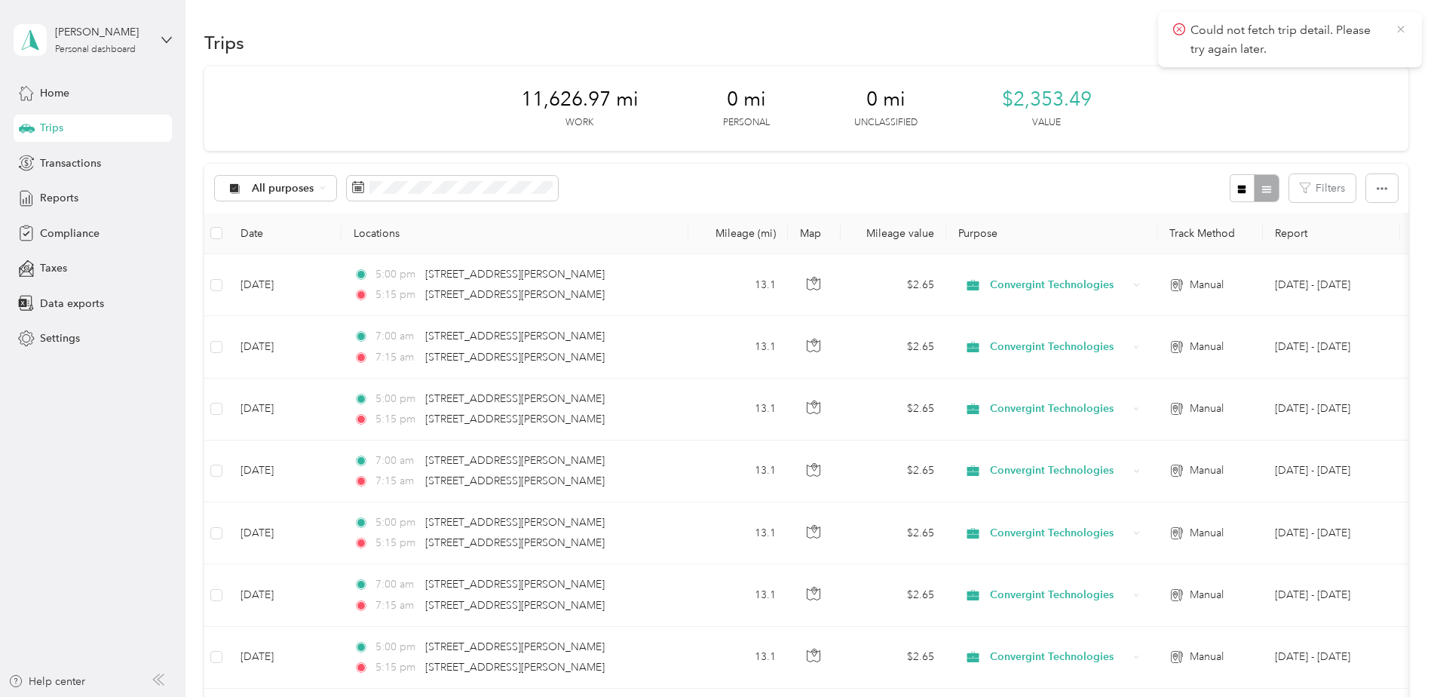
click at [1406, 29] on icon at bounding box center [1401, 30] width 12 height 14
click at [87, 197] on div "Reports" at bounding box center [93, 198] width 158 height 27
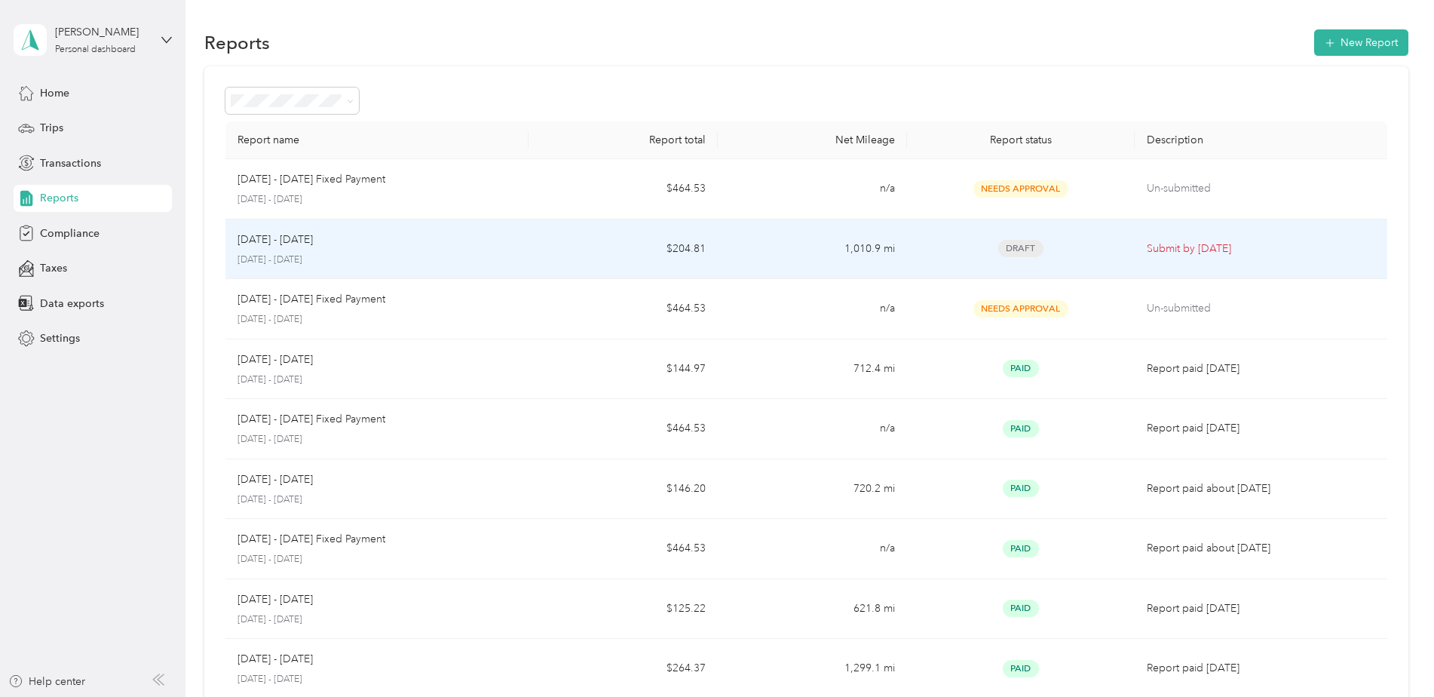
click at [415, 250] on div "Sep 1 - 30, 2025 September 1 - 30, 2025" at bounding box center [376, 248] width 279 height 35
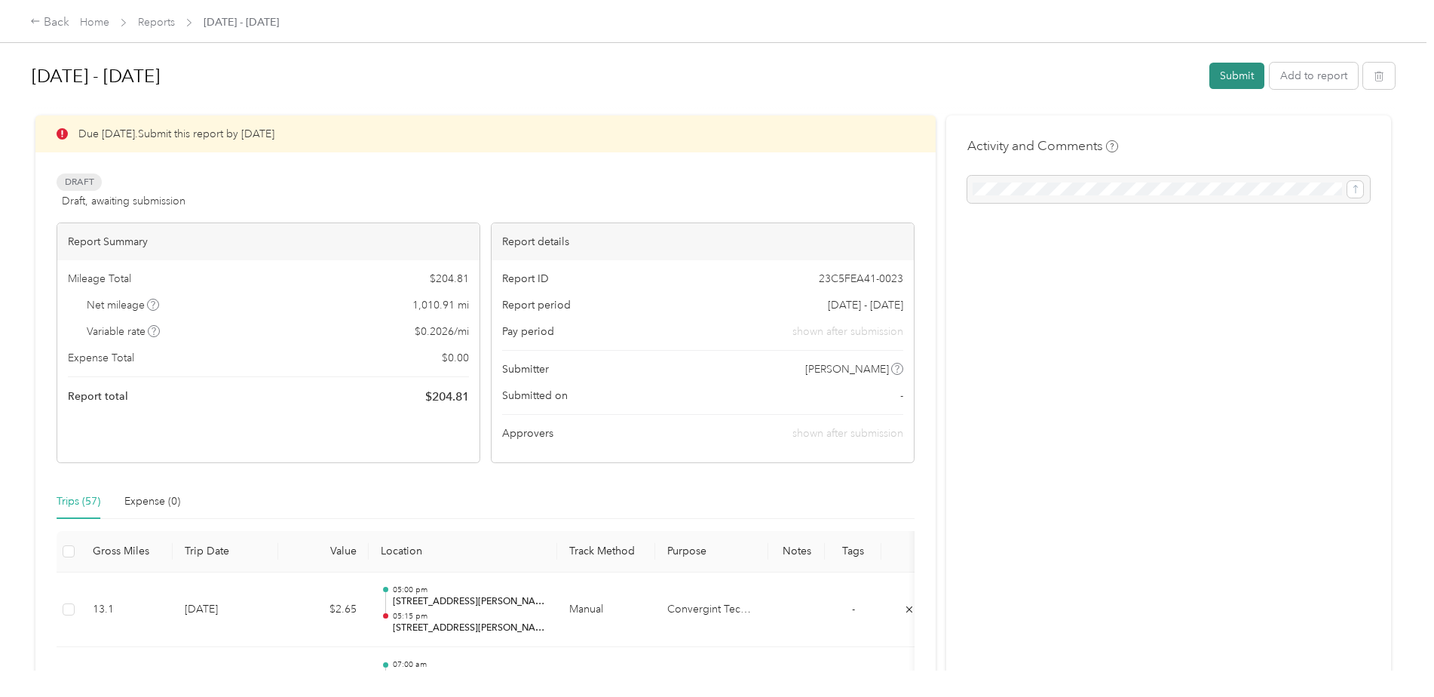
click at [1243, 64] on button "Submit" at bounding box center [1236, 76] width 55 height 26
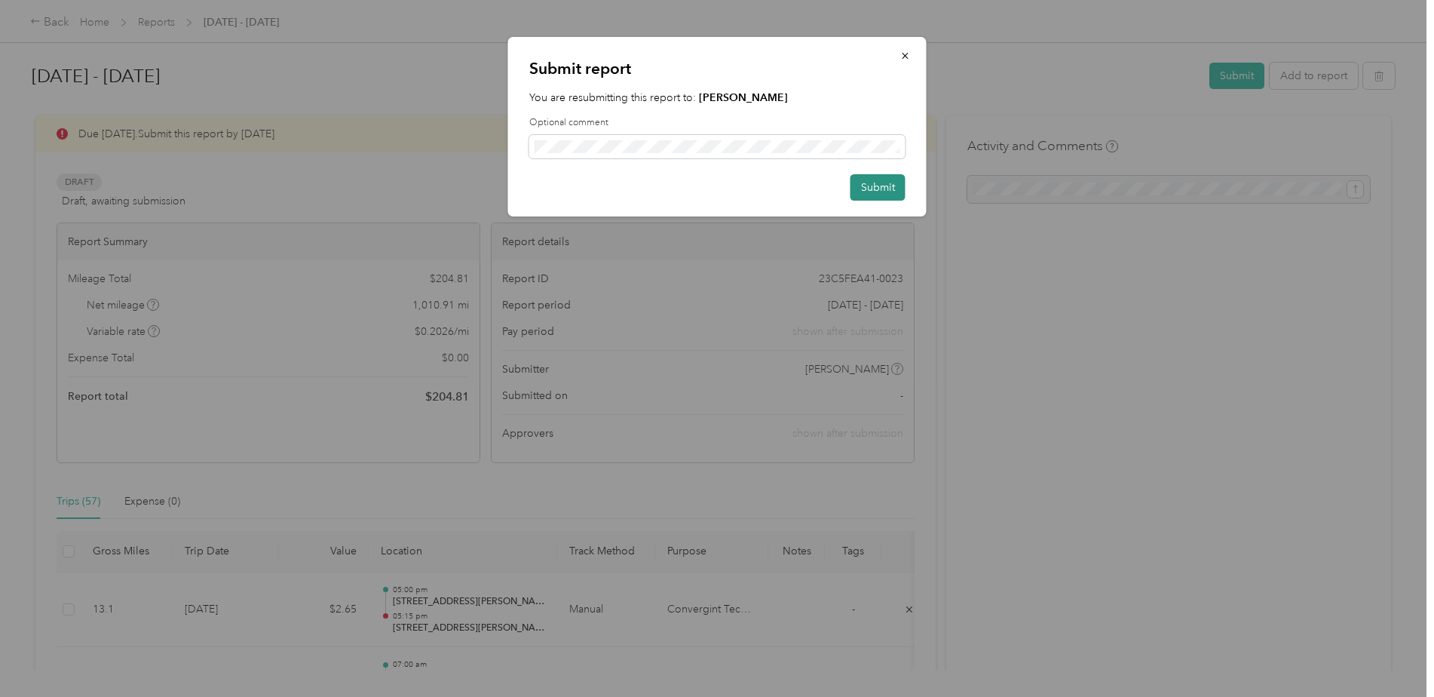
click at [873, 188] on button "Submit" at bounding box center [877, 187] width 55 height 26
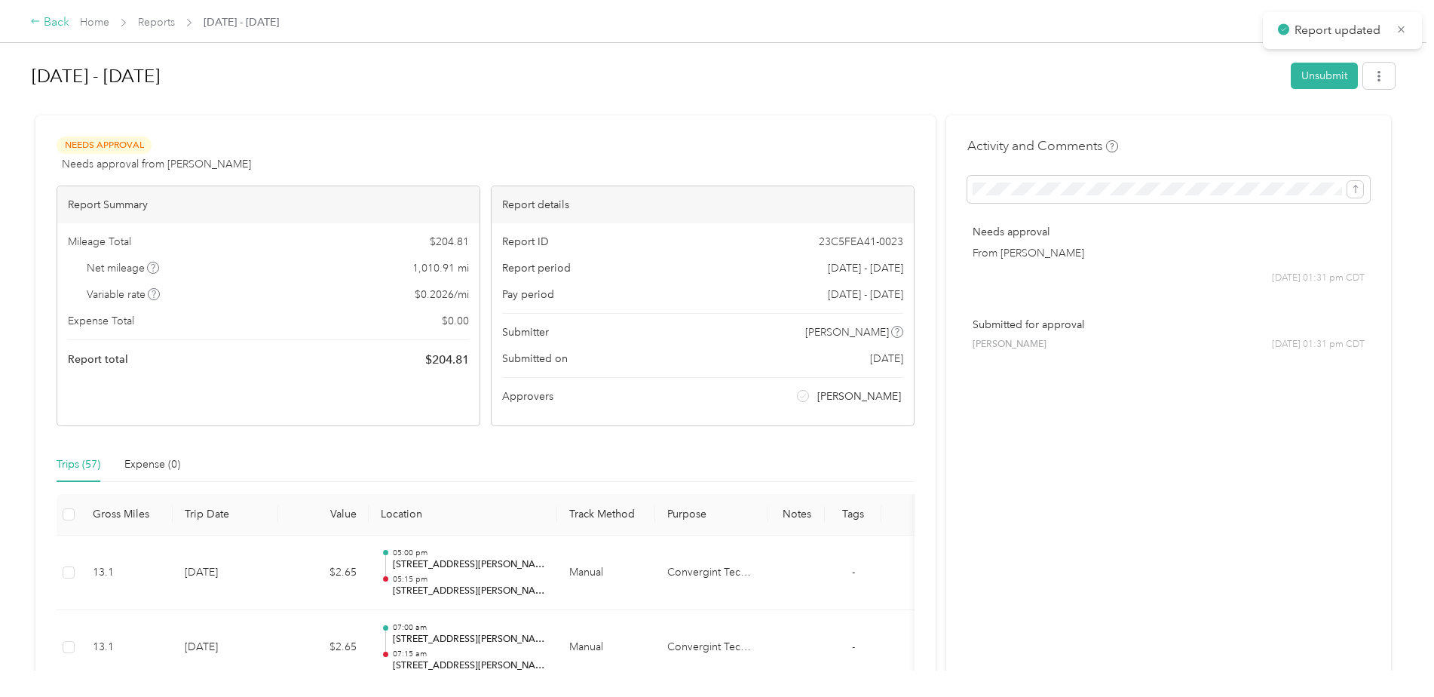
click at [54, 19] on div "Back" at bounding box center [49, 23] width 39 height 18
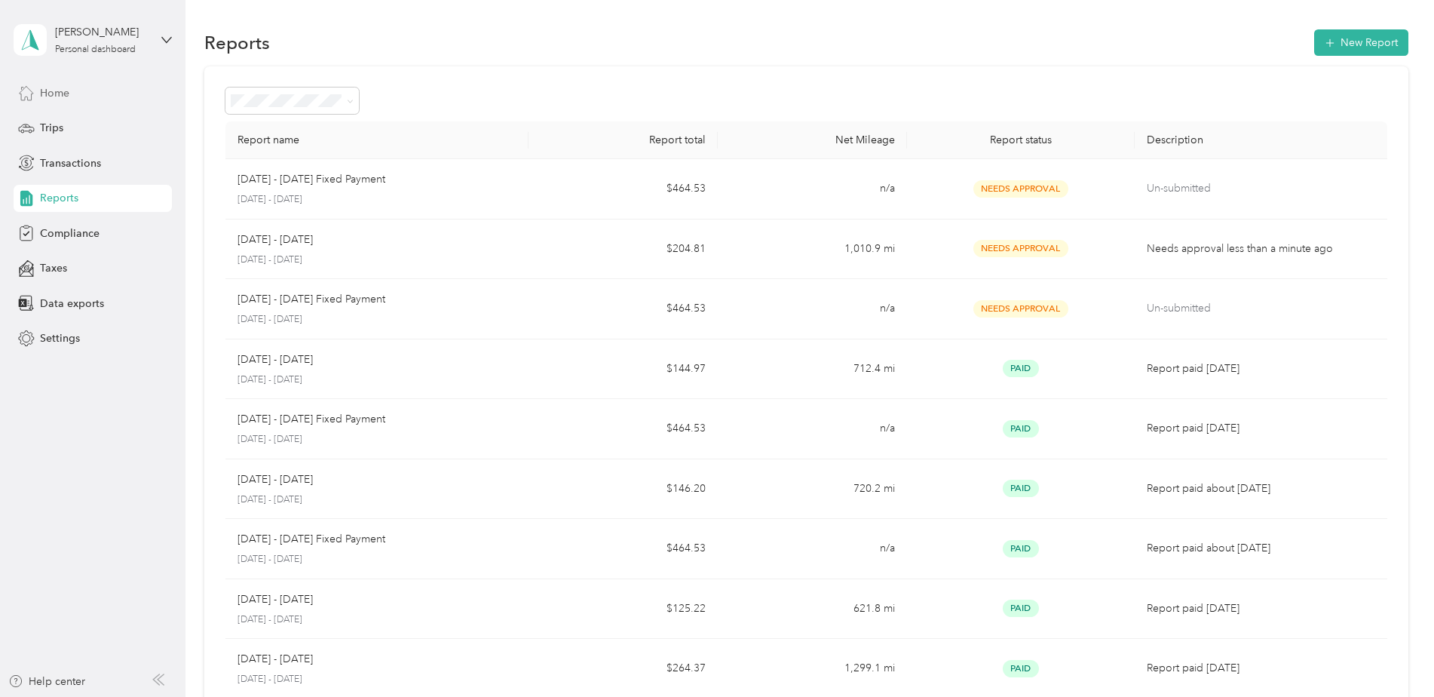
click at [69, 87] on span "Home" at bounding box center [54, 93] width 29 height 16
